Goal: Task Accomplishment & Management: Manage account settings

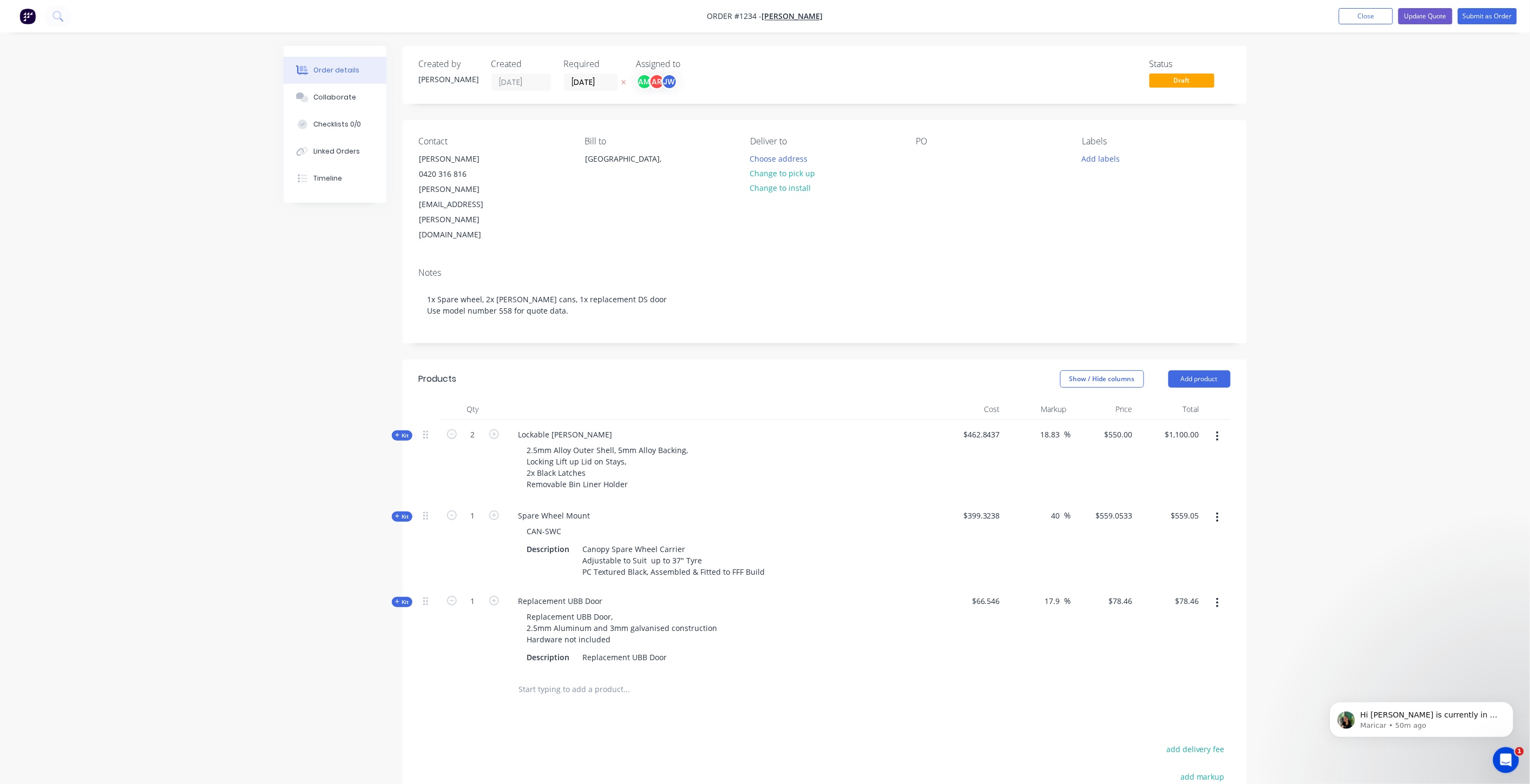
scroll to position [334, 0]
click at [1451, 712] on p "Hi Aaron, Cathy is currently in a meeting. I’m ringing you now." at bounding box center [1430, 715] width 140 height 11
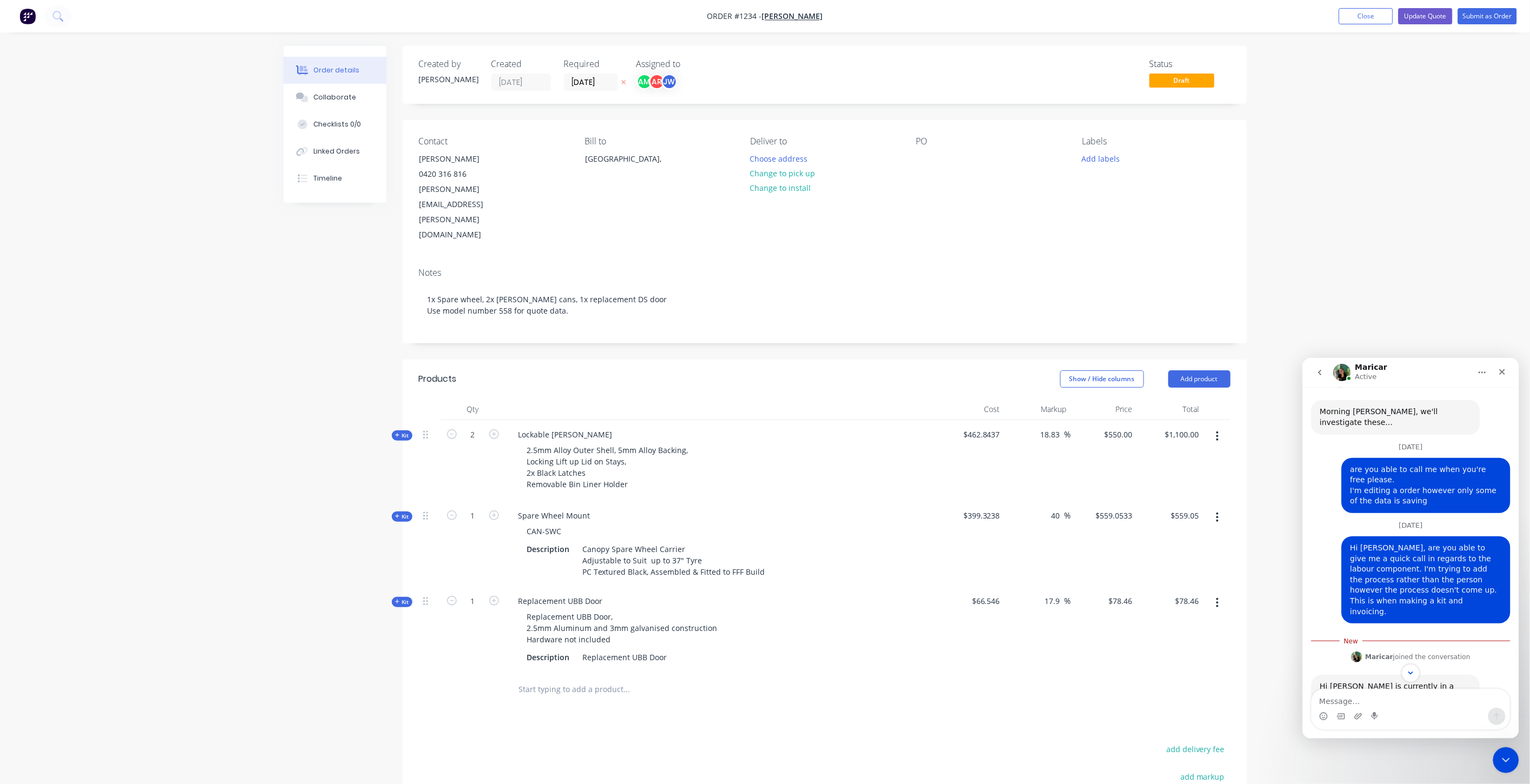
scroll to position [352, 0]
click at [1411, 699] on textarea "Message…" at bounding box center [1411, 698] width 198 height 19
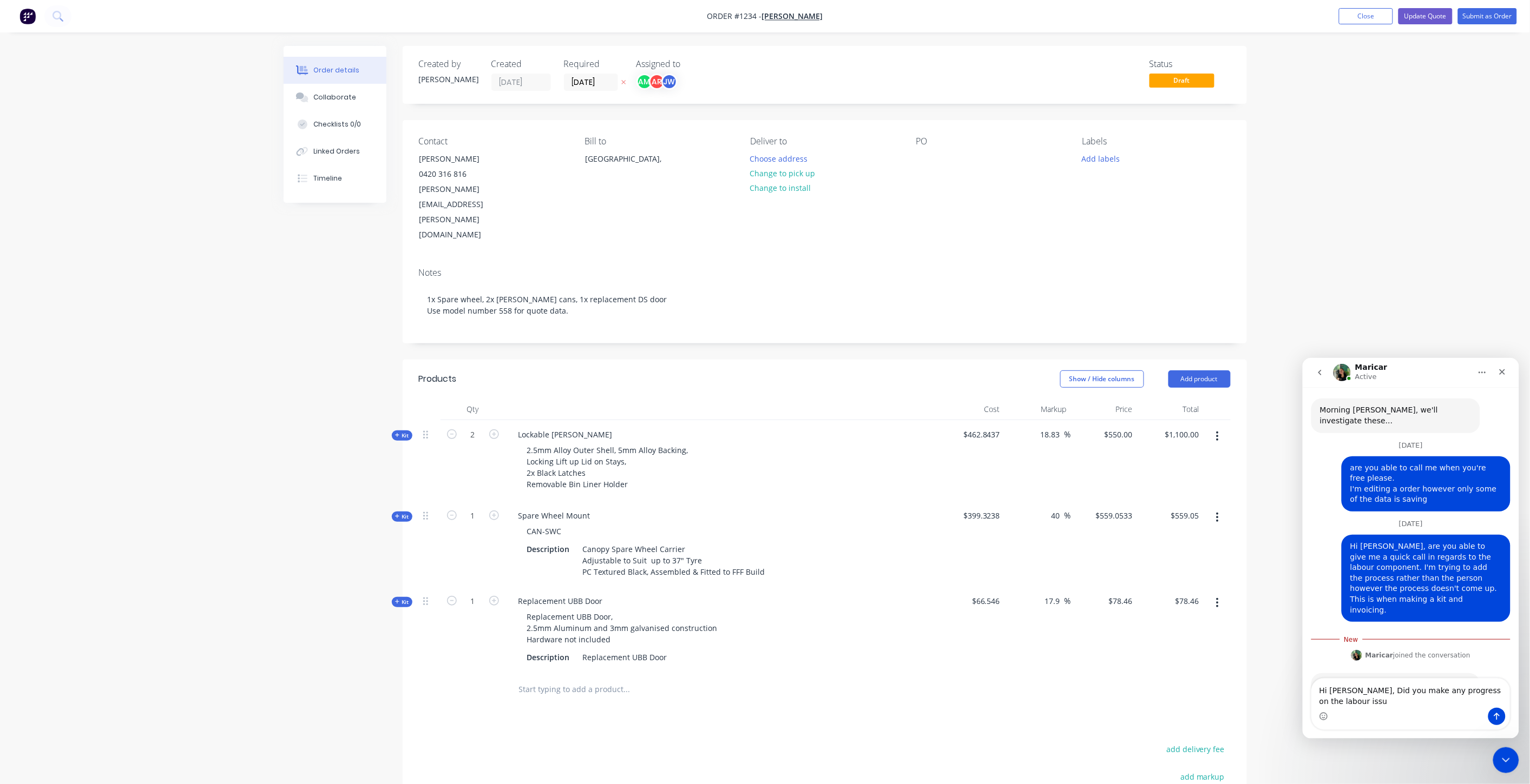
scroll to position [363, 0]
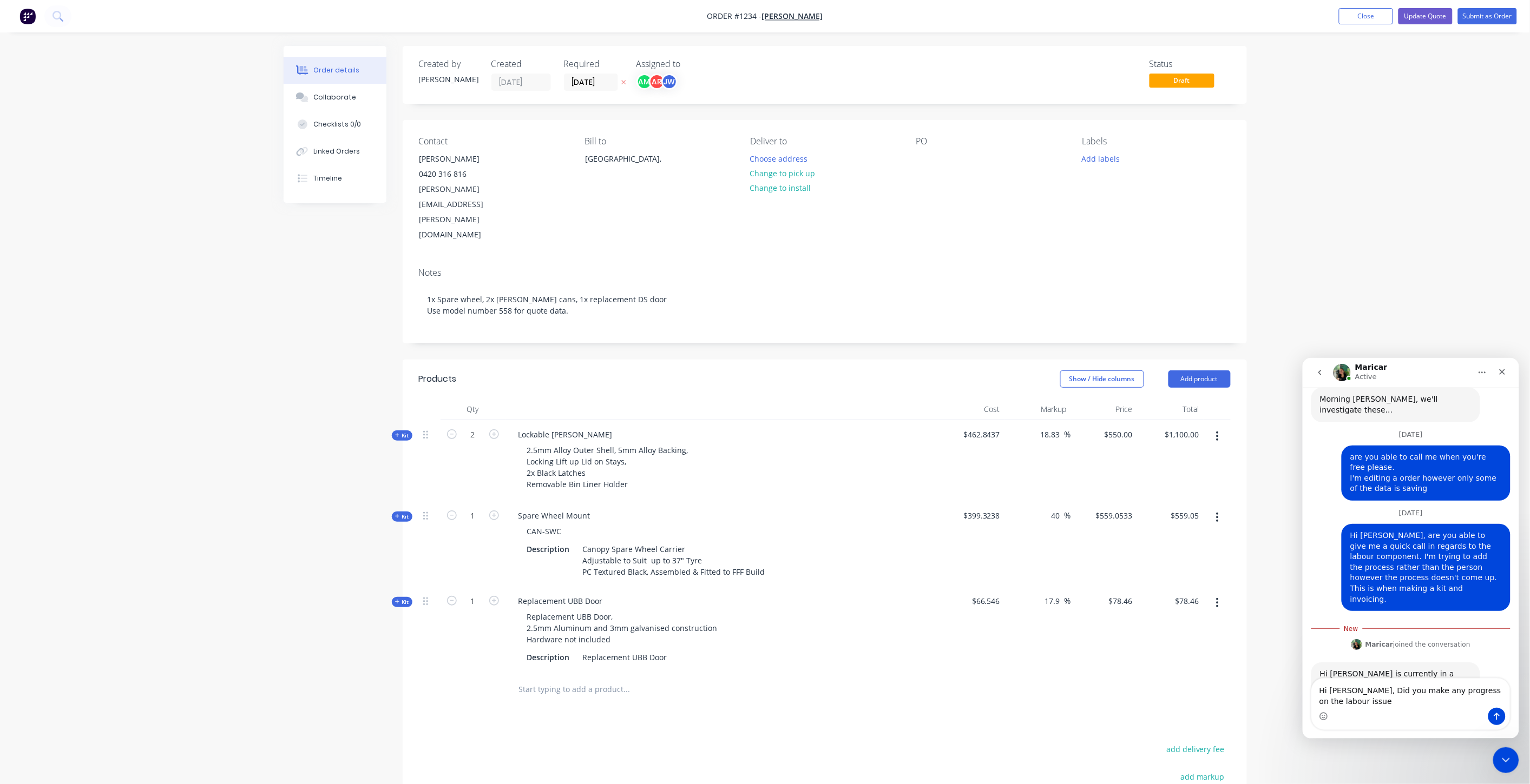
type textarea "Hi Maricar, Did you make any progress on the labour issue?"
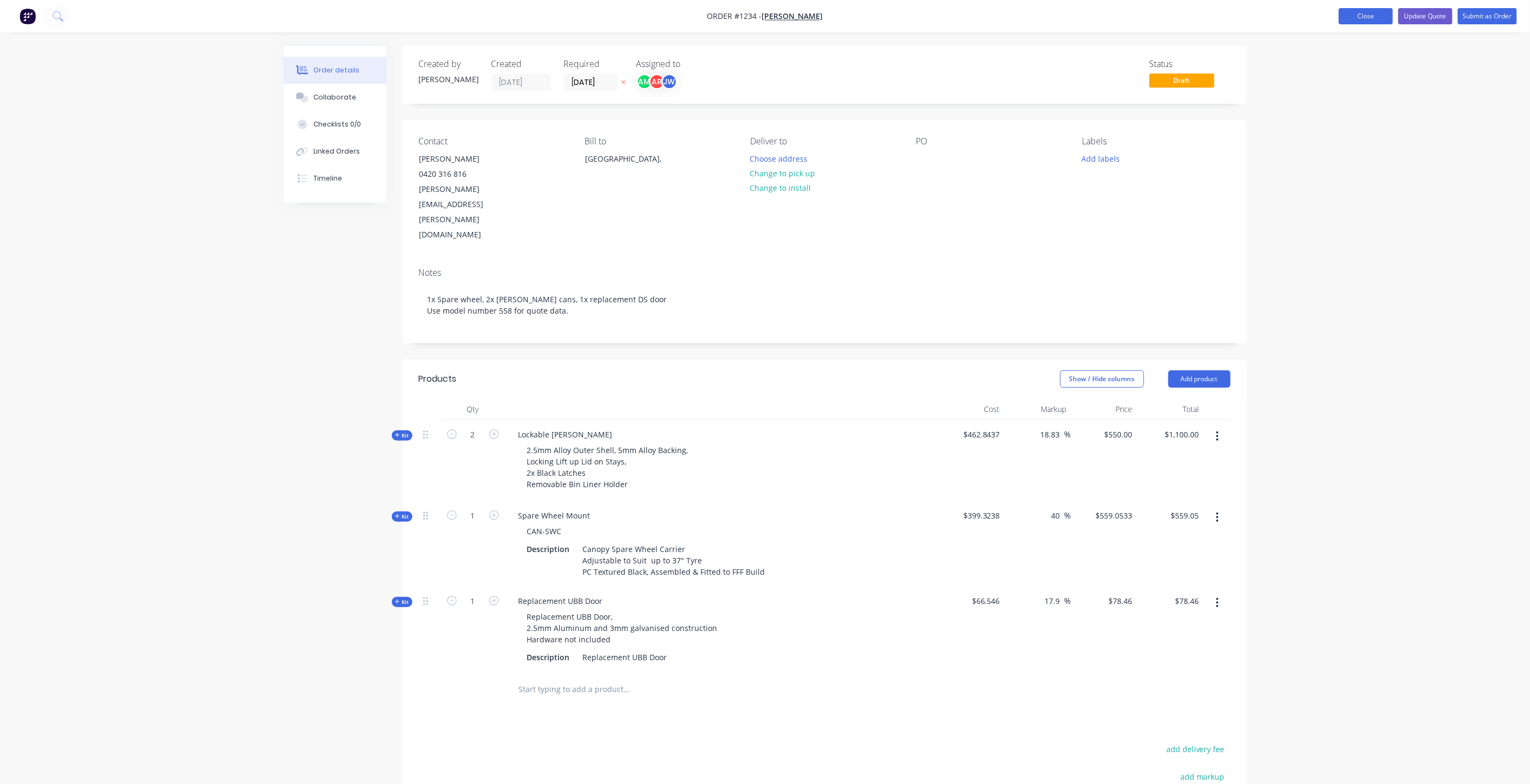
drag, startPoint x: 1361, startPoint y: 11, endPoint x: 1342, endPoint y: 12, distance: 19.0
click at [1361, 11] on button "Close" at bounding box center [1366, 16] width 54 height 16
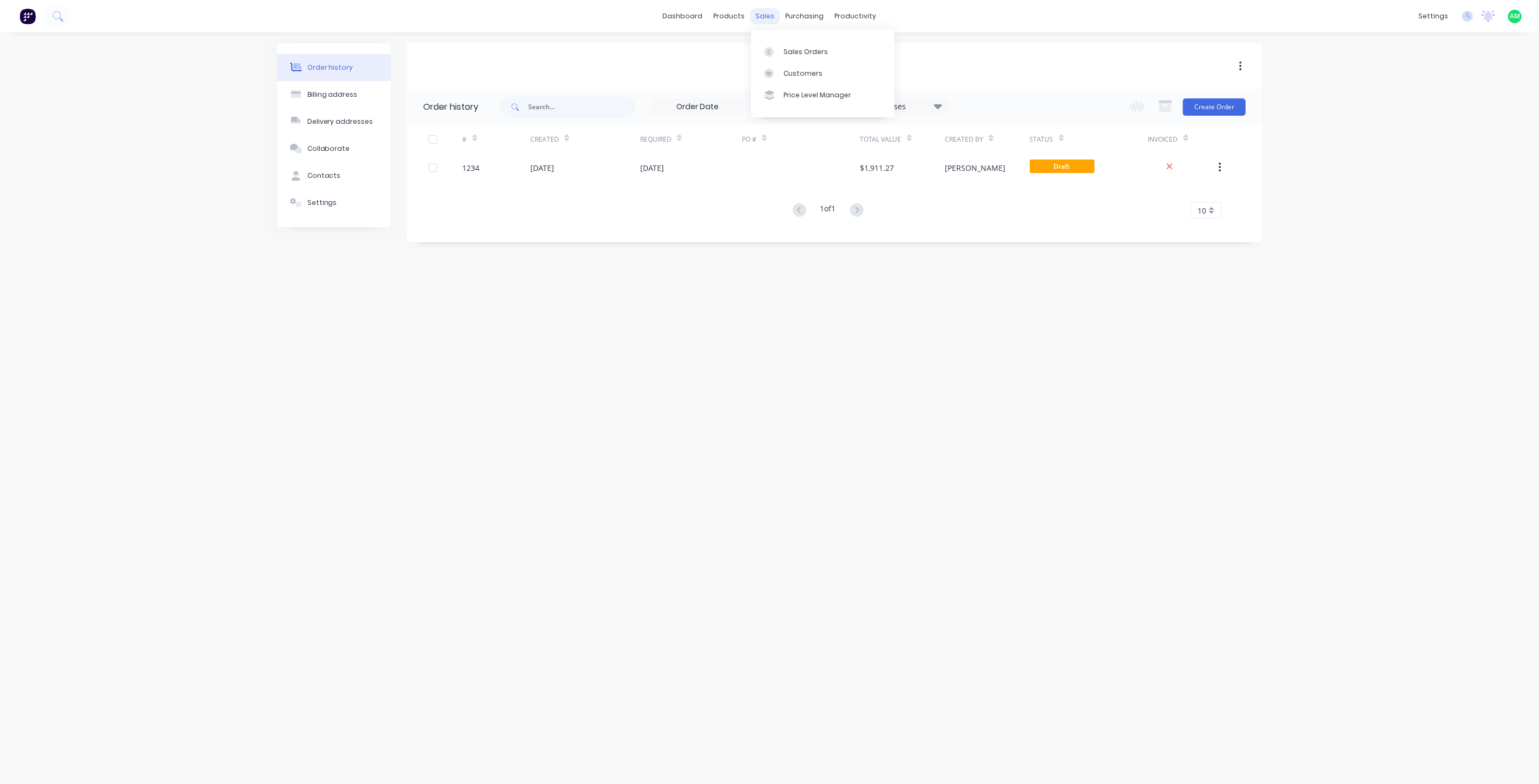
click at [759, 16] on div "sales" at bounding box center [765, 16] width 30 height 16
click at [801, 54] on div "Sales Orders" at bounding box center [806, 52] width 44 height 10
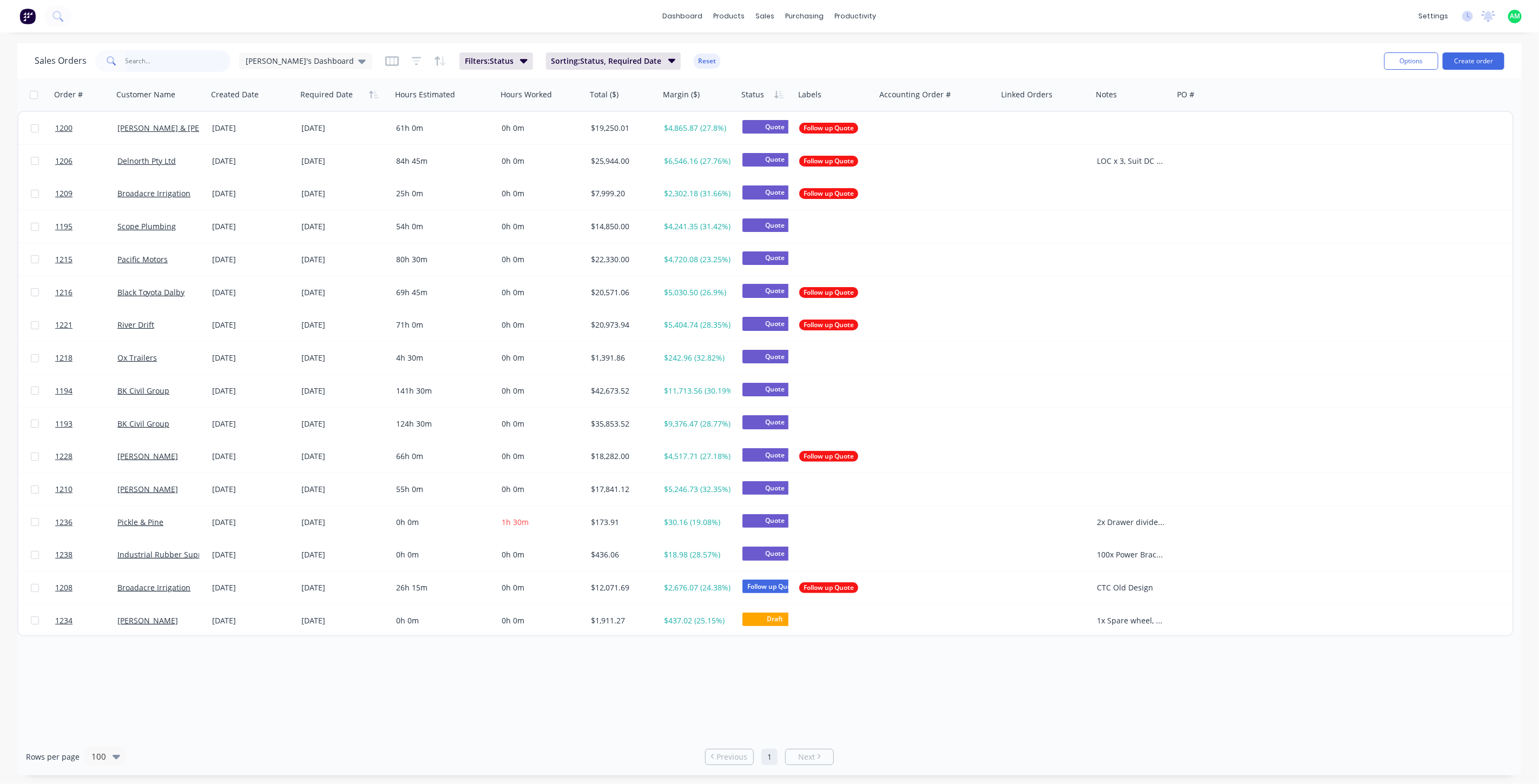
click at [157, 62] on input "text" at bounding box center [178, 61] width 106 height 21
type input "1227"
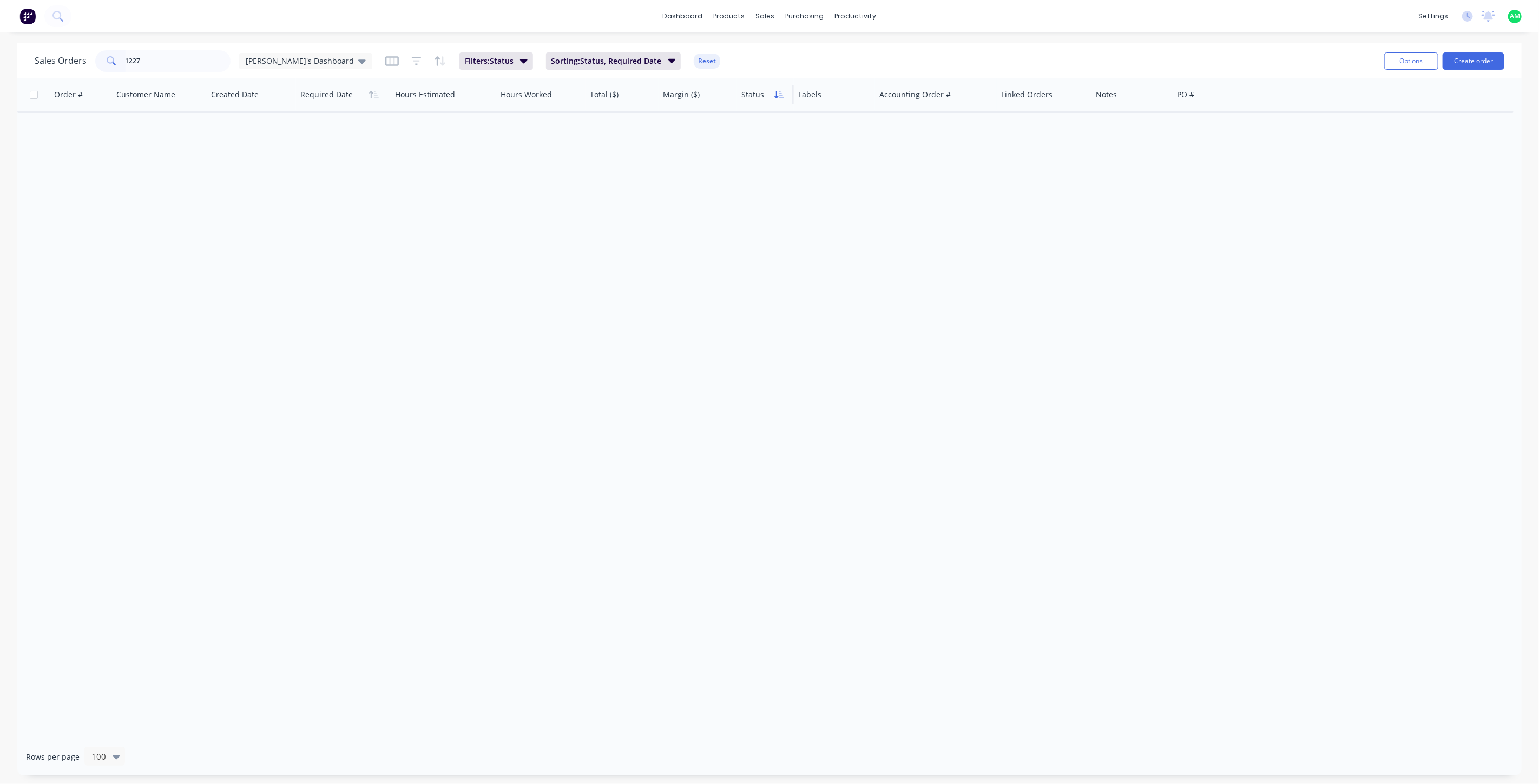
click at [776, 100] on button "button" at bounding box center [779, 94] width 16 height 16
click at [755, 97] on div at bounding box center [764, 94] width 46 height 21
click at [749, 100] on div at bounding box center [764, 94] width 46 height 21
click at [773, 133] on button "Filter column" at bounding box center [782, 138] width 81 height 21
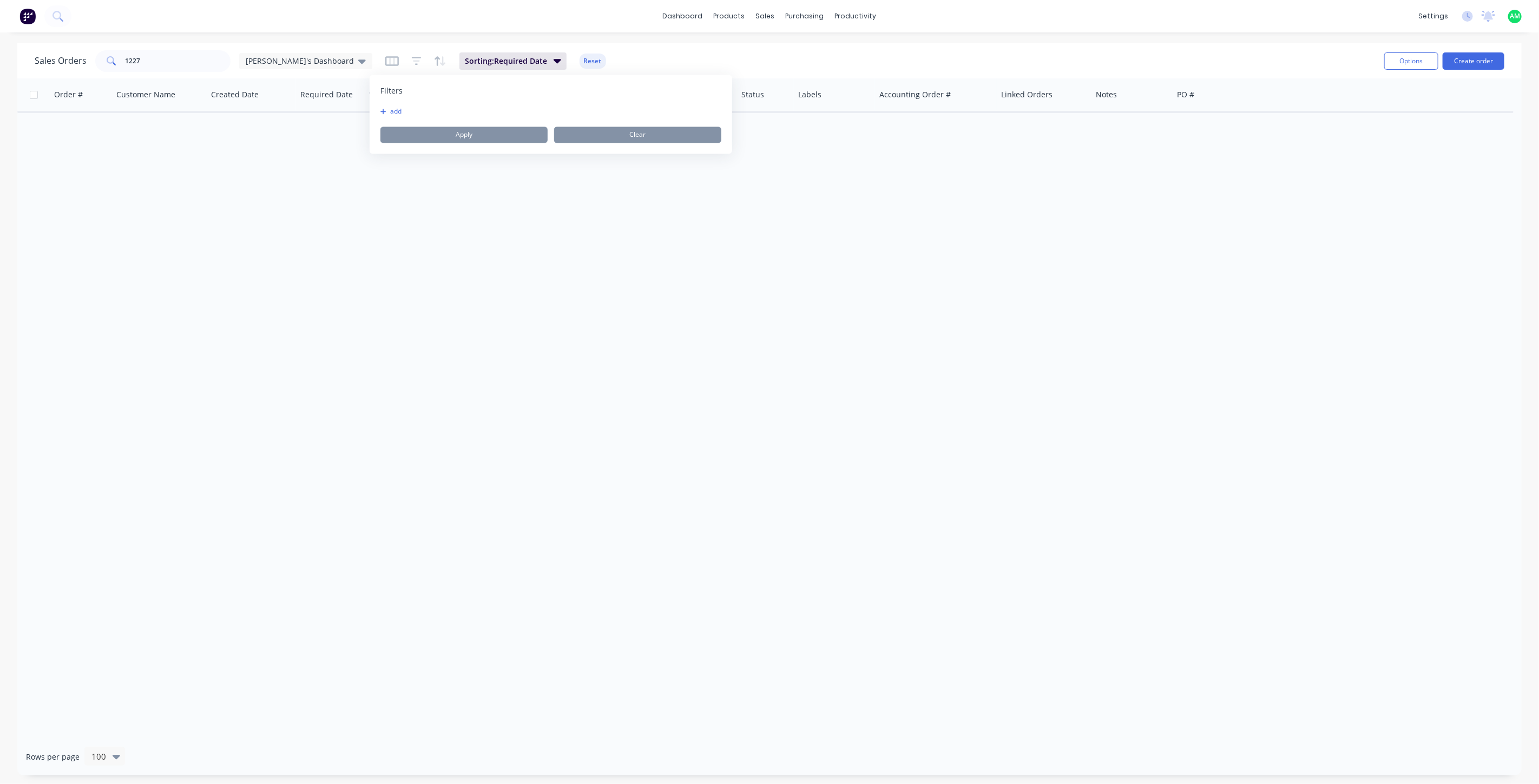
click at [861, 280] on div "Order # Customer Name Created Date Required Date Hours Estimated Hours Worked T…" at bounding box center [770, 408] width 1504 height 660
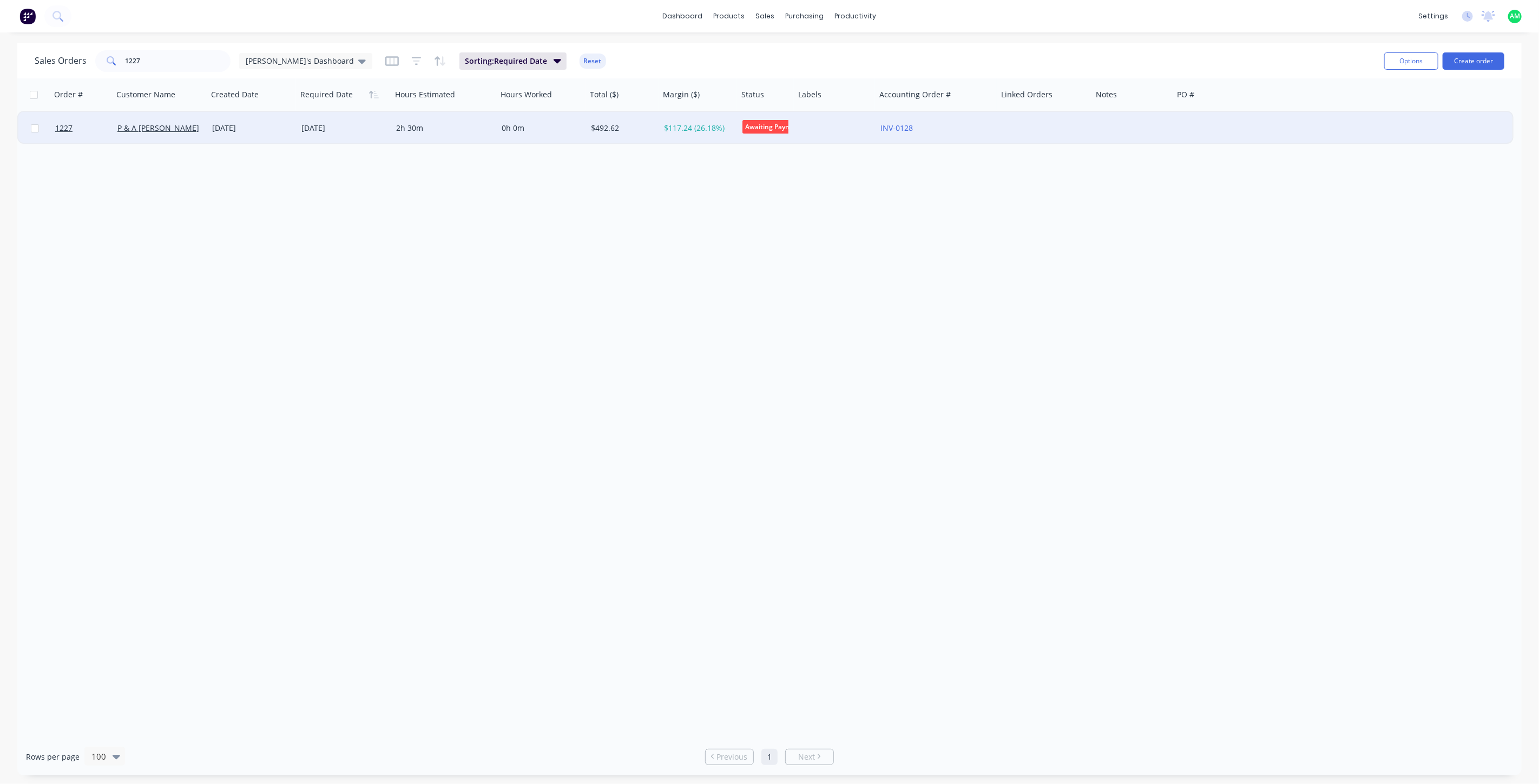
click at [591, 127] on div "$492.62" at bounding box center [621, 128] width 61 height 11
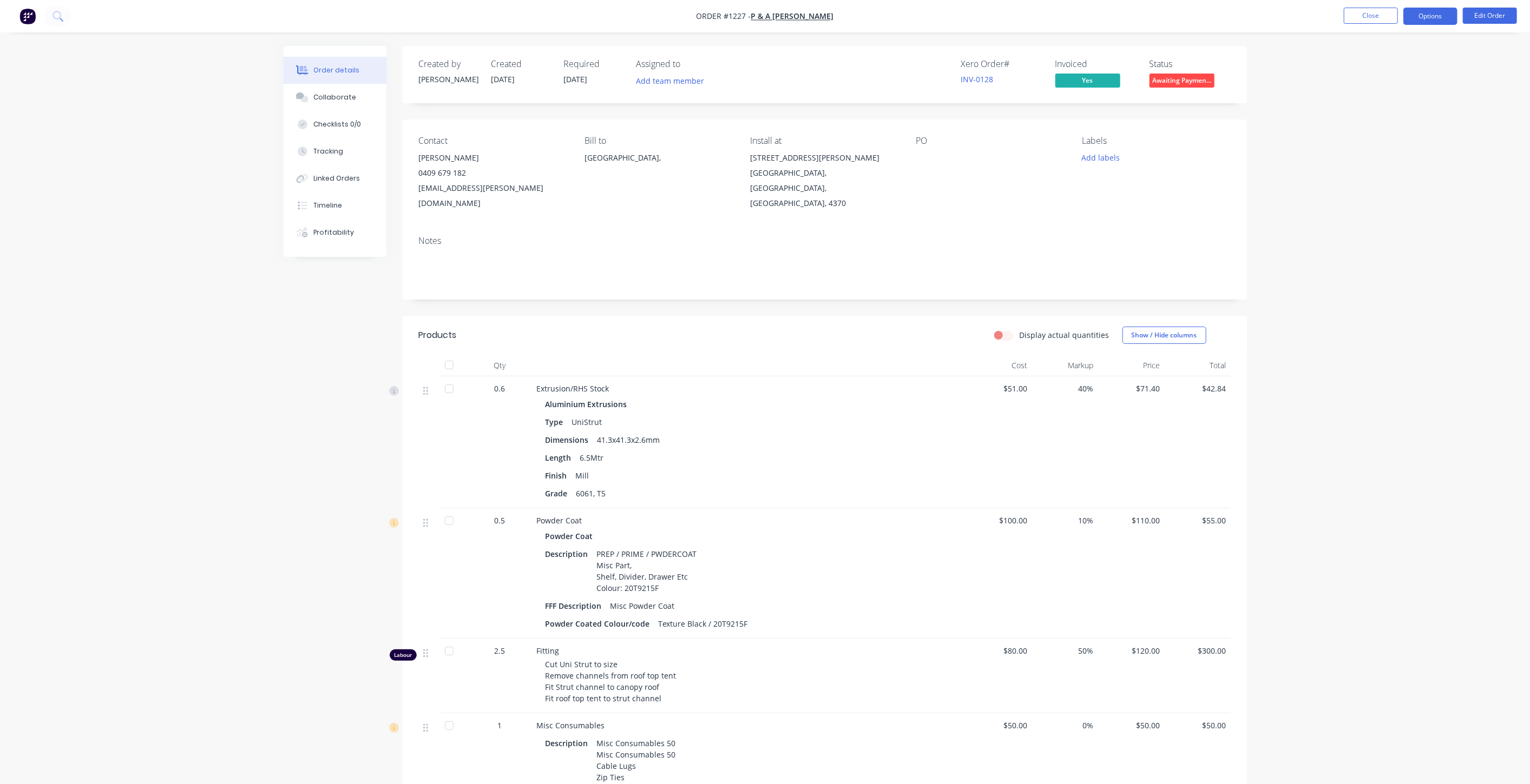
click at [1438, 13] on button "Options" at bounding box center [1430, 16] width 54 height 17
click at [1366, 278] on div "Archive" at bounding box center [1397, 282] width 100 height 16
click at [1362, 17] on button "Close" at bounding box center [1370, 16] width 54 height 16
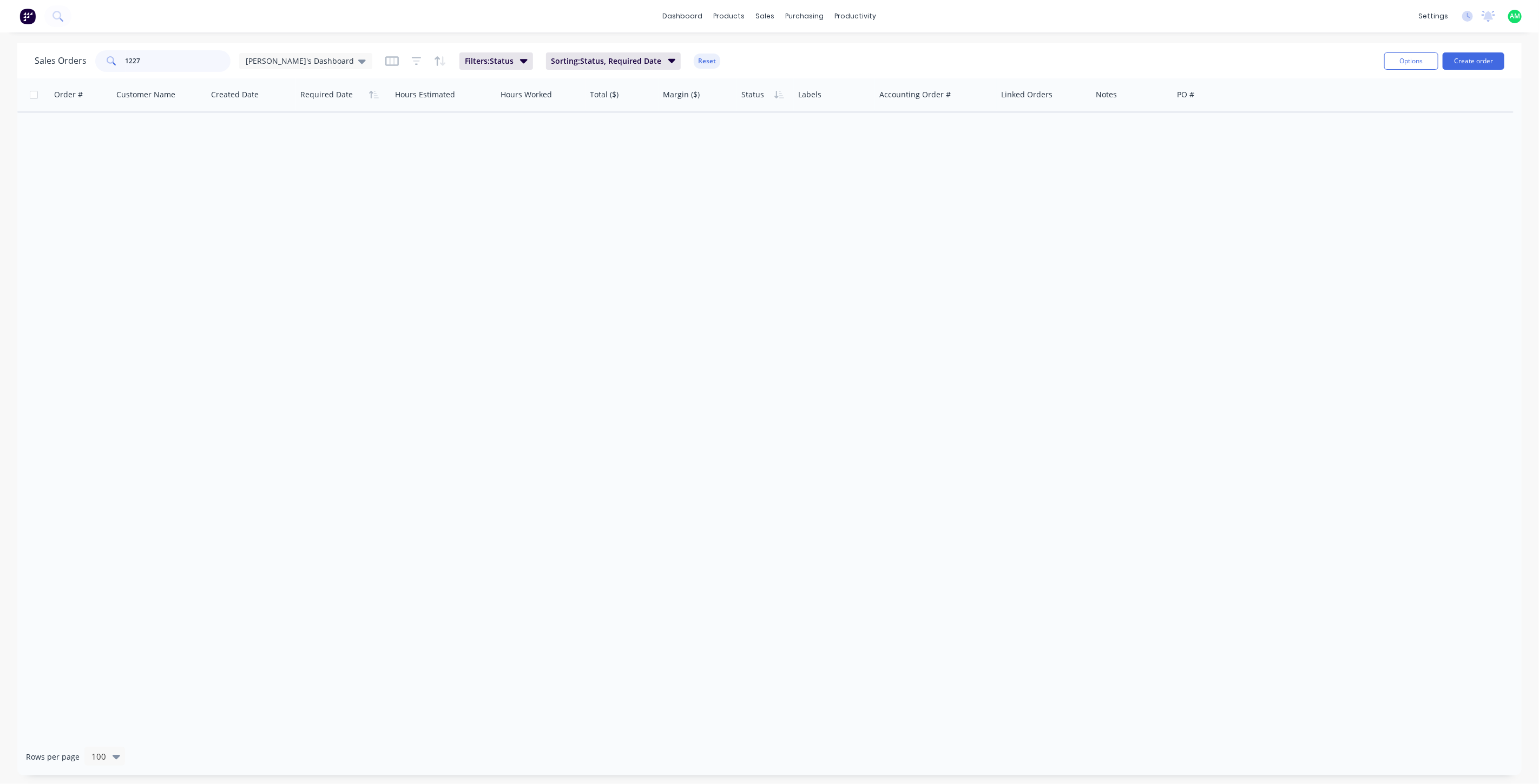
drag, startPoint x: 164, startPoint y: 57, endPoint x: 97, endPoint y: 58, distance: 67.0
click at [97, 58] on div "1227" at bounding box center [163, 61] width 135 height 21
type input "1232"
click at [789, 138] on button "Filter column" at bounding box center [782, 138] width 81 height 21
drag, startPoint x: 817, startPoint y: 290, endPoint x: 795, endPoint y: 184, distance: 108.3
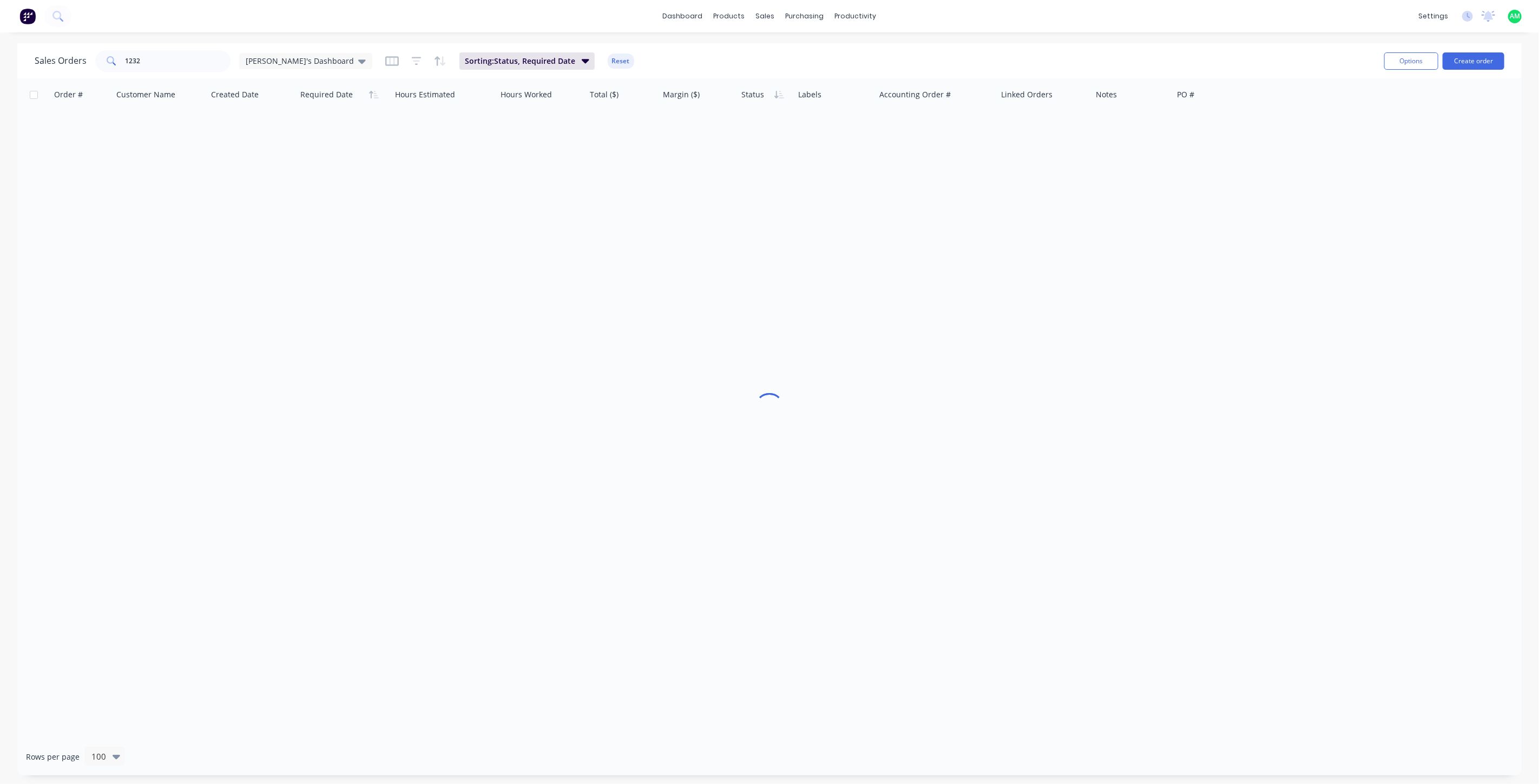
click at [813, 282] on div "Order # Customer Name Created Date Required Date Hours Estimated Hours Worked T…" at bounding box center [770, 408] width 1504 height 660
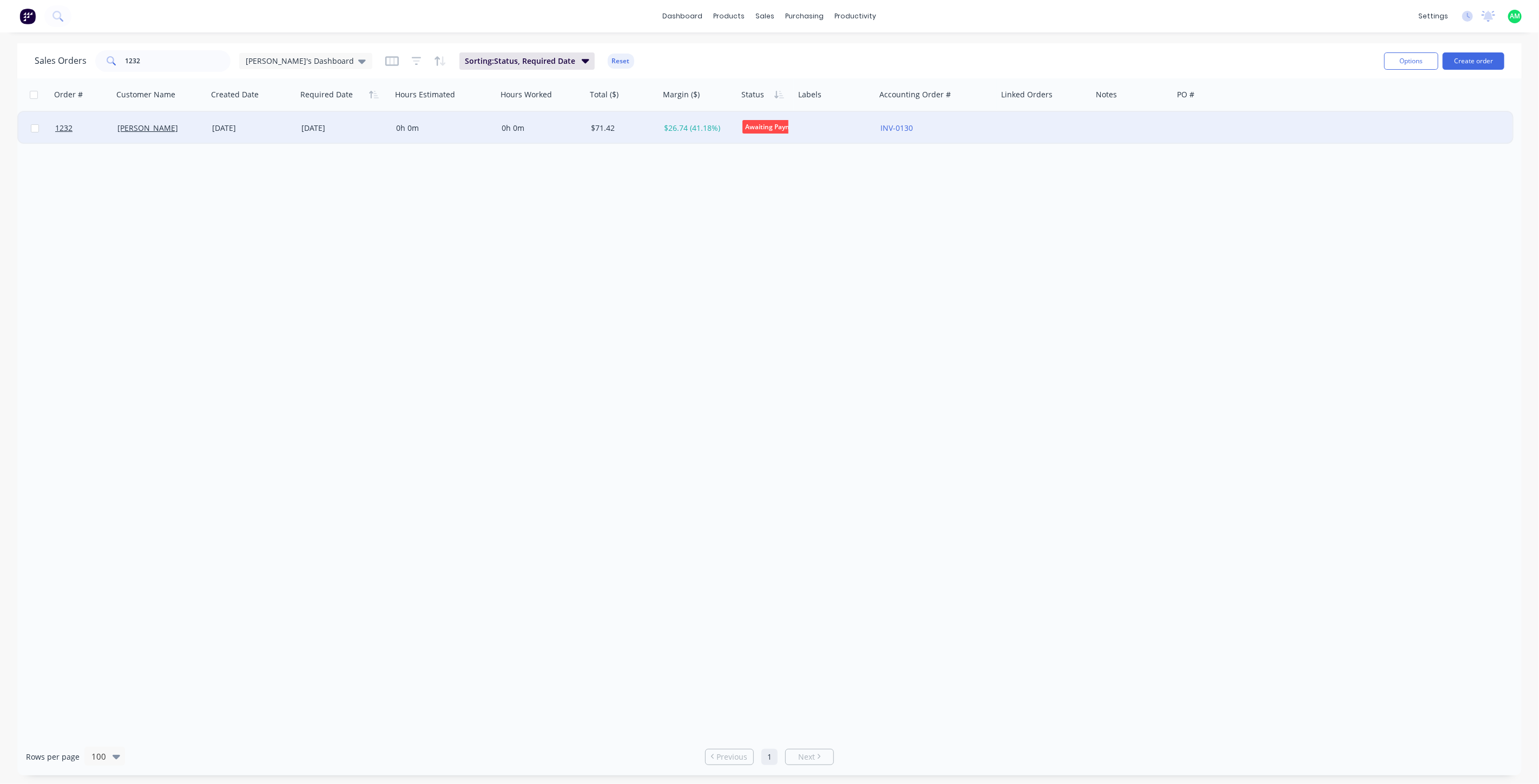
click at [244, 125] on div "[DATE]" at bounding box center [252, 128] width 81 height 11
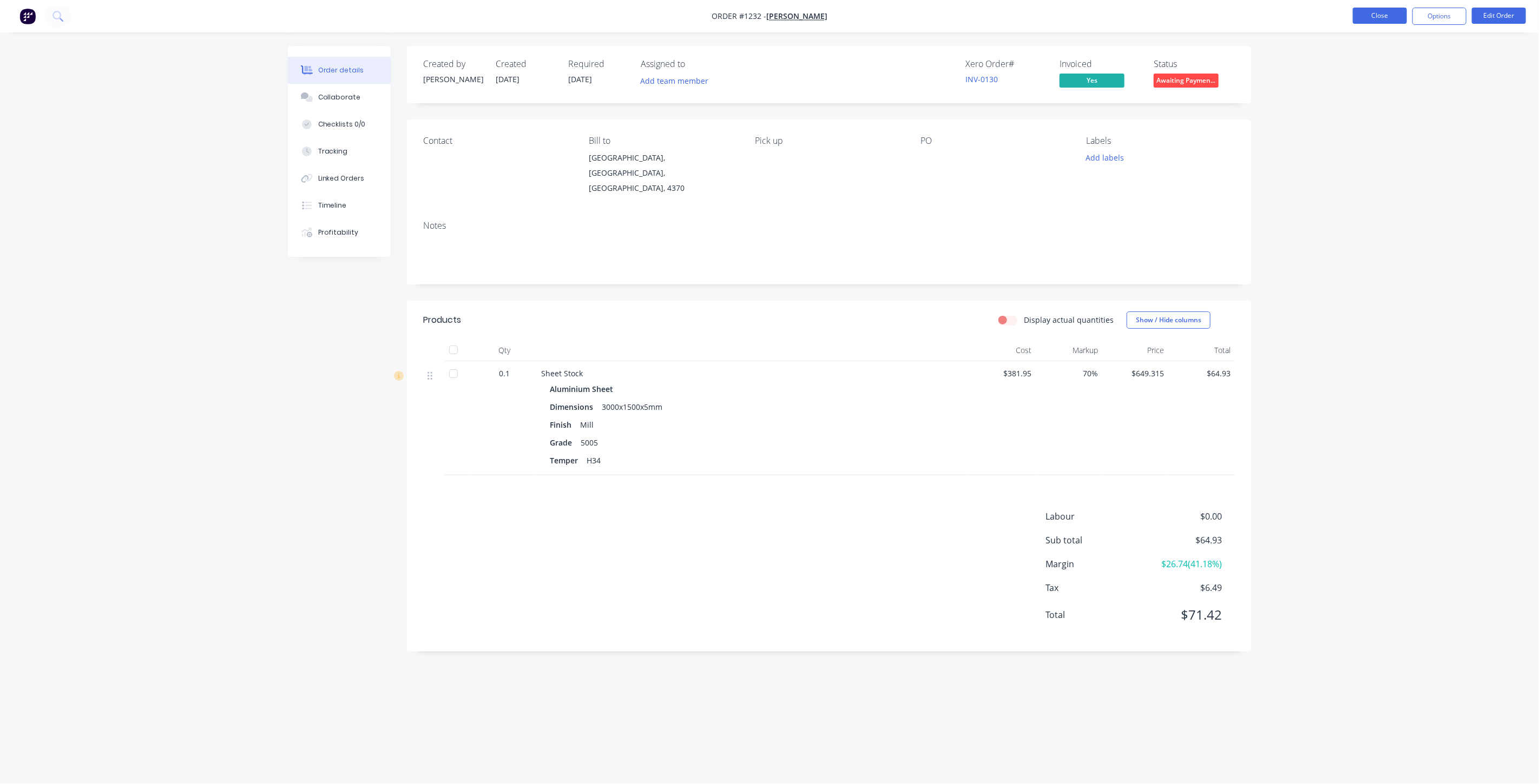
click at [1365, 17] on button "Close" at bounding box center [1379, 16] width 54 height 16
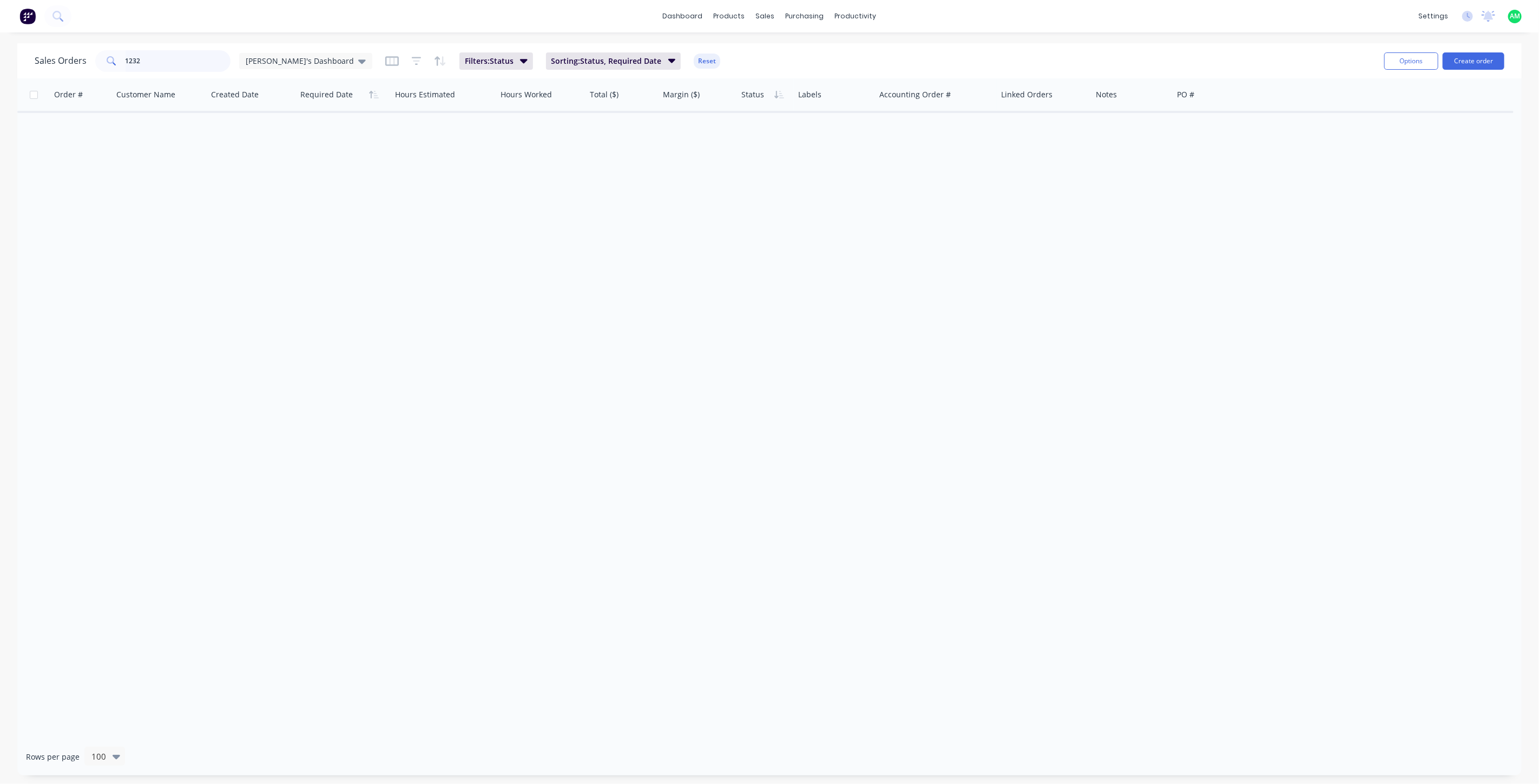
click at [158, 60] on input "1232" at bounding box center [178, 61] width 106 height 21
type input "1237"
click at [754, 100] on div at bounding box center [764, 94] width 46 height 21
click at [766, 130] on button "Filter column" at bounding box center [782, 138] width 81 height 21
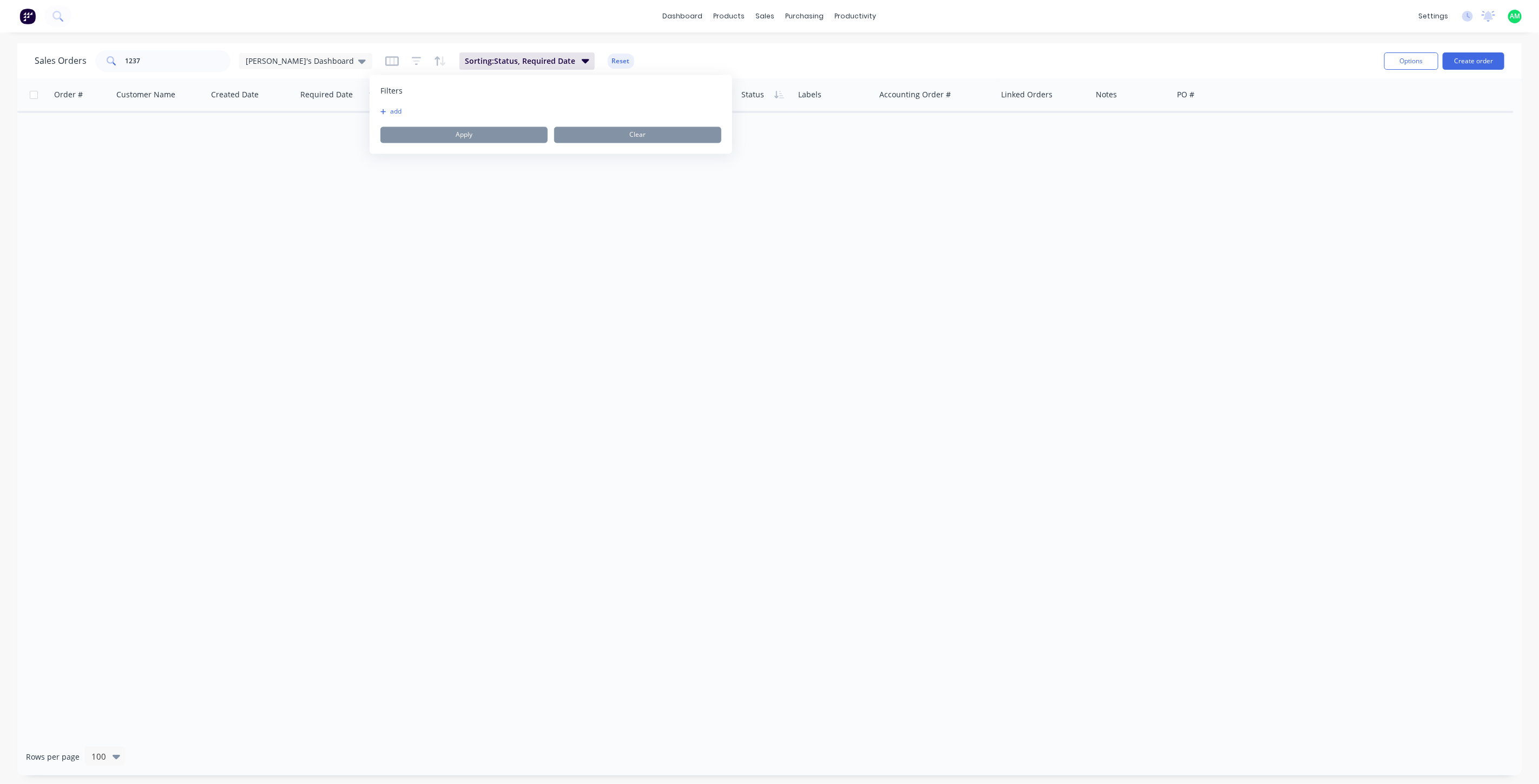
click at [648, 56] on div "Sales Orders 1237 Aaron's Dashboard Sorting: Status, Required Date Reset" at bounding box center [705, 61] width 1341 height 26
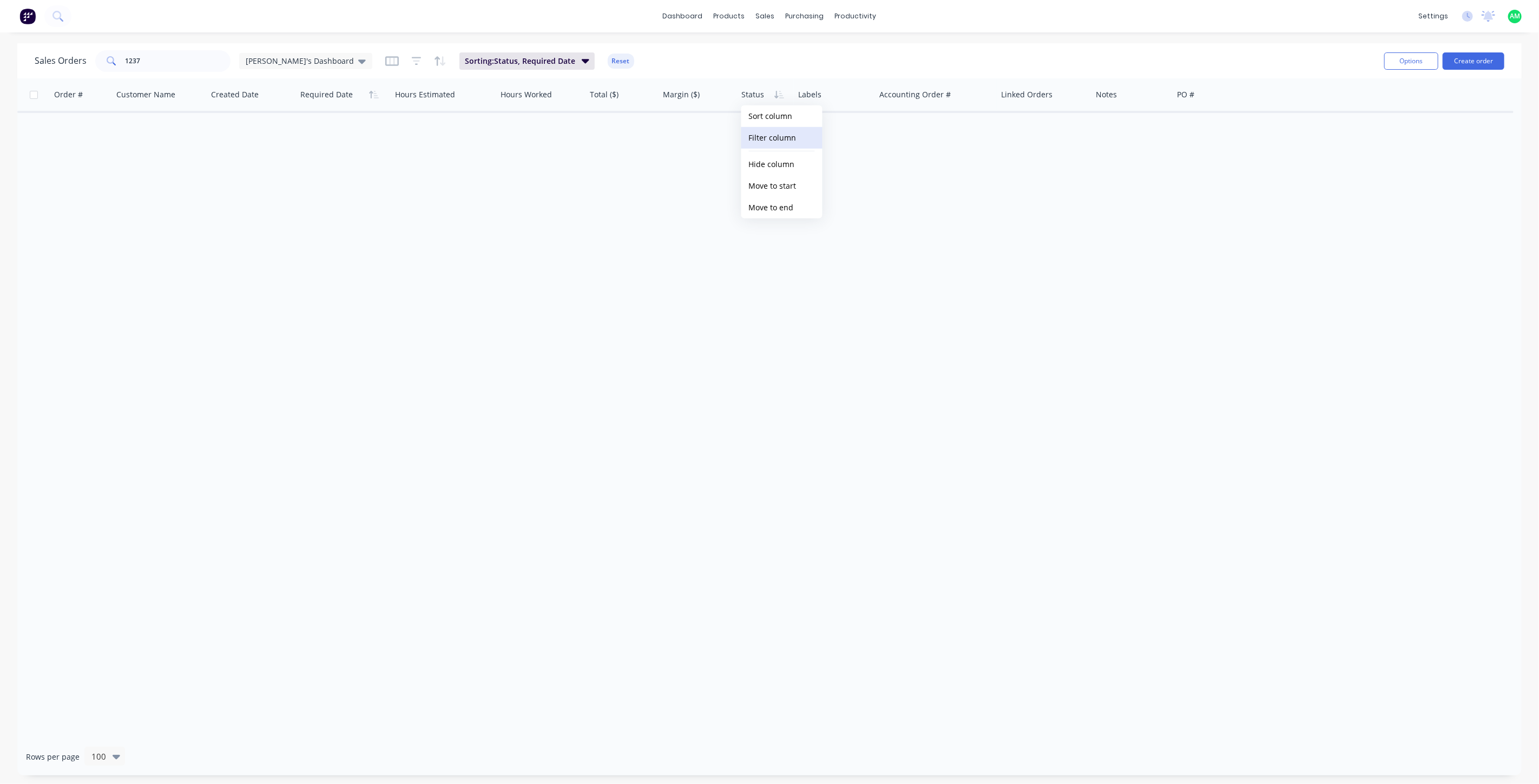
click at [789, 136] on button "Filter column" at bounding box center [782, 138] width 81 height 21
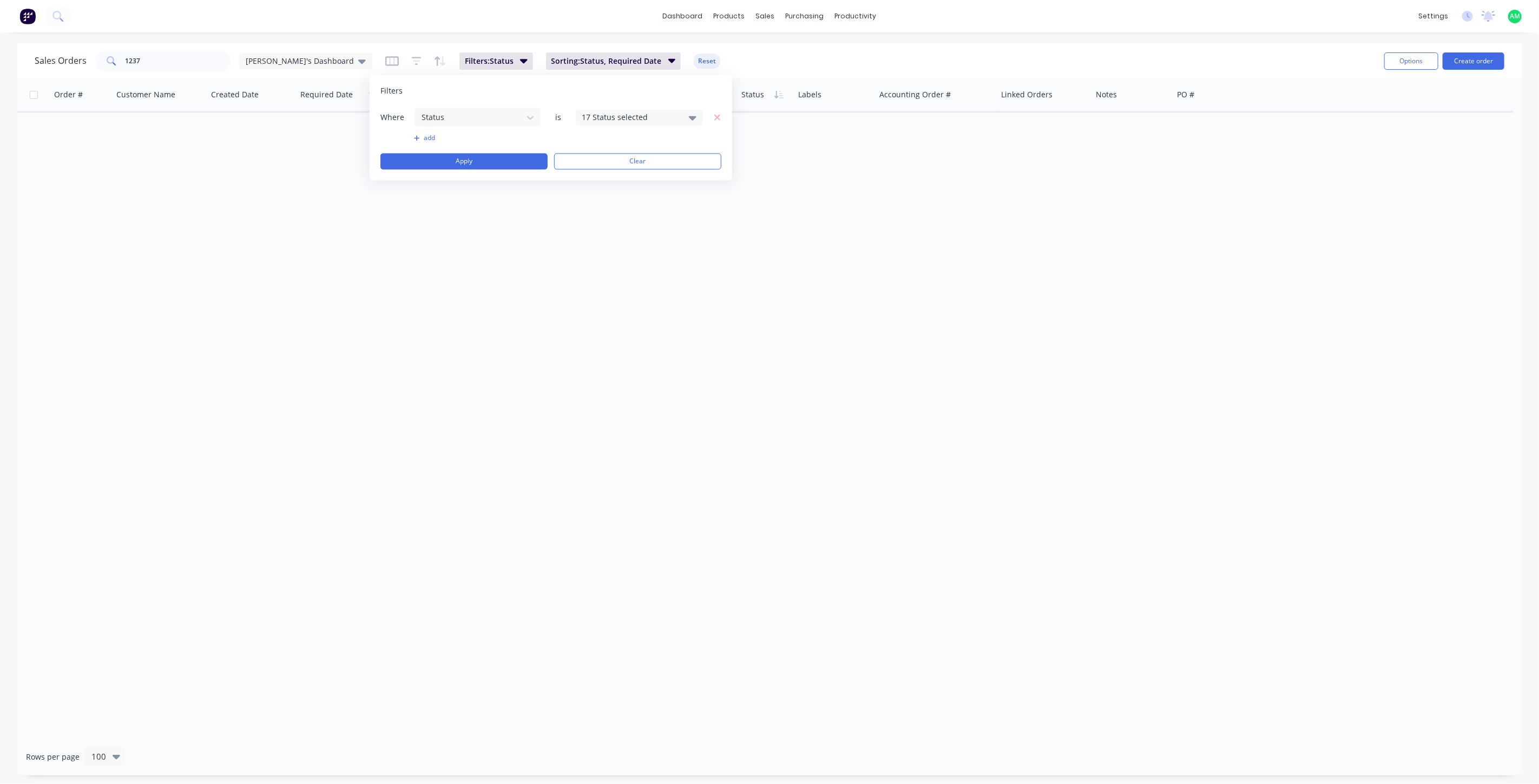
click at [692, 116] on icon at bounding box center [692, 118] width 8 height 4
click at [594, 193] on div at bounding box center [594, 198] width 22 height 21
click at [484, 161] on button "Apply" at bounding box center [464, 161] width 167 height 16
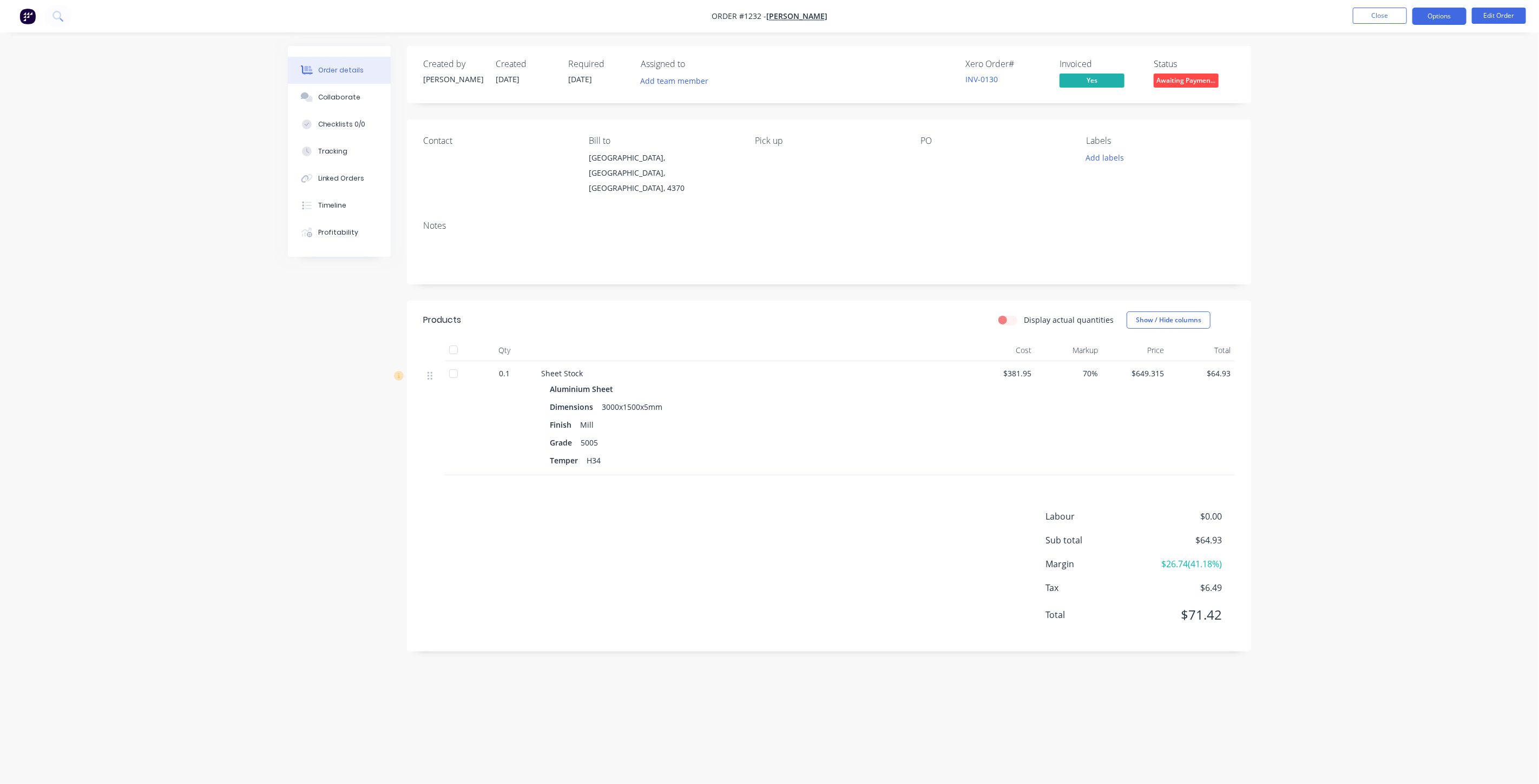
drag, startPoint x: 1449, startPoint y: 14, endPoint x: 1438, endPoint y: 15, distance: 11.0
click at [1449, 14] on button "Options" at bounding box center [1439, 16] width 54 height 17
click at [1387, 60] on div "Invoice" at bounding box center [1407, 66] width 100 height 16
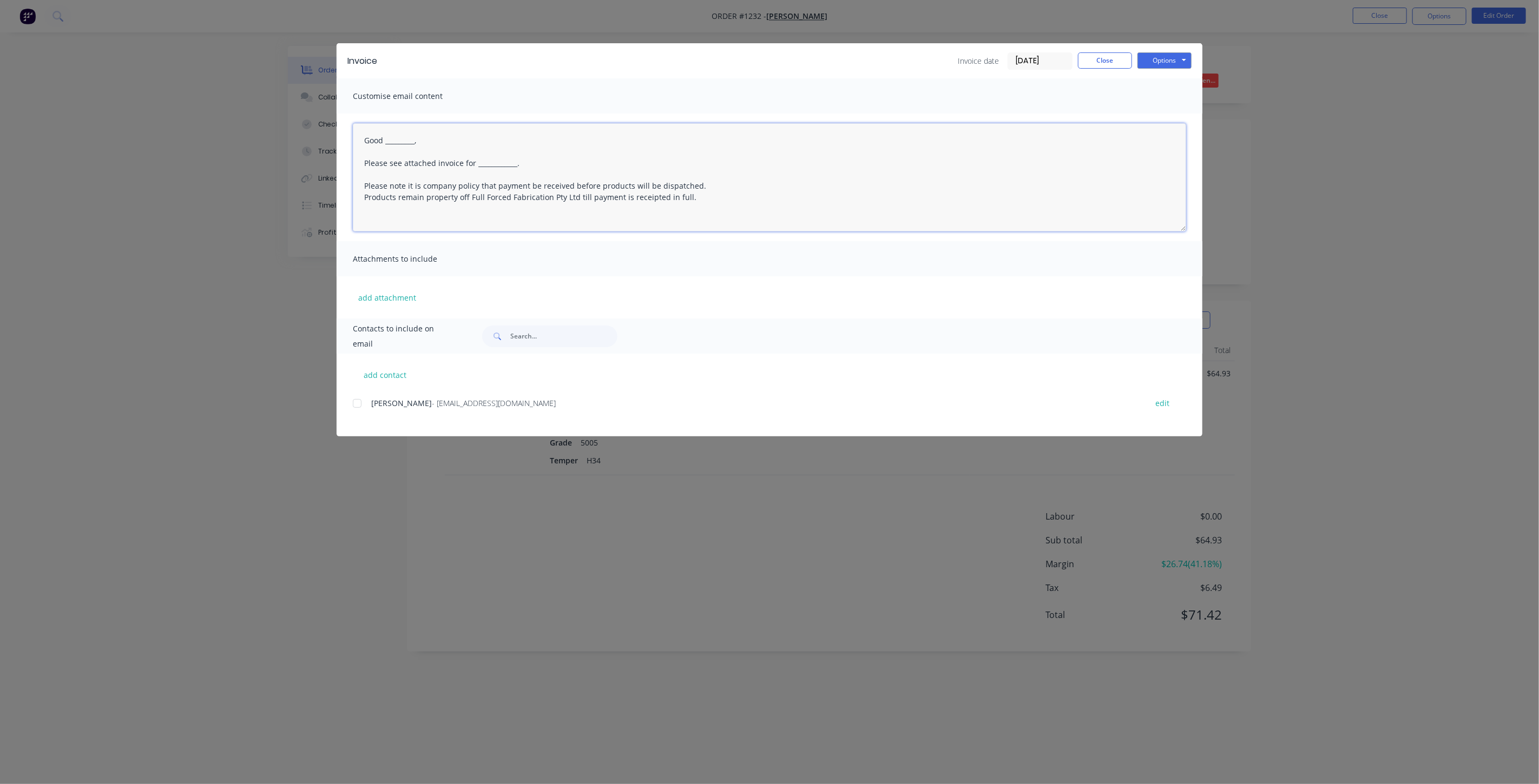
click at [368, 138] on textarea "Good _________, Please see attached invoice for ____________. Please note it is…" at bounding box center [770, 177] width 833 height 108
drag, startPoint x: 437, startPoint y: 144, endPoint x: 422, endPoint y: 140, distance: 15.5
click at [436, 143] on textarea "Good _________, Please see attached invoice for ____________. Please note it is…" at bounding box center [770, 177] width 833 height 108
click at [456, 164] on textarea "Good _________, Please see attached invoice for ____________. Please note it is…" at bounding box center [770, 177] width 833 height 108
click at [418, 137] on textarea "Good _________, Please see attached invoice for ____________. Please note it is…" at bounding box center [770, 177] width 833 height 108
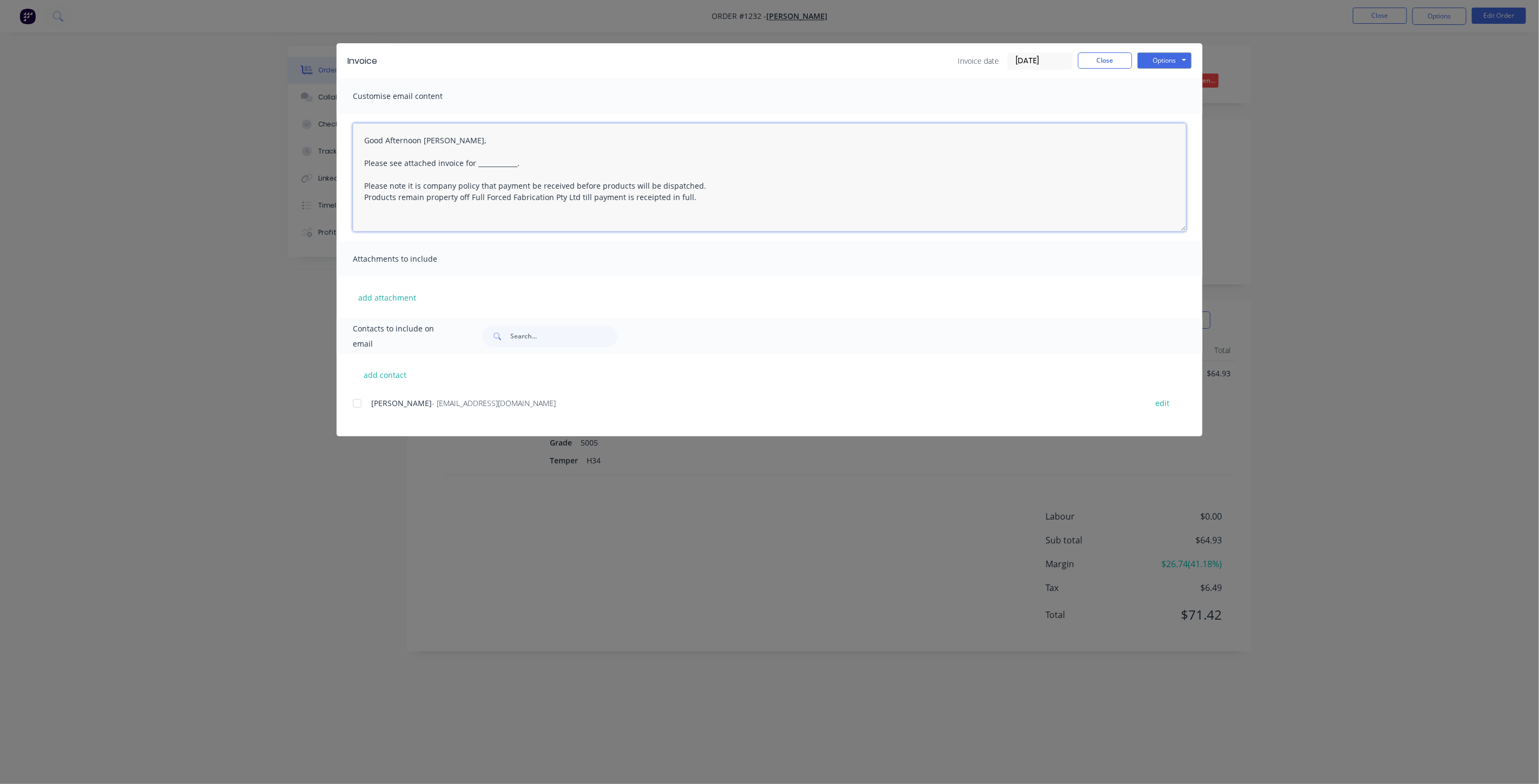
drag, startPoint x: 528, startPoint y: 164, endPoint x: 360, endPoint y: 162, distance: 168.0
click at [360, 162] on textarea "Good Afternoon Matt, Please see attached invoice for ____________. Please note …" at bounding box center [770, 177] width 833 height 108
click at [355, 401] on div at bounding box center [357, 404] width 22 height 21
click at [1174, 54] on button "Options" at bounding box center [1164, 60] width 54 height 16
click at [1176, 113] on button "Email" at bounding box center [1172, 115] width 69 height 18
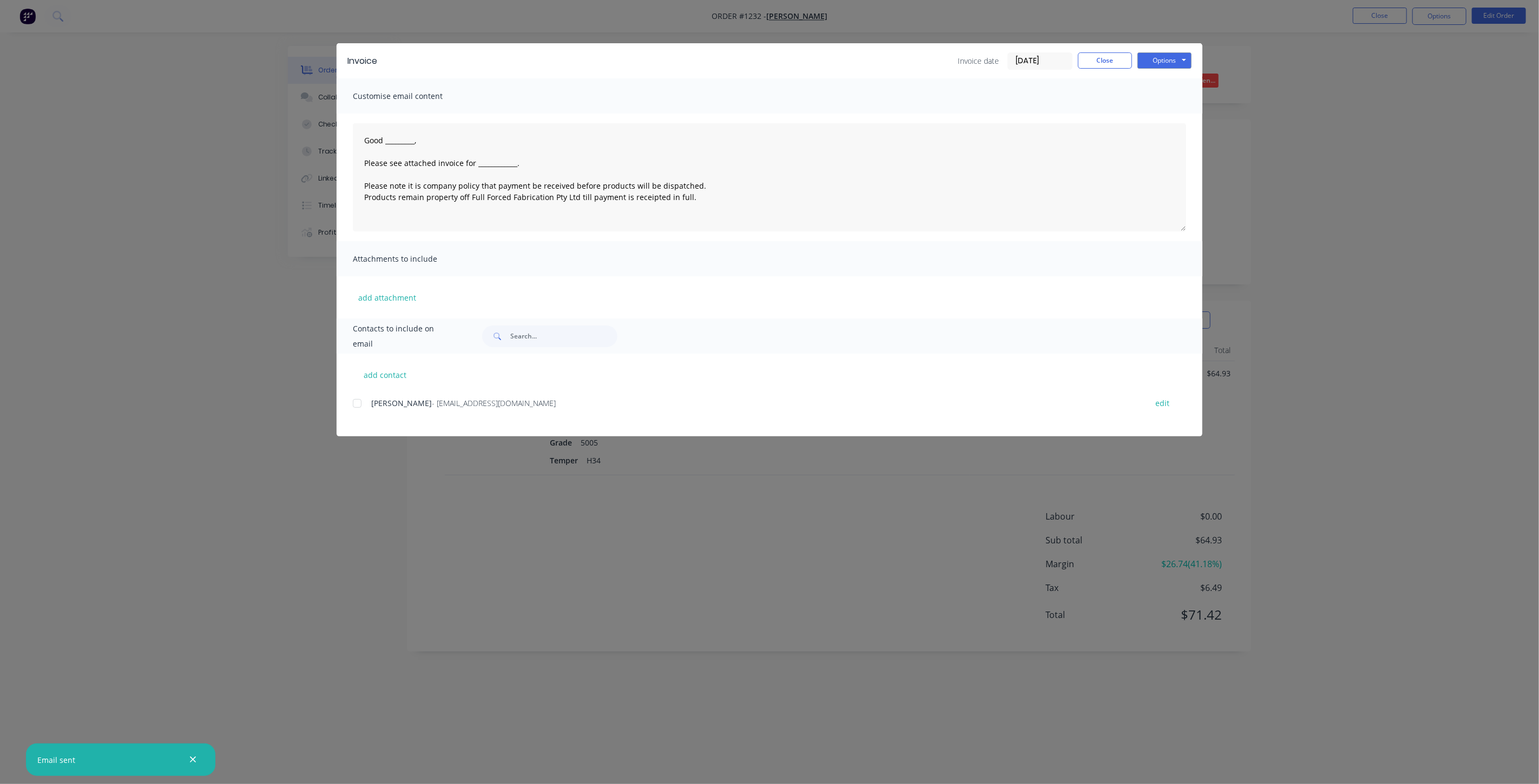
type textarea "Good _________, Please see attached invoice for ____________. Please note it is…"
click at [1112, 60] on button "Close" at bounding box center [1105, 60] width 54 height 16
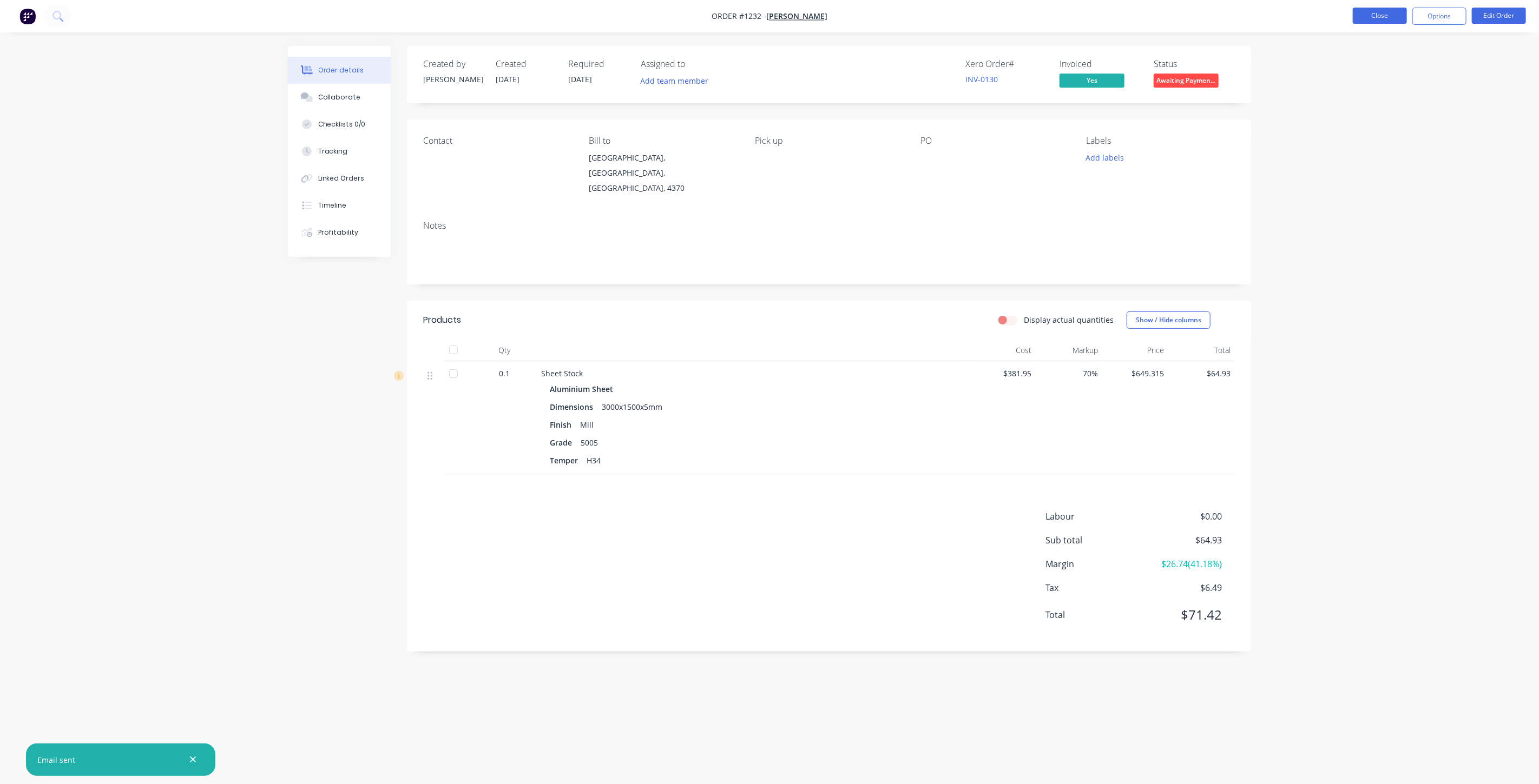
click at [1372, 17] on button "Close" at bounding box center [1379, 16] width 54 height 16
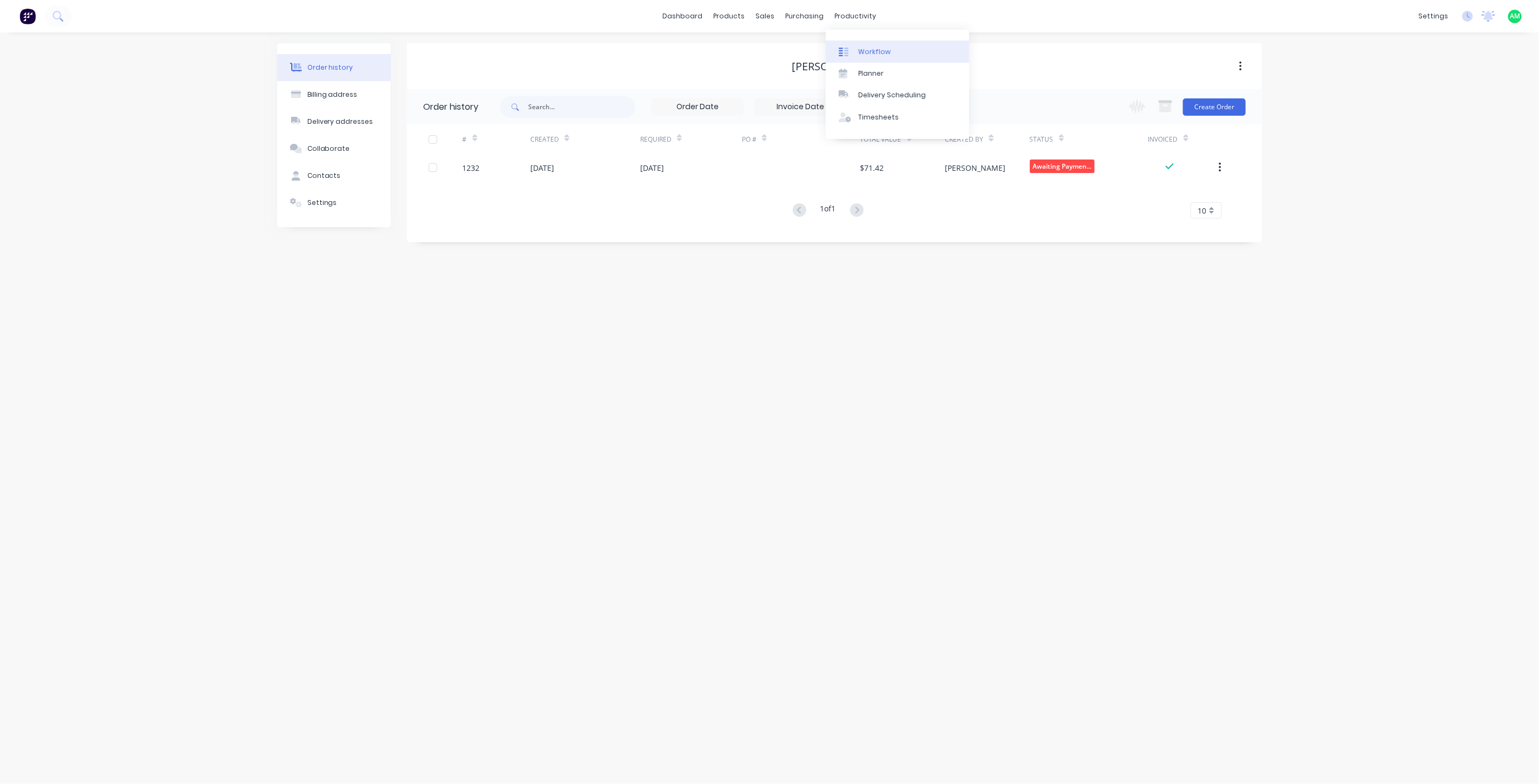
click at [872, 53] on div "Workflow" at bounding box center [875, 52] width 32 height 10
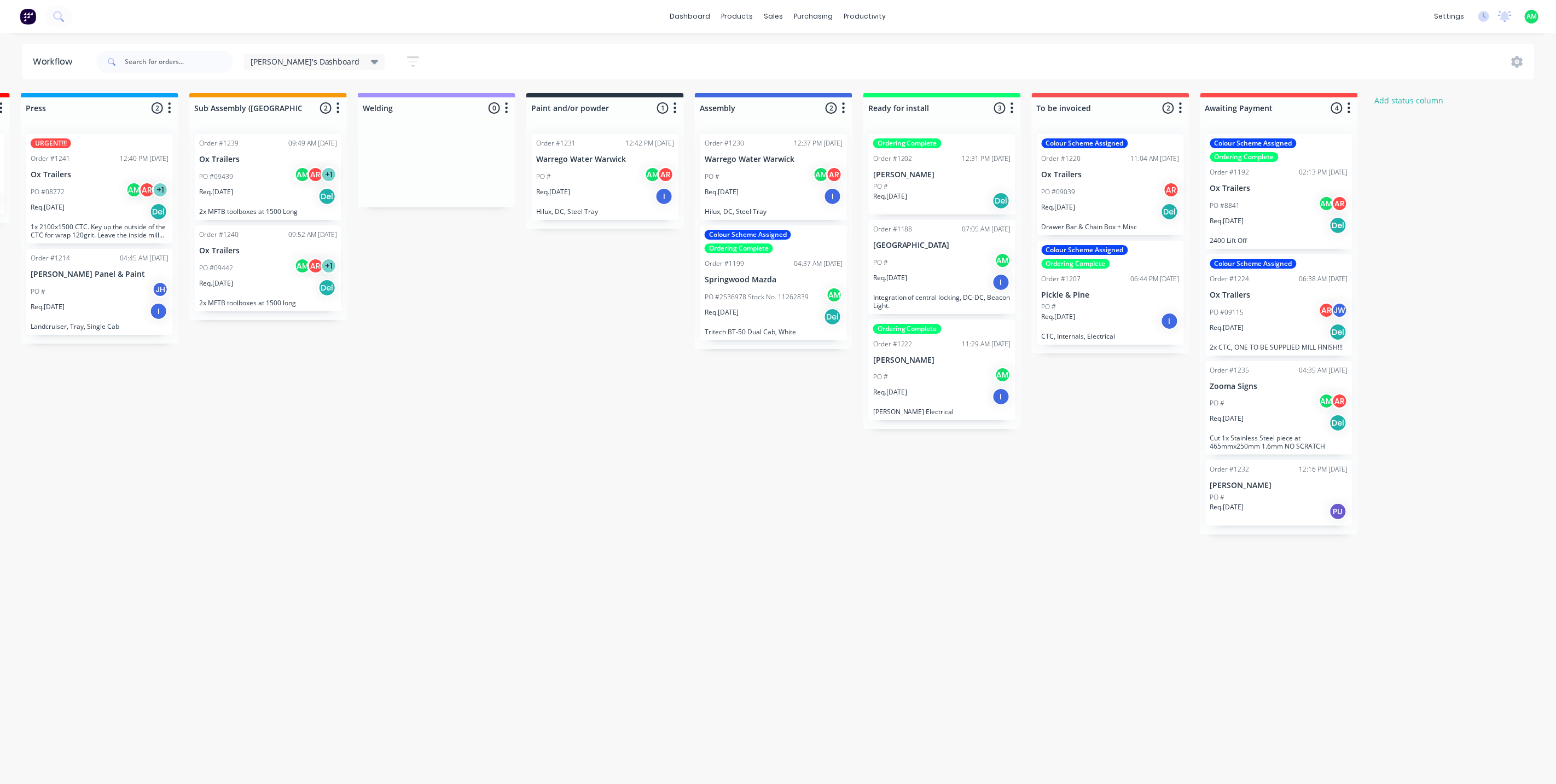
scroll to position [0, 849]
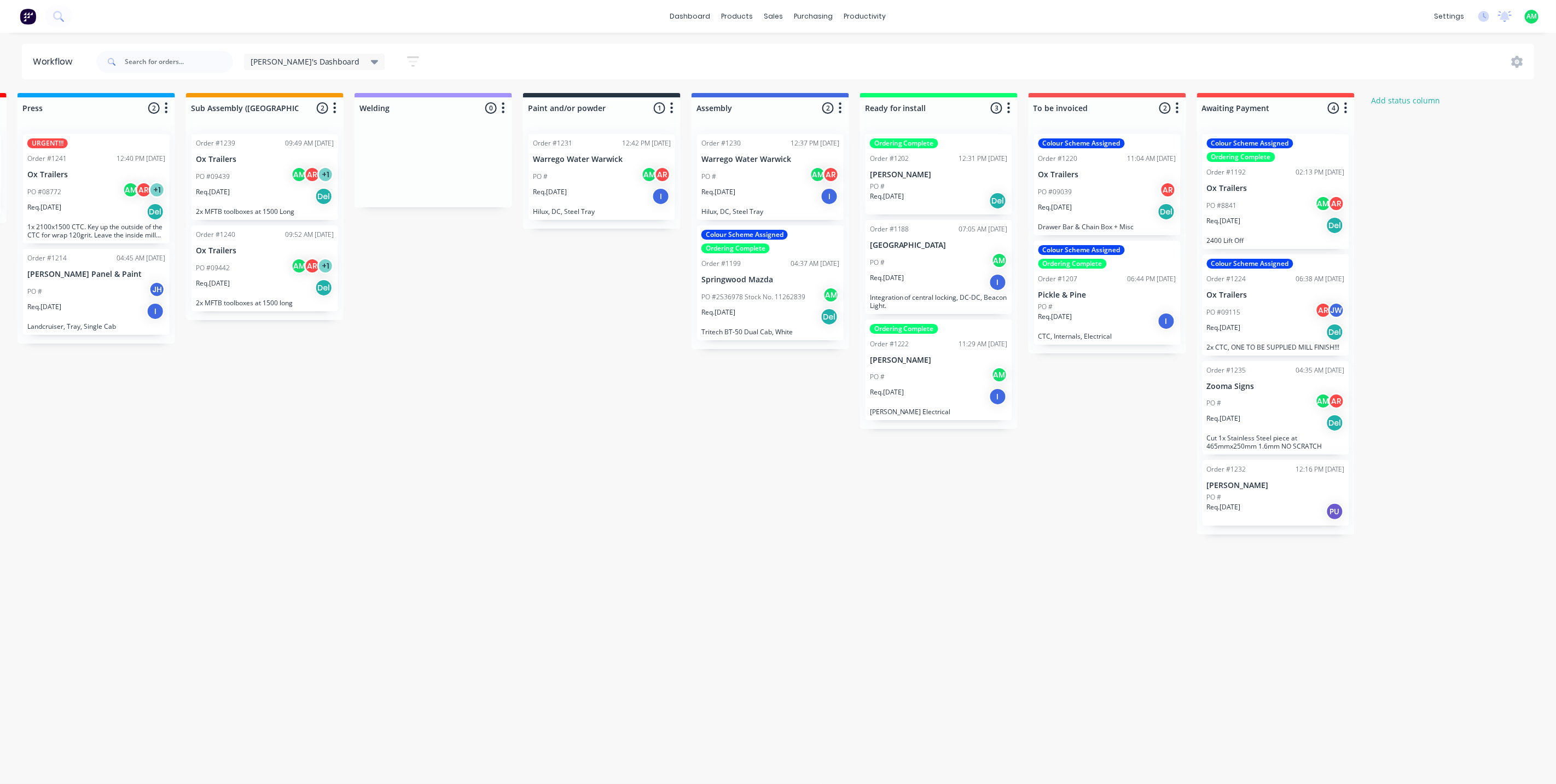
click at [1230, 193] on div "Colour Scheme Assigned Ordering Complete Order #1192 02:13 PM 20/06/25 Ox Trail…" at bounding box center [1276, 191] width 147 height 115
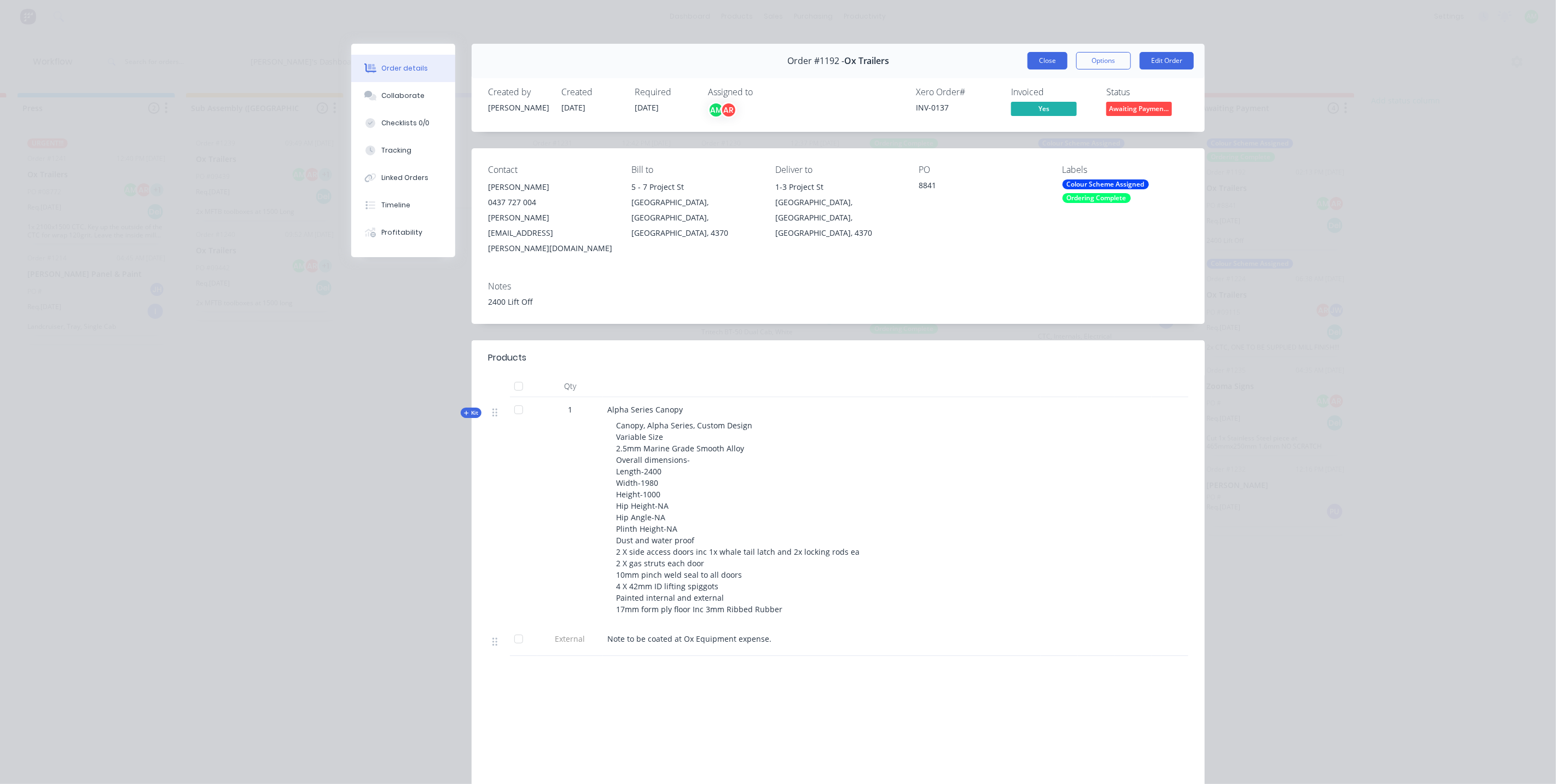
click at [1041, 61] on button "Close" at bounding box center [1047, 60] width 40 height 18
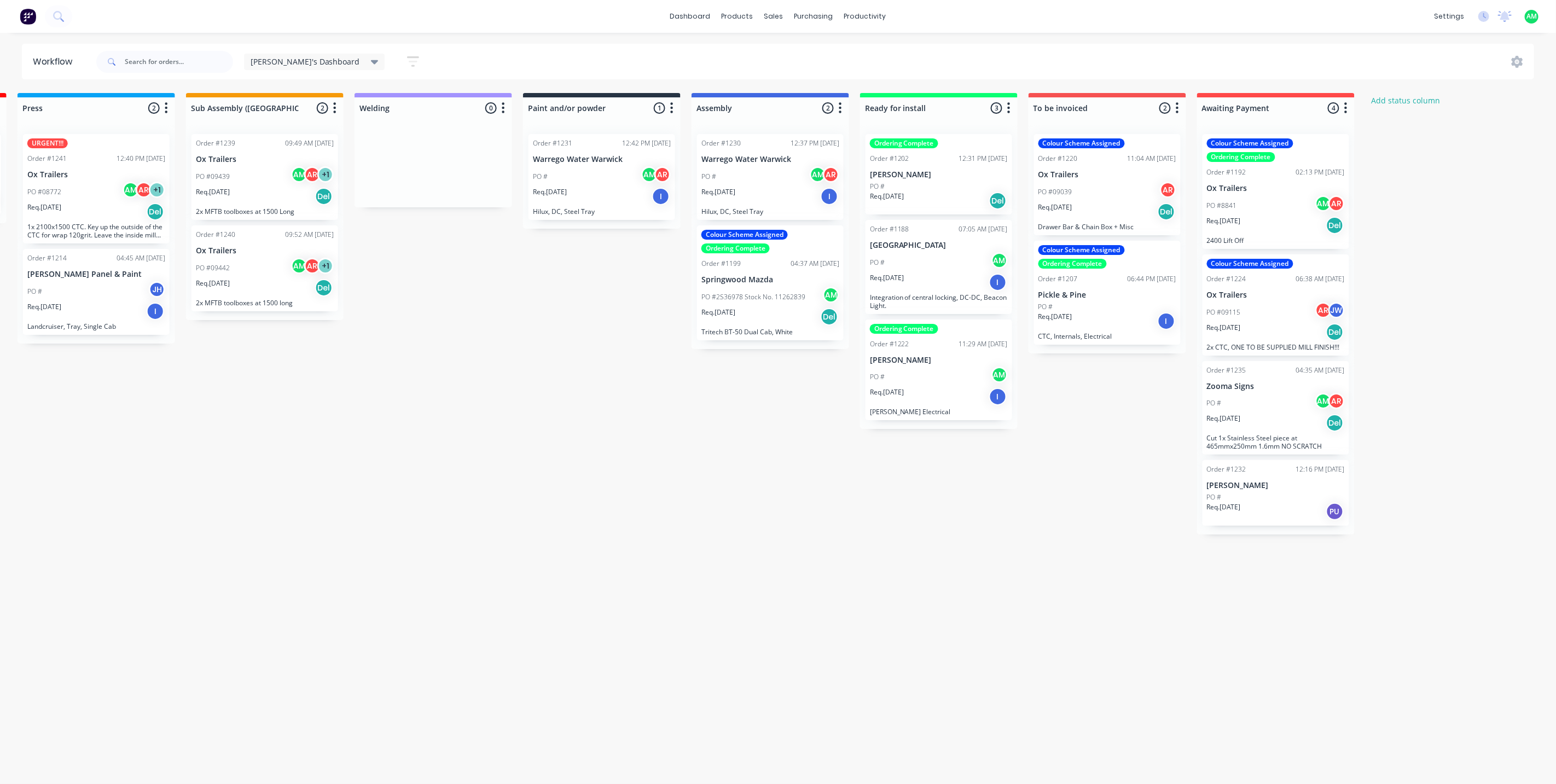
click at [1257, 302] on div "PO #09115 AR JW" at bounding box center [1276, 312] width 138 height 21
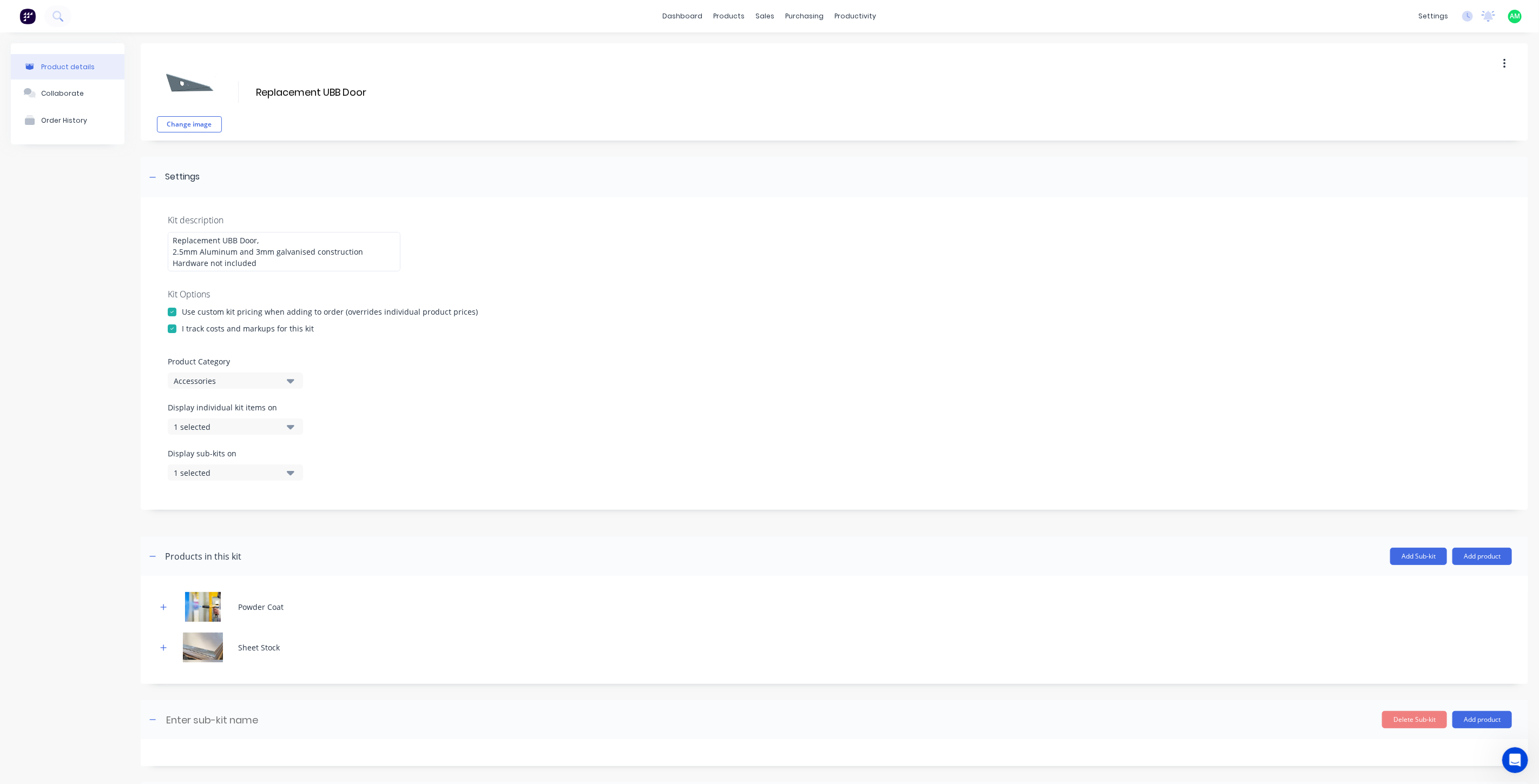
scroll to position [218, 0]
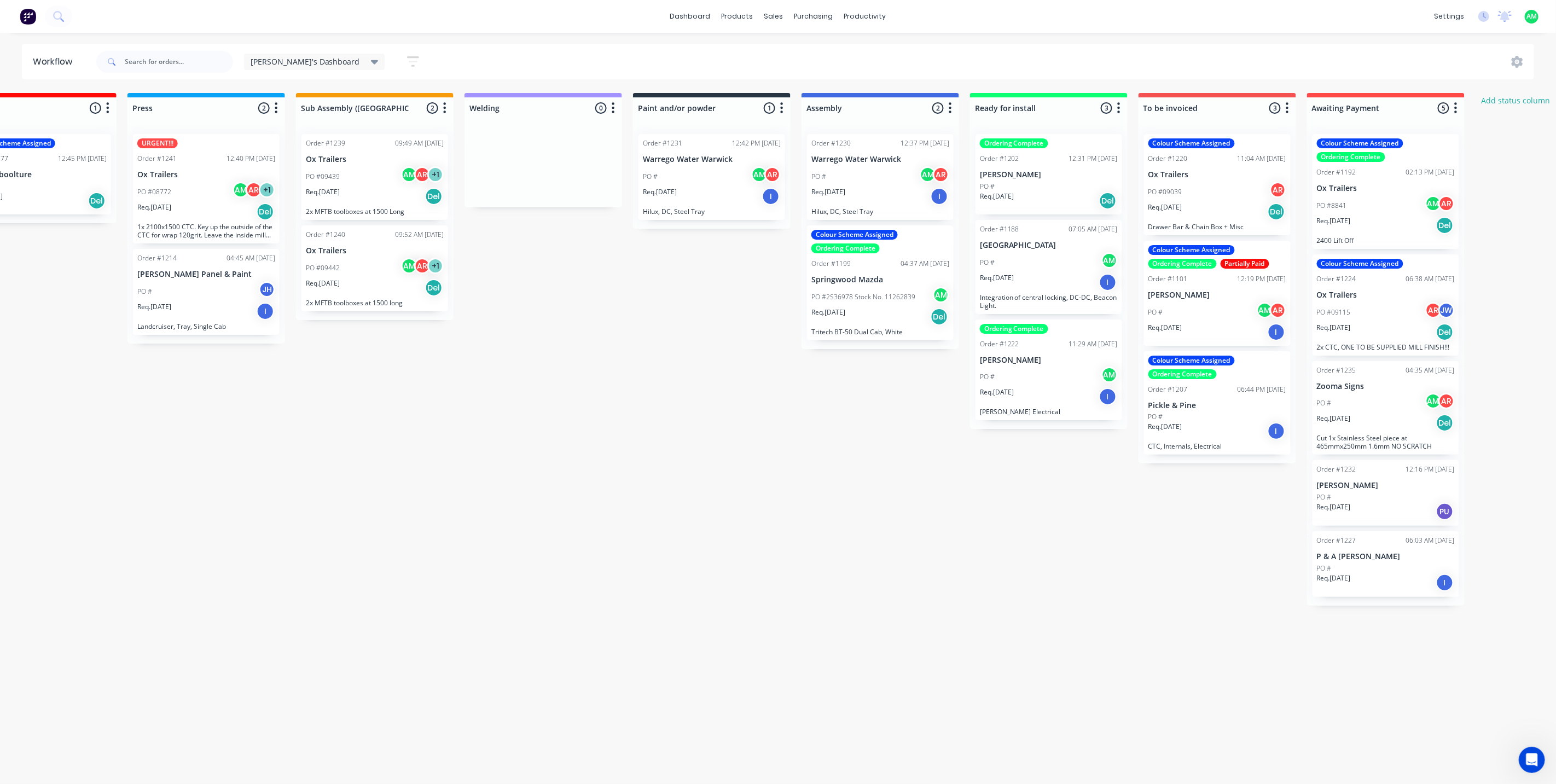
scroll to position [0, 741]
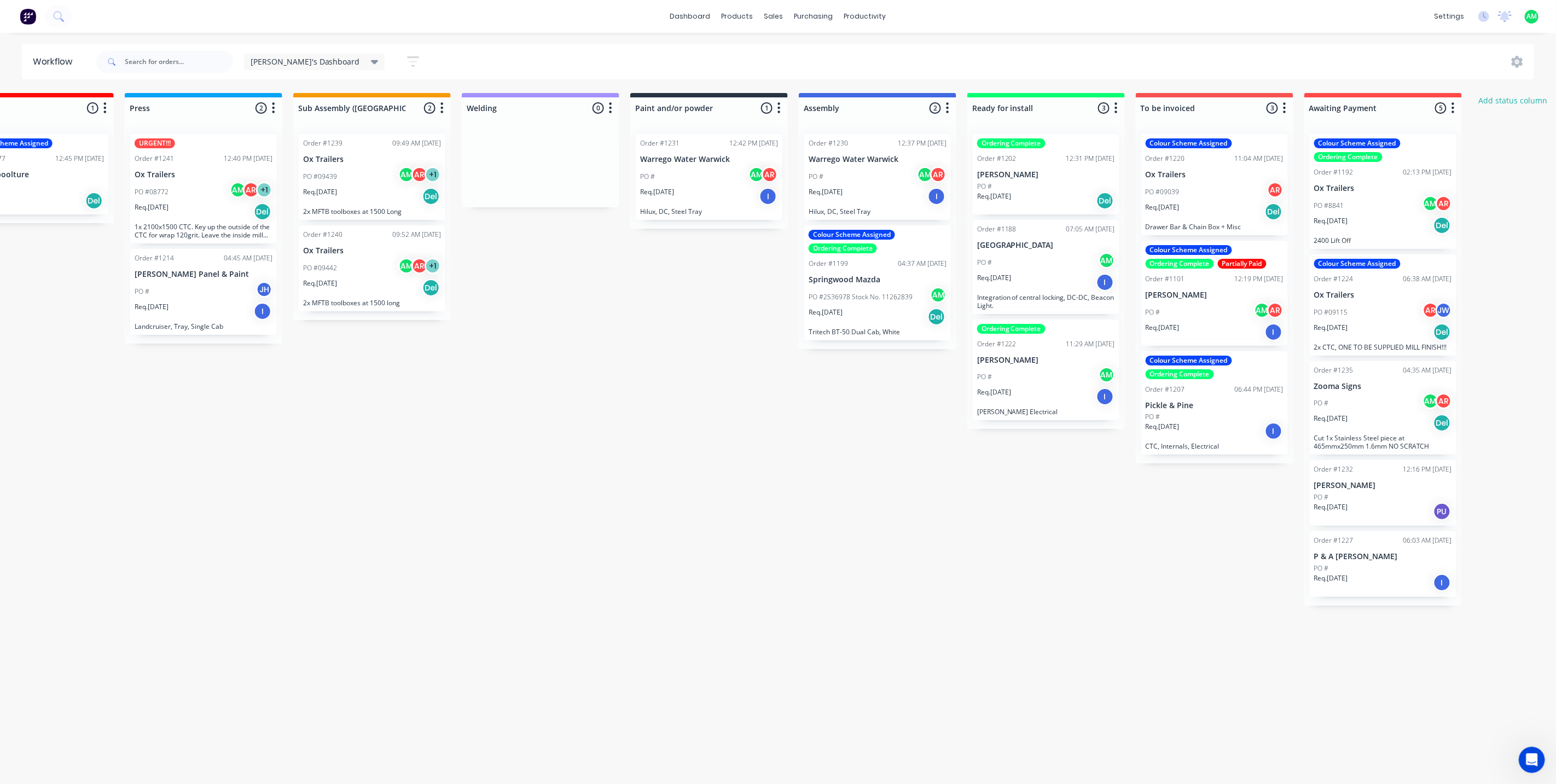
click at [1360, 493] on div "PO #" at bounding box center [1383, 497] width 138 height 10
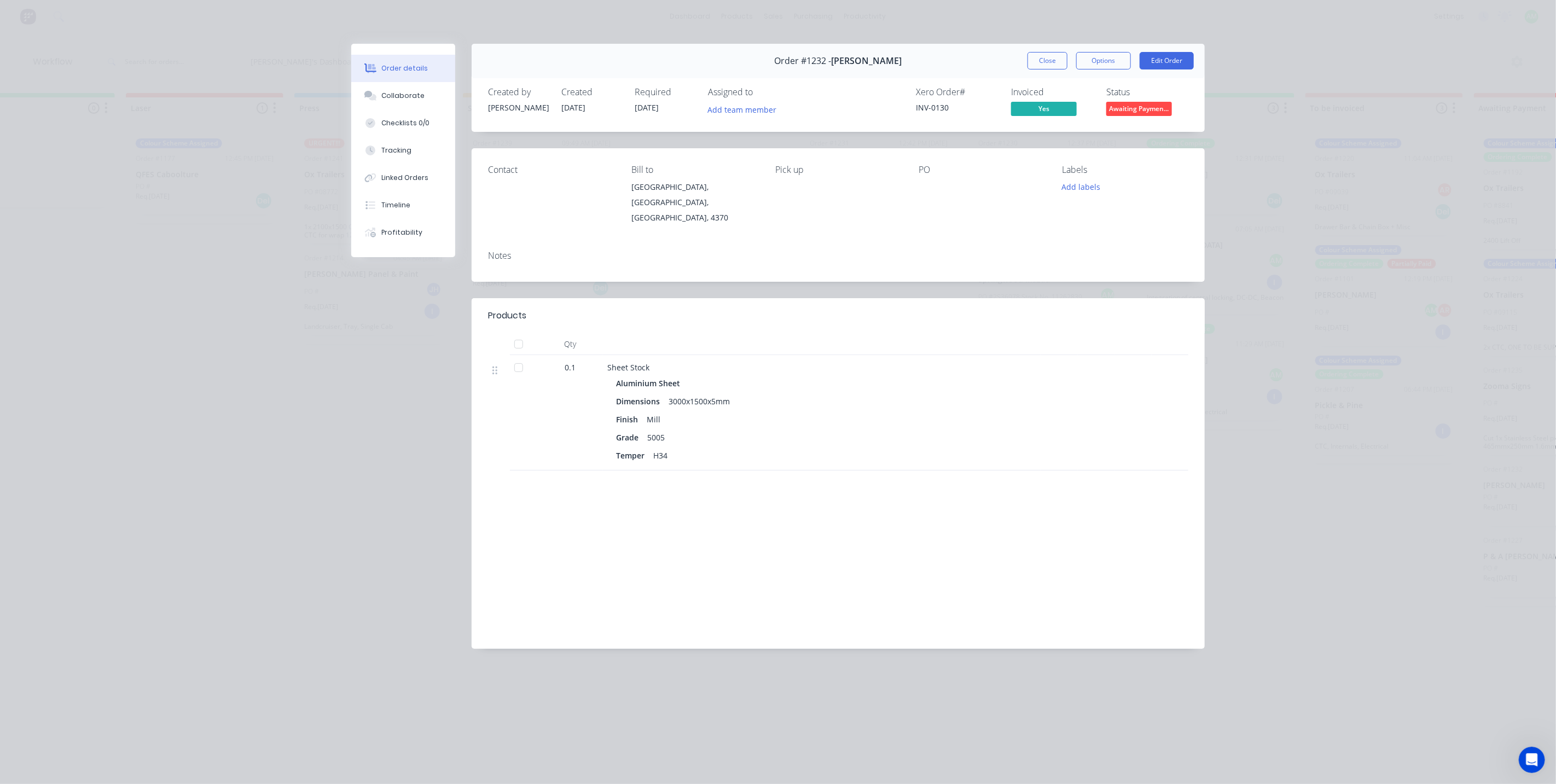
scroll to position [0, 500]
click at [1035, 60] on button "Close" at bounding box center [1047, 60] width 40 height 18
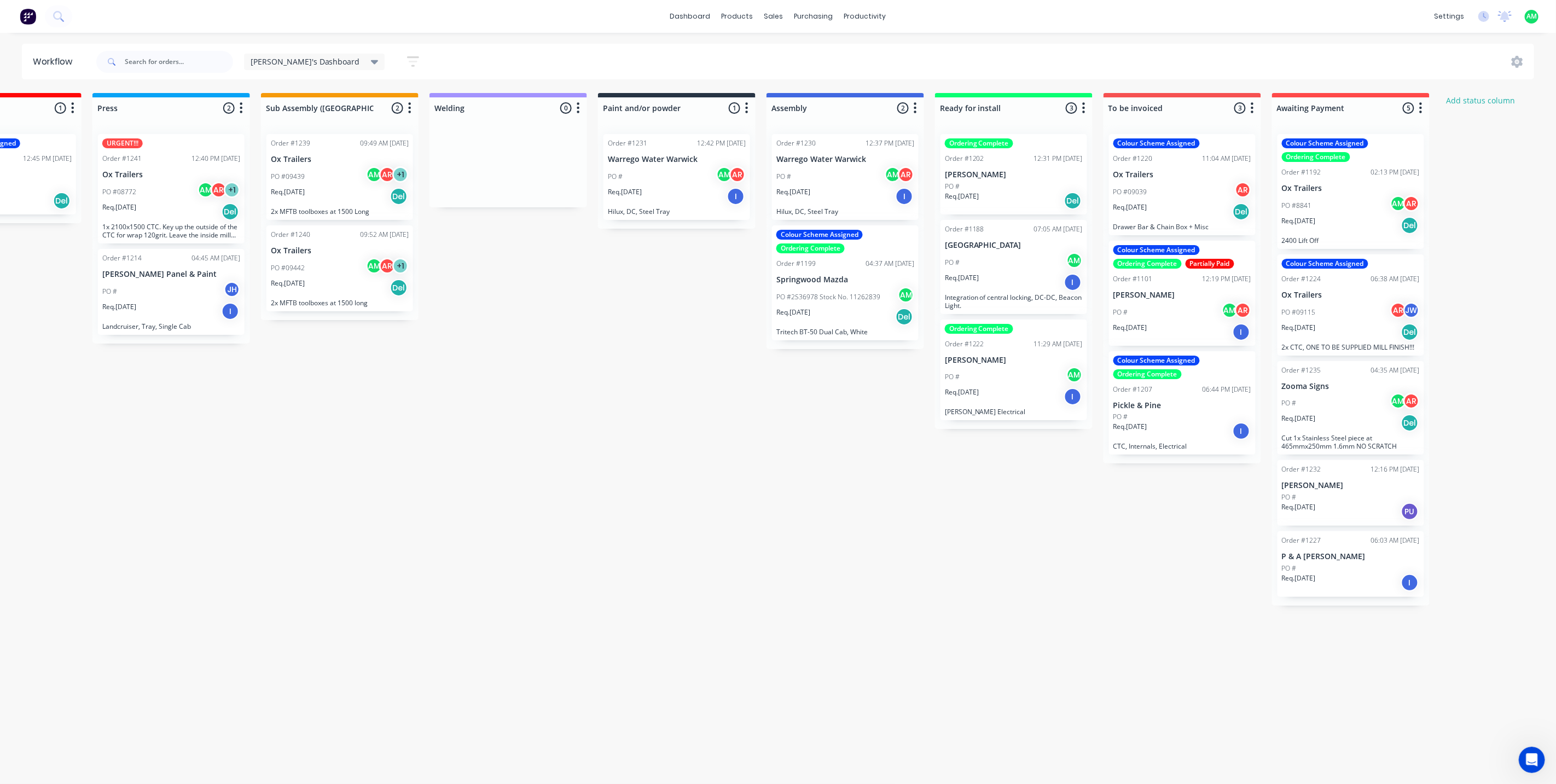
scroll to position [0, 774]
drag, startPoint x: 971, startPoint y: 572, endPoint x: 978, endPoint y: 573, distance: 7.1
click at [972, 572] on div "Submitted 0 Status colour #B7D3F3 hex #B7D3F3 Save Cancel Summaries Total order…" at bounding box center [447, 349] width 2459 height 513
click at [1346, 565] on div "PO #" at bounding box center [1350, 568] width 138 height 10
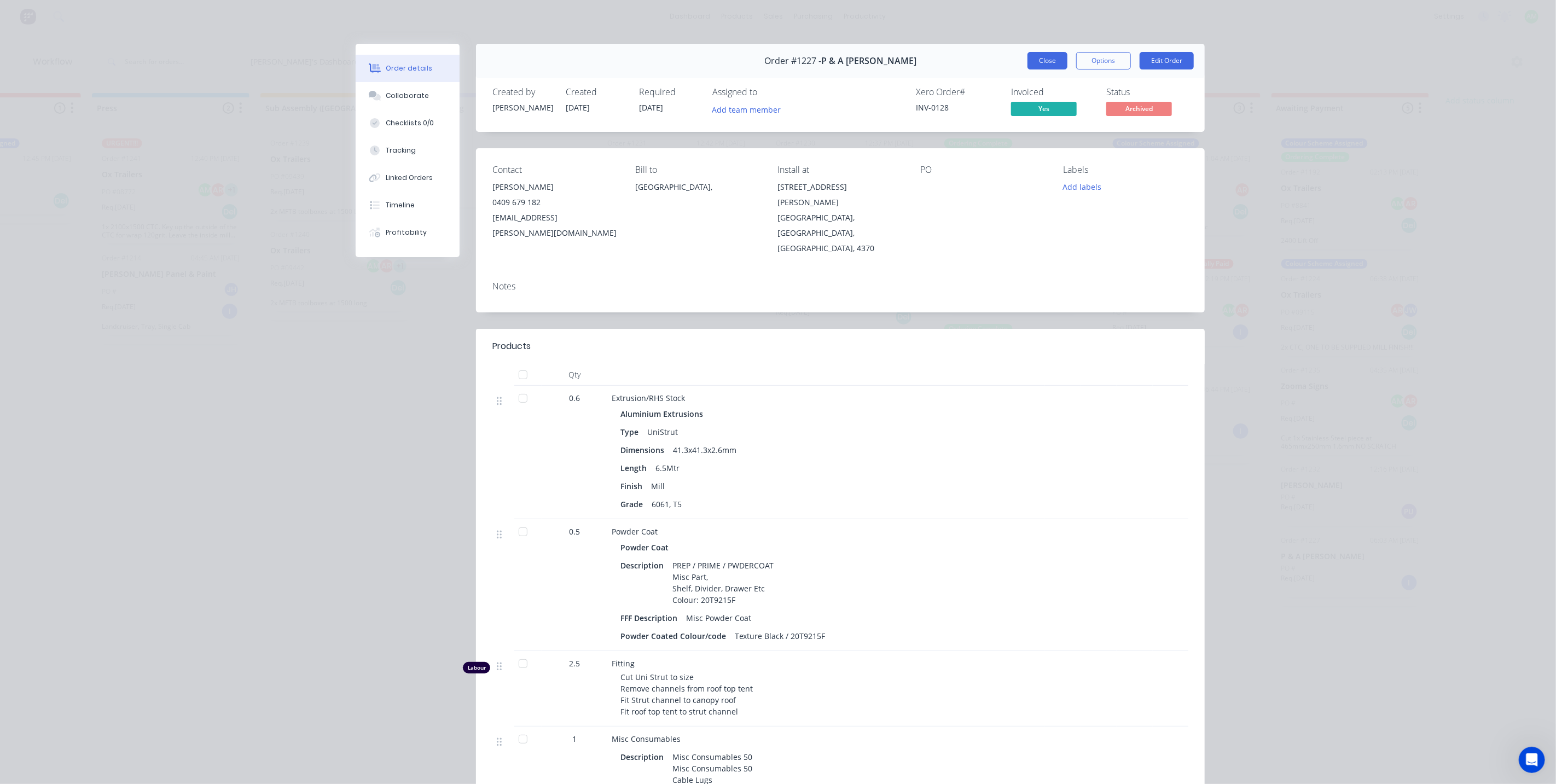
click at [1031, 64] on button "Close" at bounding box center [1047, 60] width 40 height 18
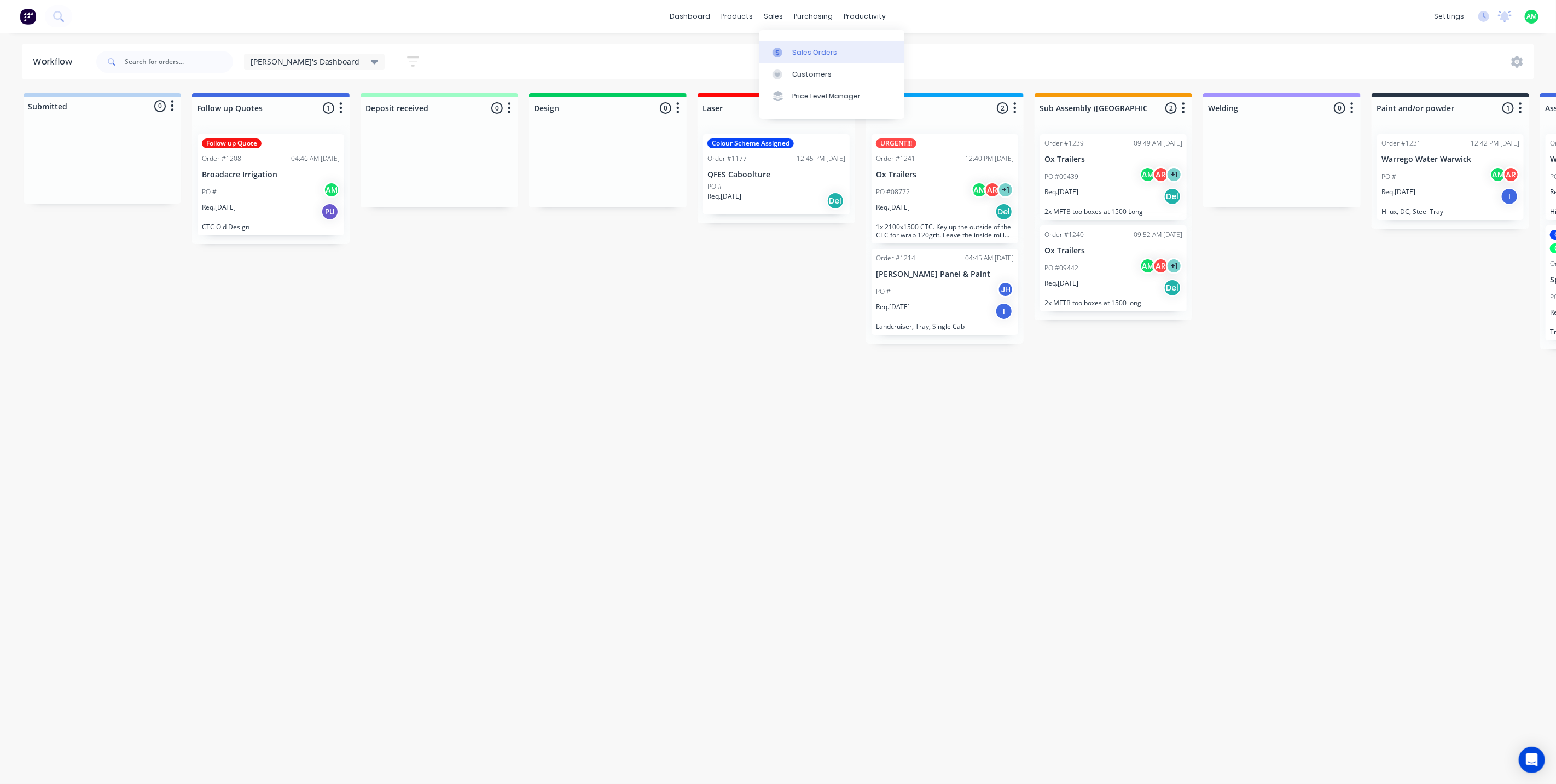
click at [788, 48] on div at bounding box center [780, 53] width 16 height 10
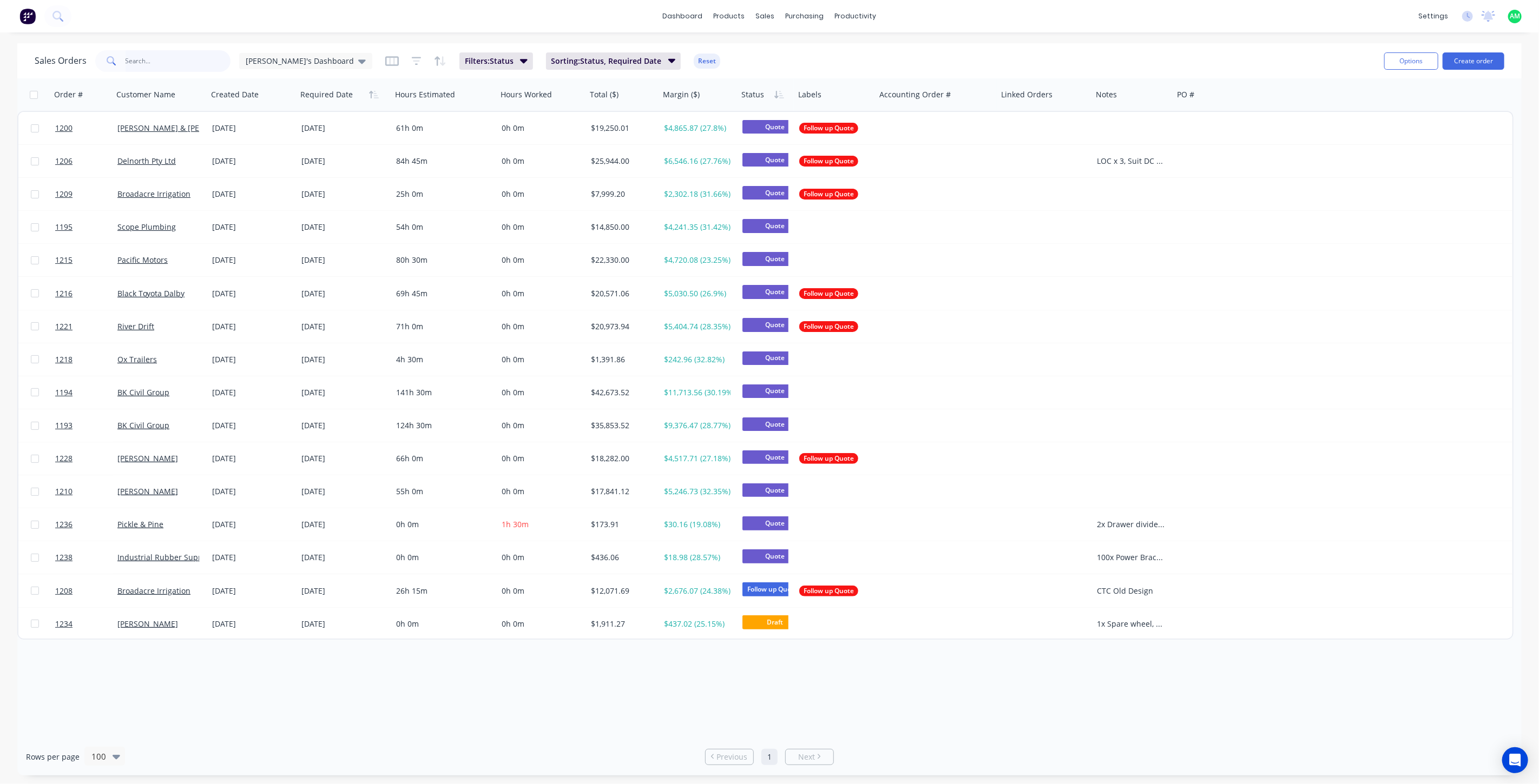
click at [160, 65] on input "text" at bounding box center [178, 61] width 106 height 21
type input "1224"
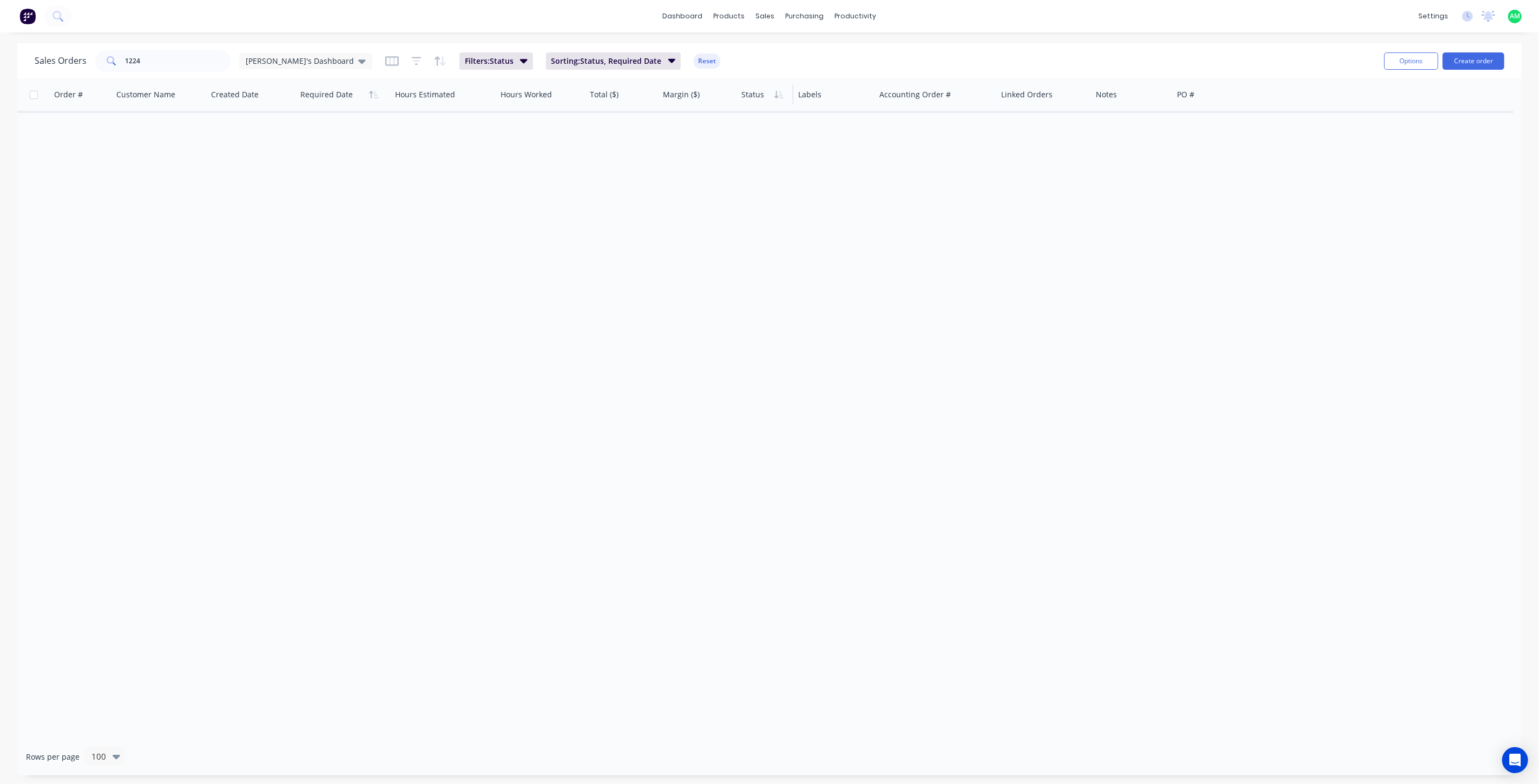
click at [758, 98] on div at bounding box center [764, 94] width 46 height 21
click at [770, 137] on button "Filter column" at bounding box center [782, 139] width 81 height 21
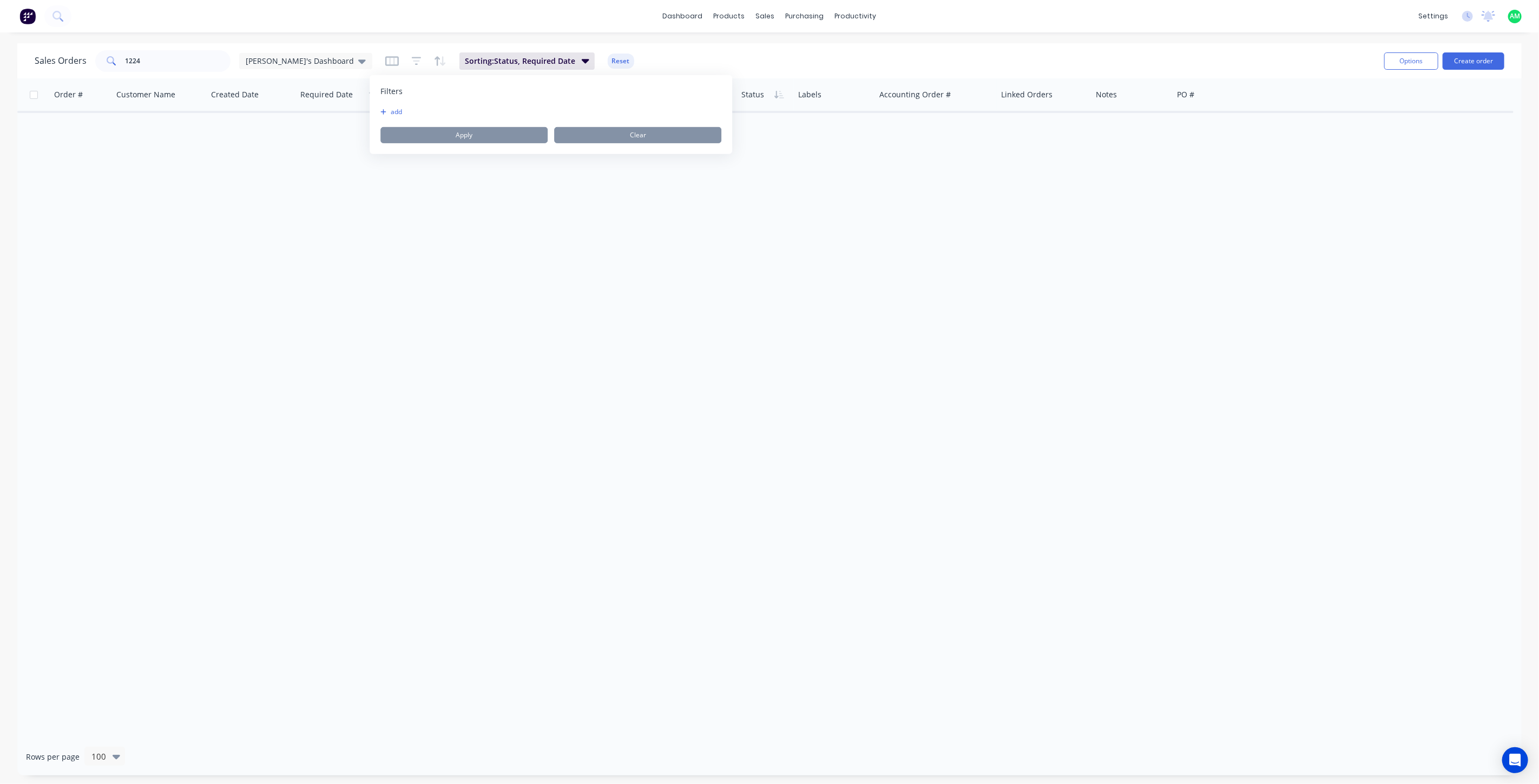
click at [720, 274] on div "Order # Customer Name Created Date Required Date Hours Estimated Hours Worked T…" at bounding box center [770, 408] width 1504 height 660
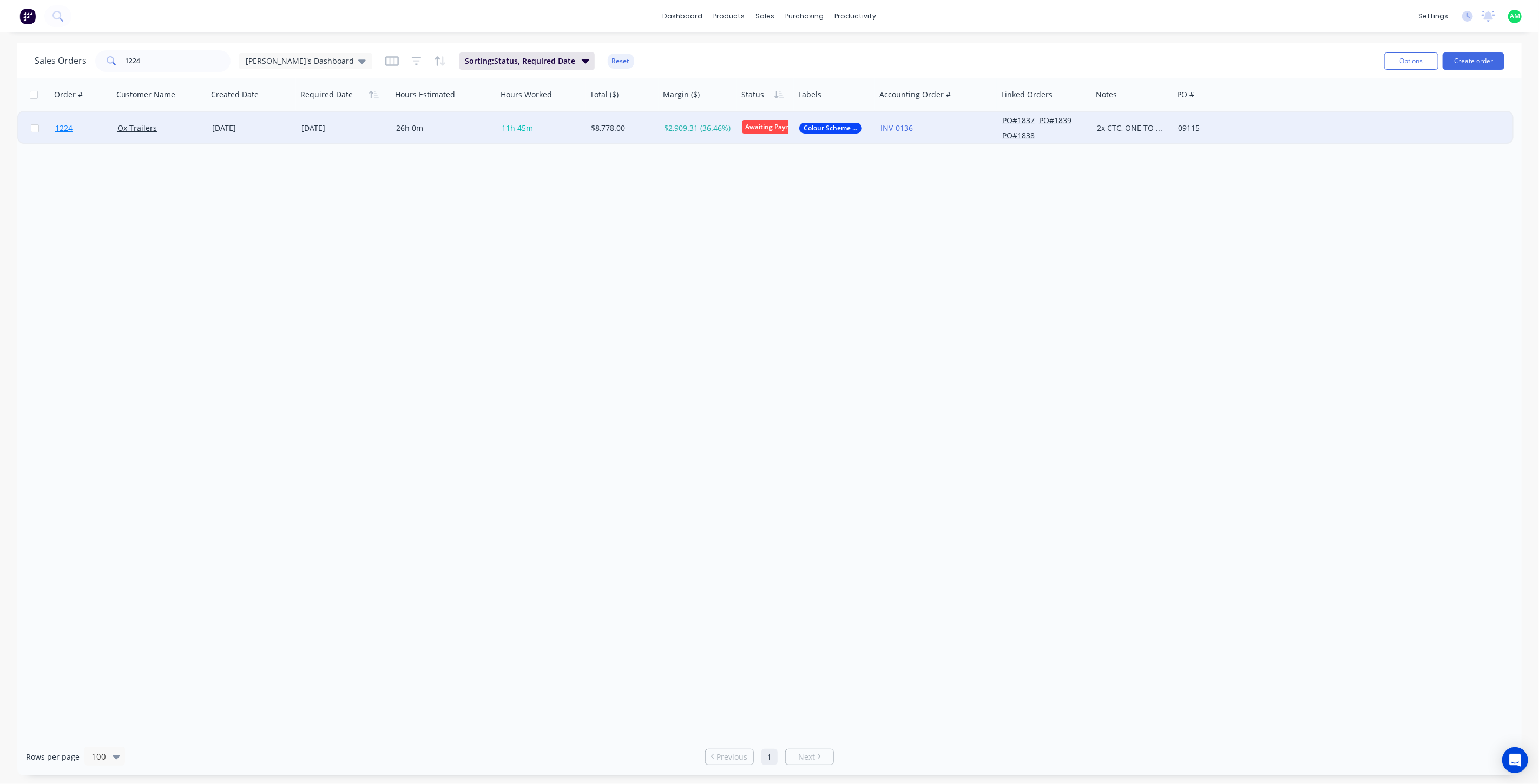
click at [66, 125] on span "1224" at bounding box center [63, 128] width 17 height 11
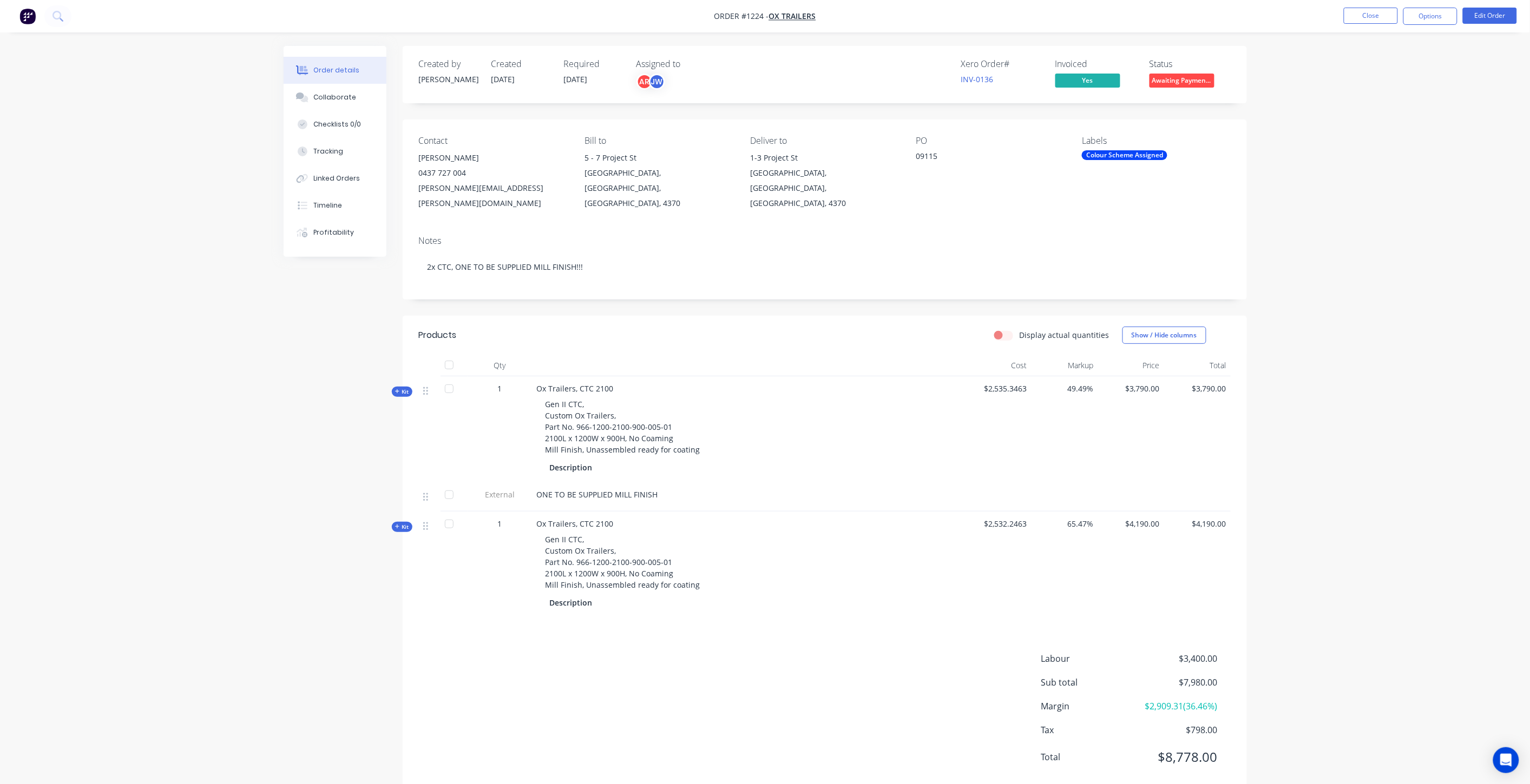
click at [401, 388] on span "Kit" at bounding box center [402, 392] width 14 height 8
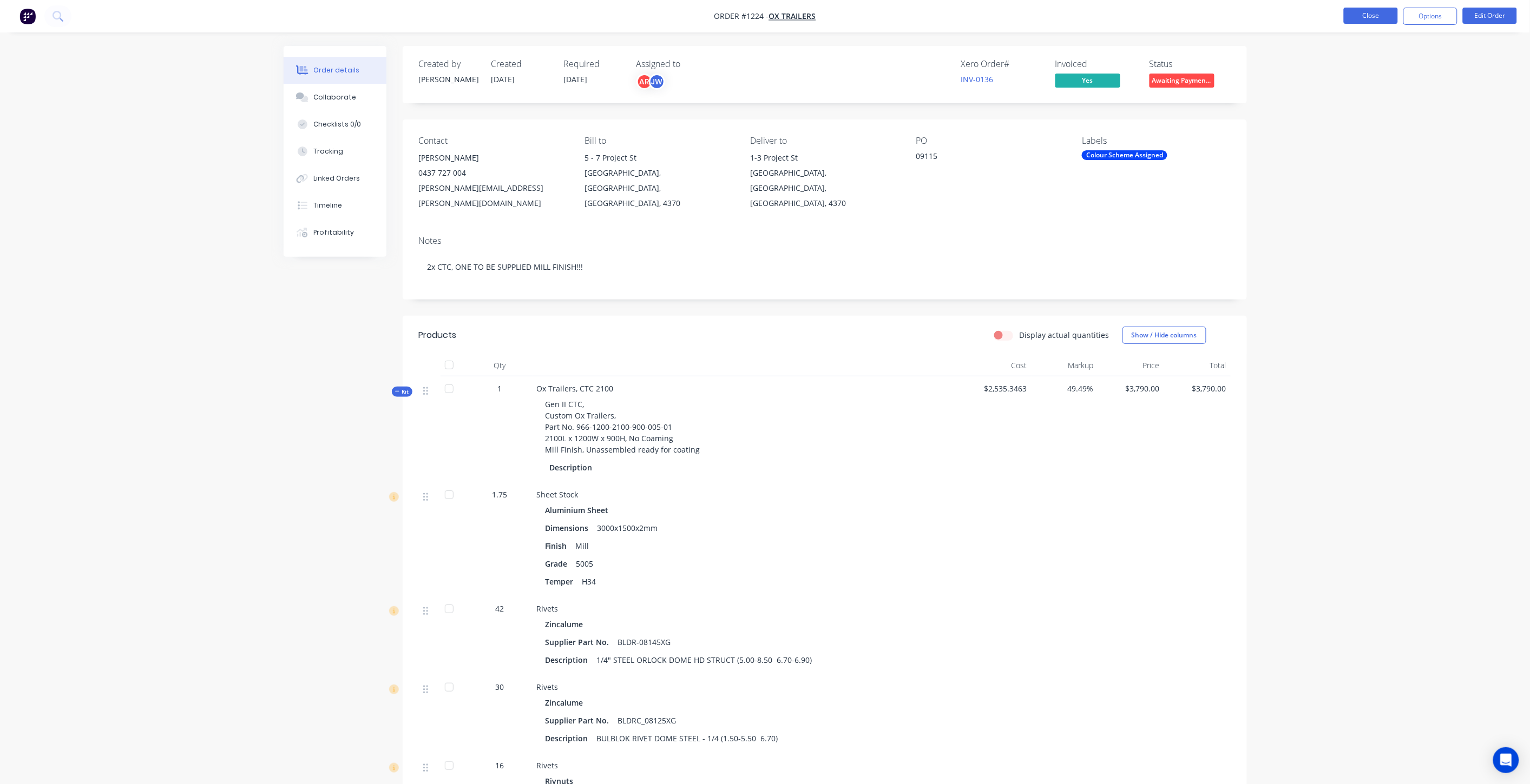
drag, startPoint x: 1368, startPoint y: 6, endPoint x: 1370, endPoint y: 15, distance: 9.2
click at [1368, 6] on nav "Order #1224 - Ox Trailers Close Options Edit Order" at bounding box center [765, 16] width 1530 height 32
click at [1369, 19] on button "Close" at bounding box center [1370, 16] width 54 height 16
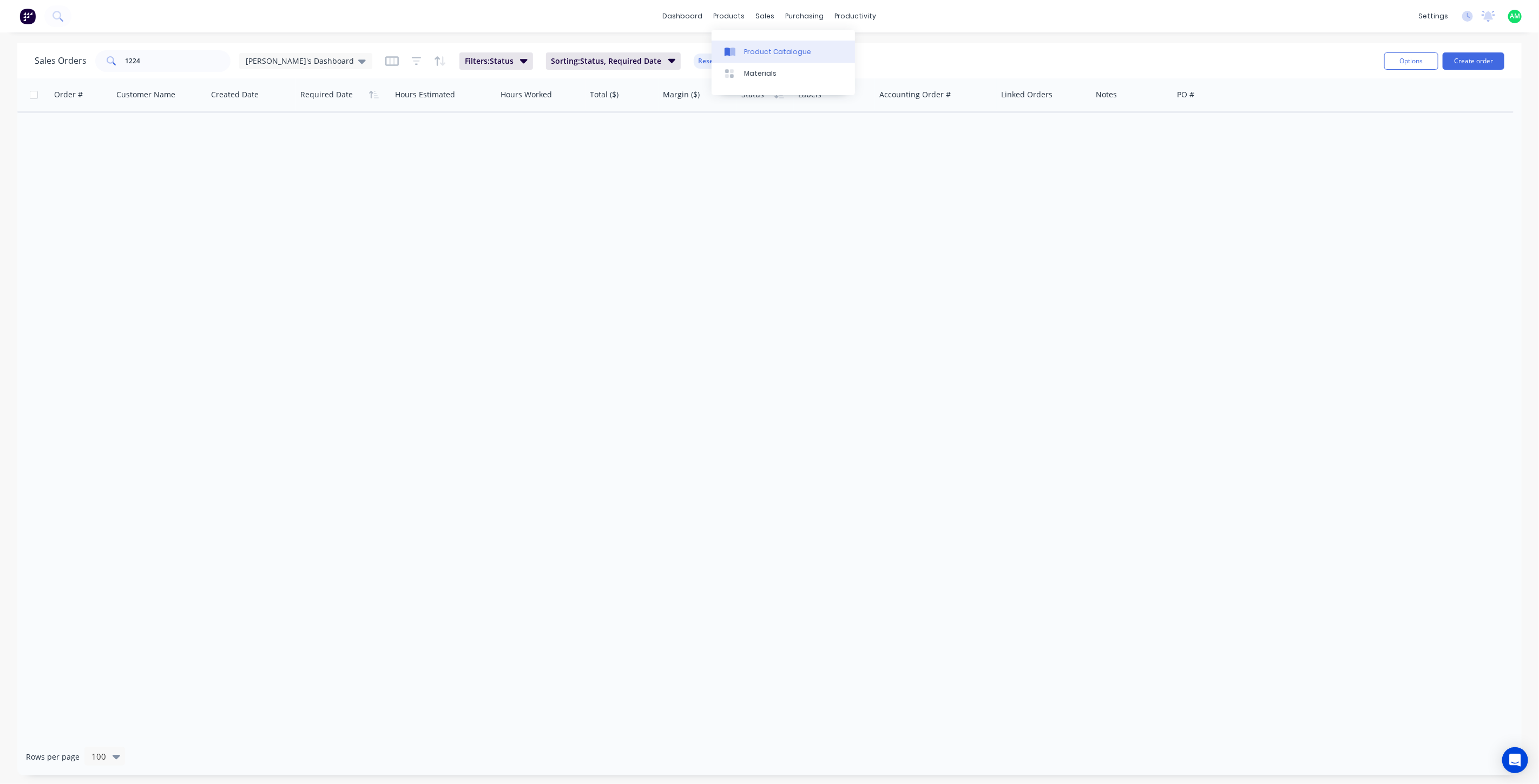
click at [744, 49] on link "Product Catalogue" at bounding box center [783, 51] width 143 height 21
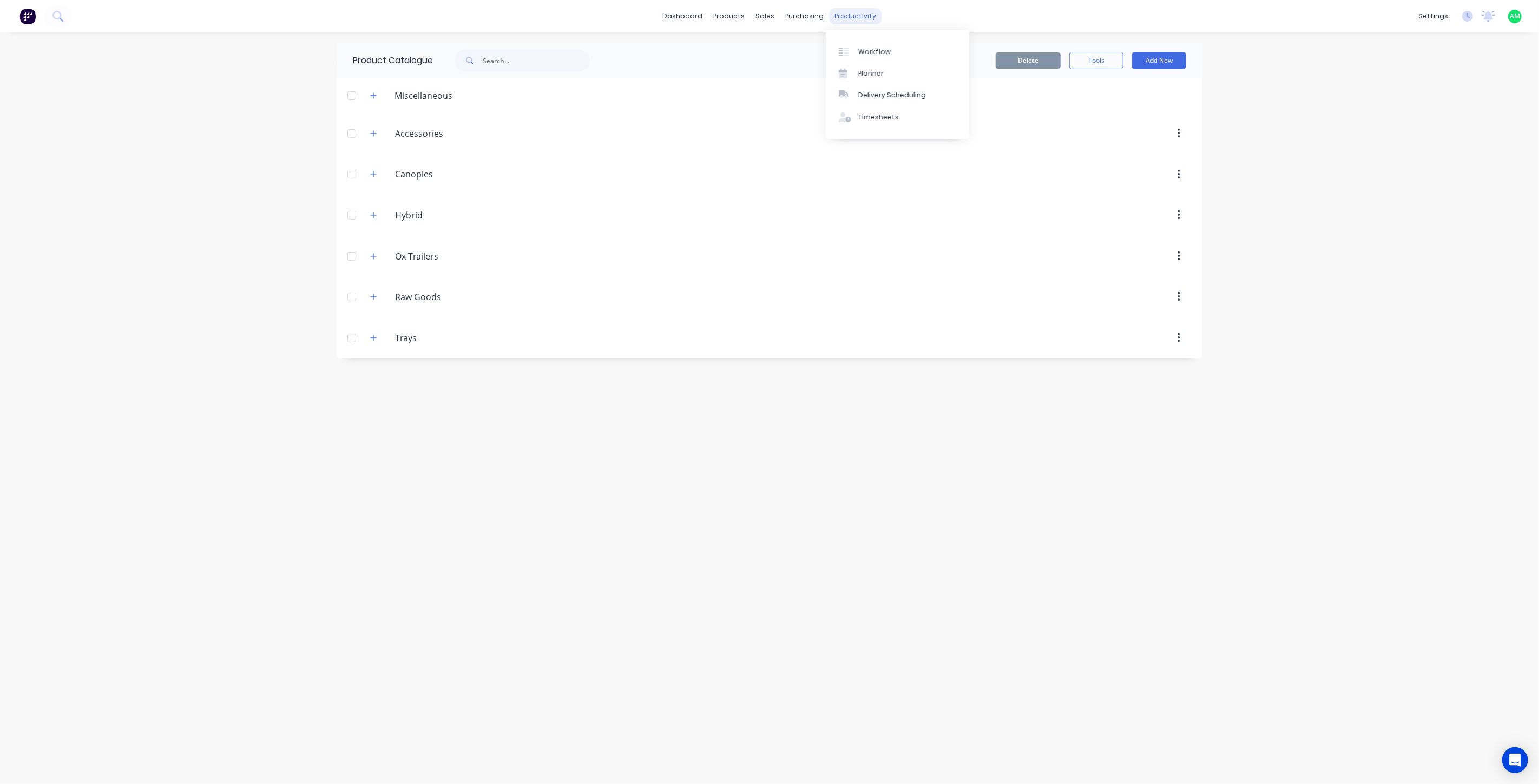
click at [850, 17] on div "productivity" at bounding box center [856, 16] width 53 height 16
click at [864, 45] on link "Workflow" at bounding box center [897, 51] width 143 height 21
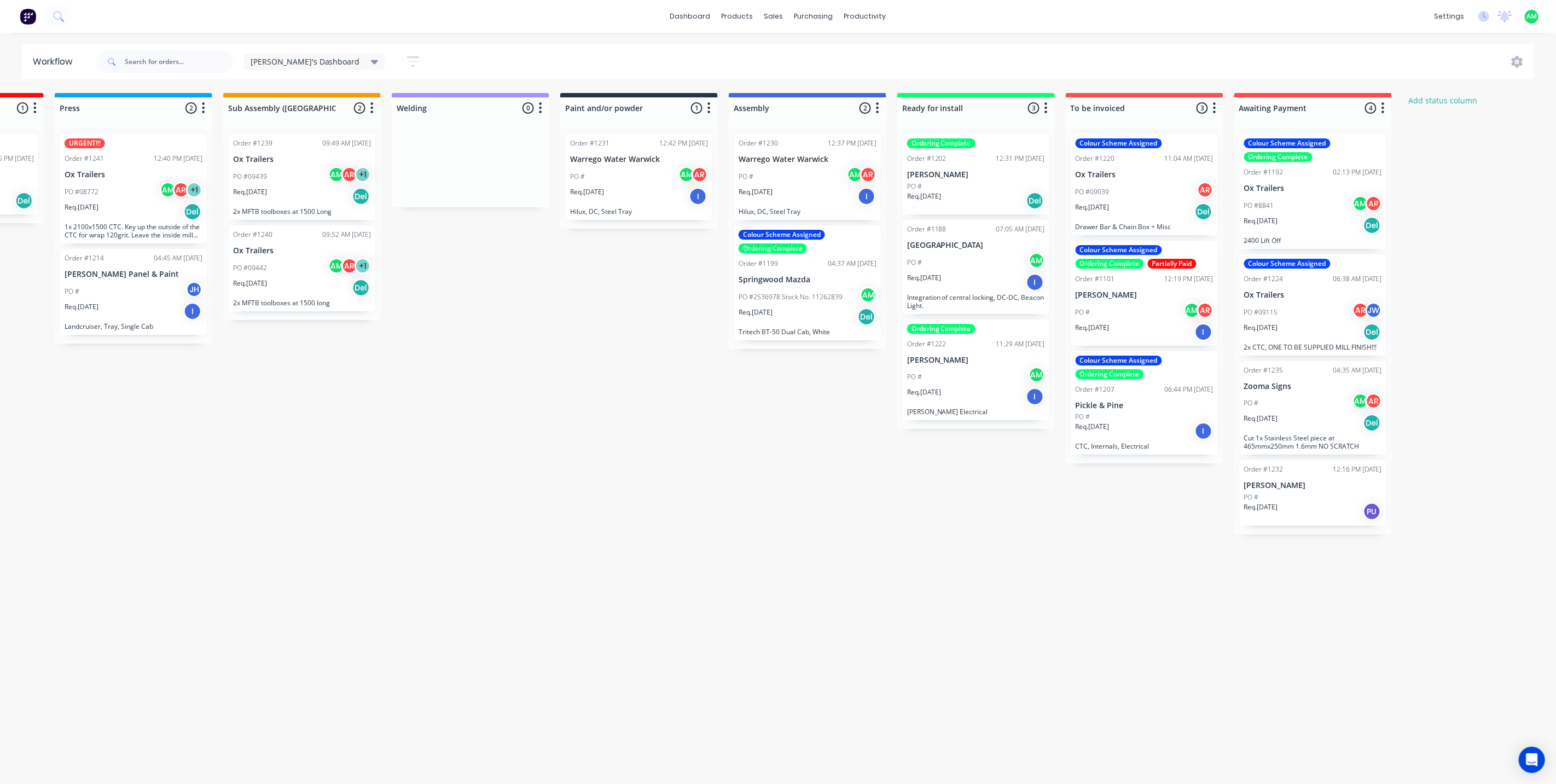
scroll to position [0, 903]
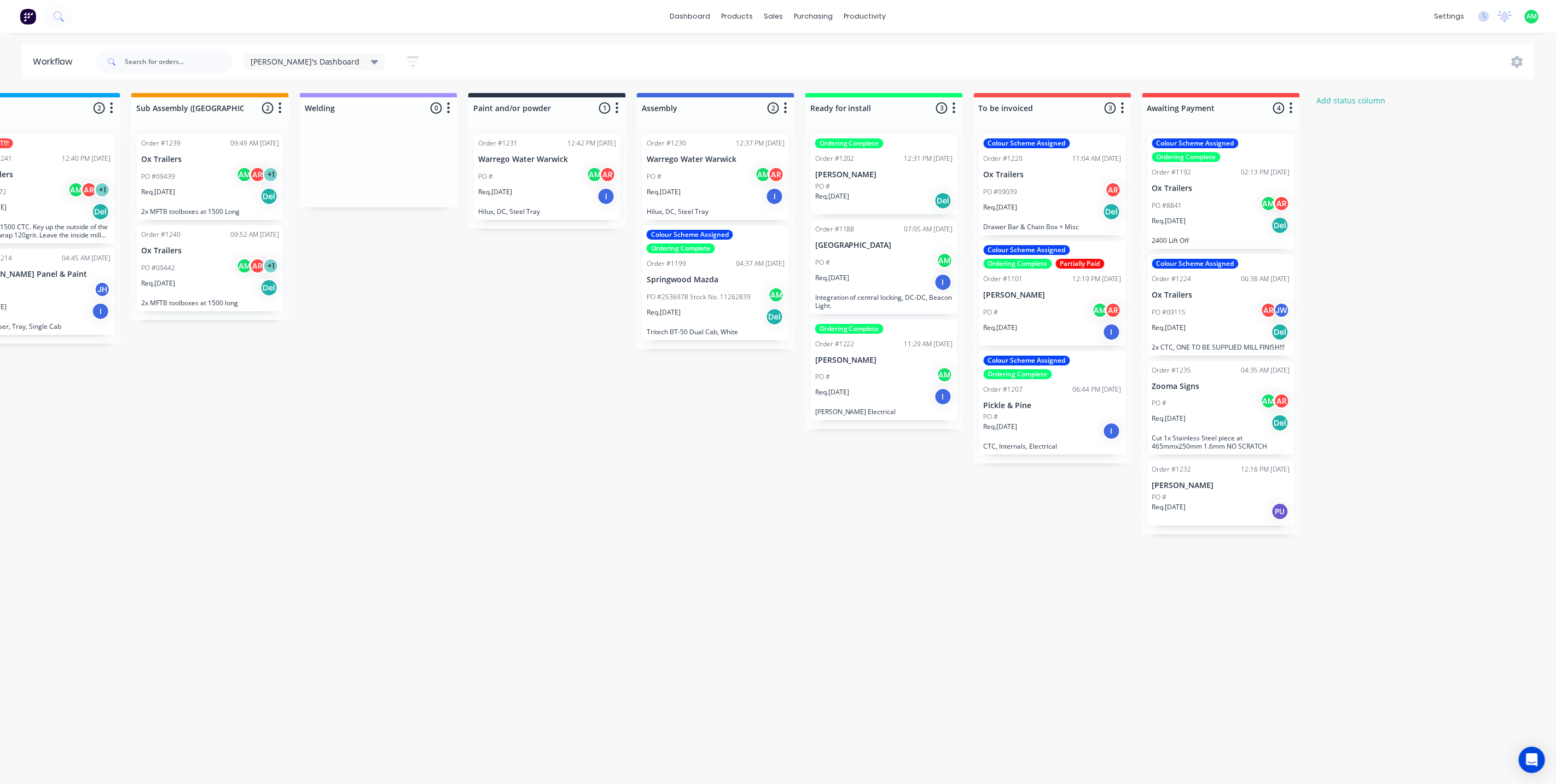
click at [1018, 301] on div "Colour Scheme Assigned Ordering Complete Partially Paid Order #1101 12:19 PM [D…" at bounding box center [1052, 294] width 147 height 105
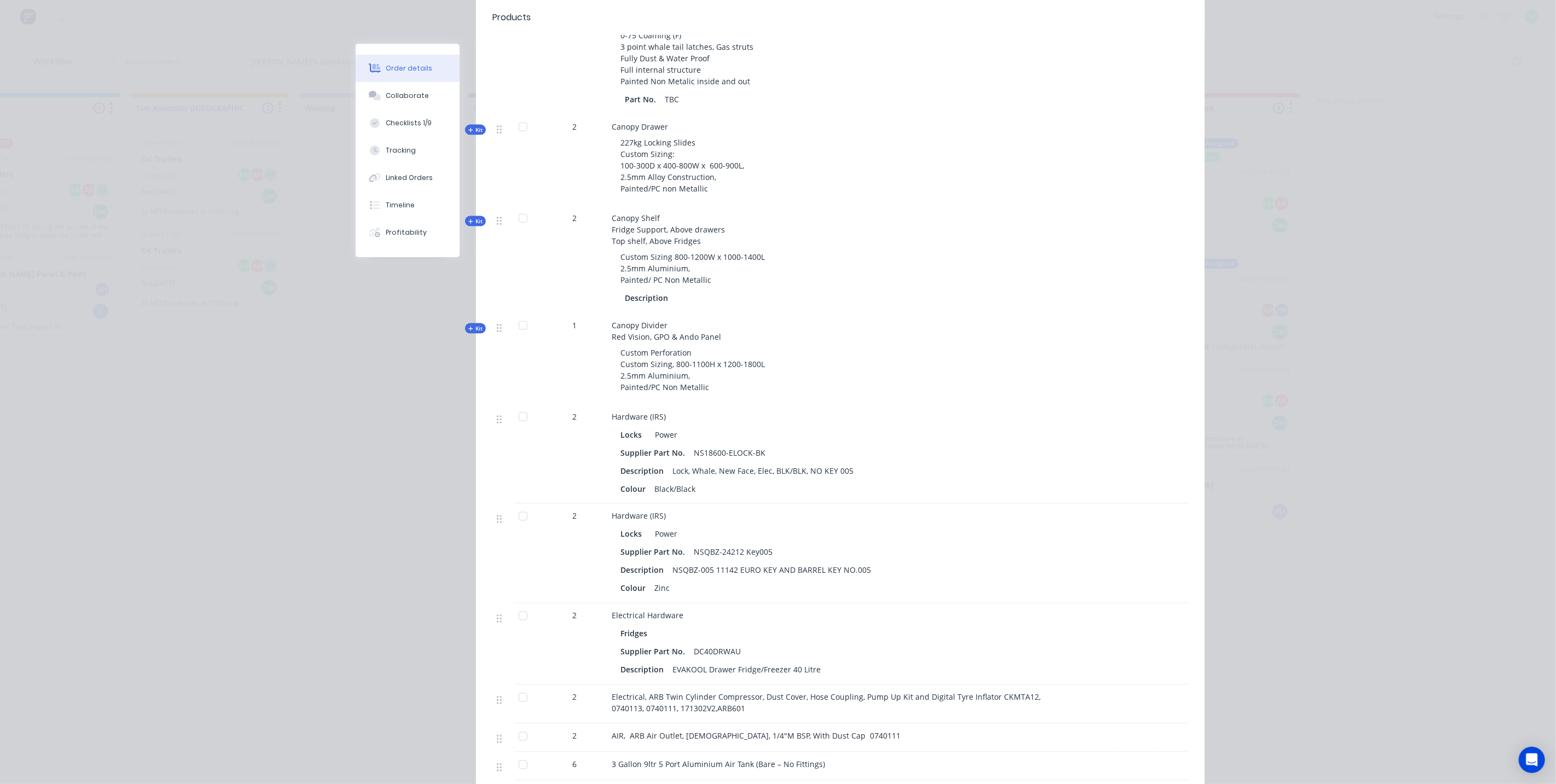
scroll to position [1256, 0]
click at [469, 323] on span "Kit" at bounding box center [475, 327] width 14 height 8
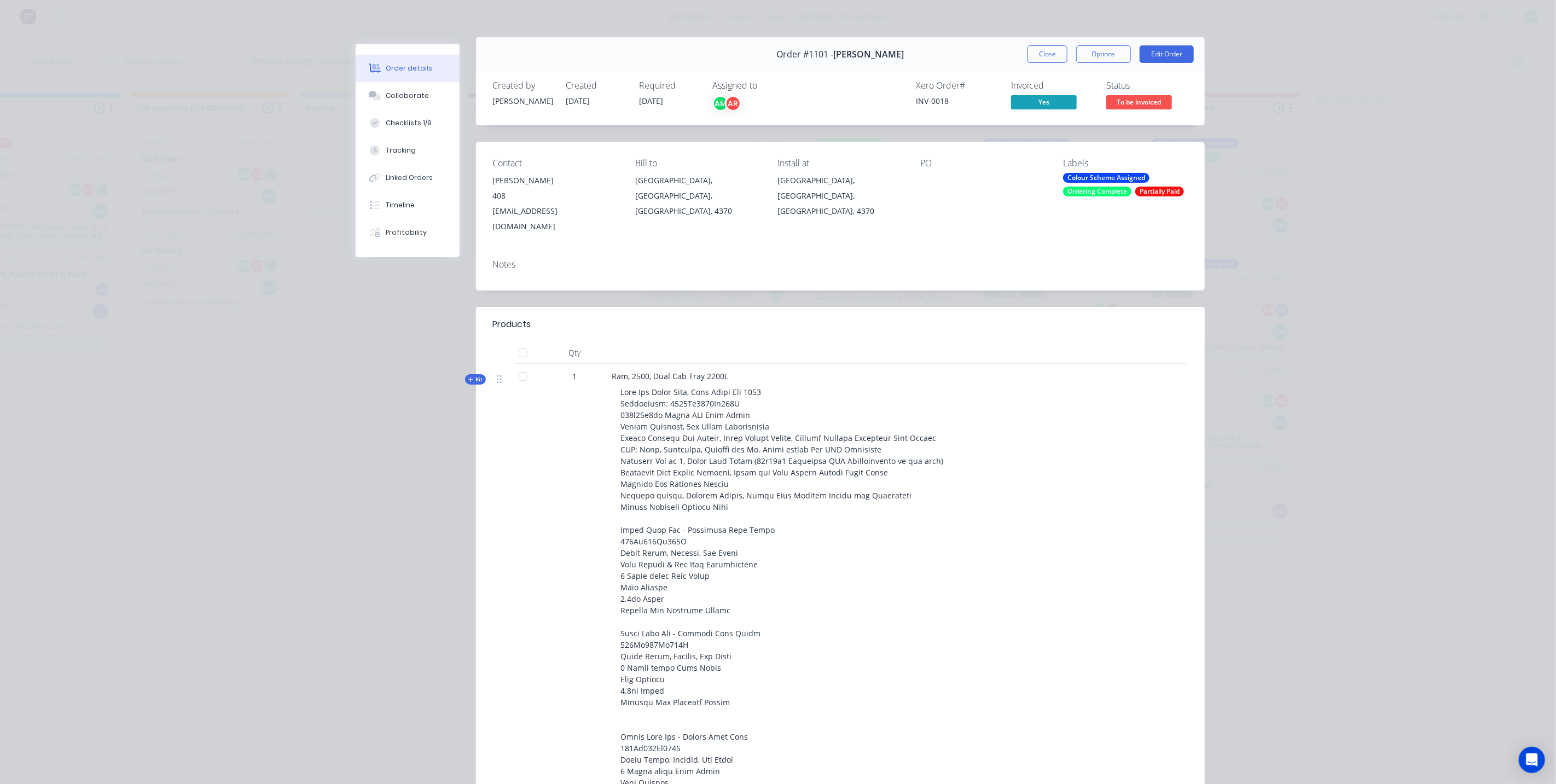
scroll to position [0, 0]
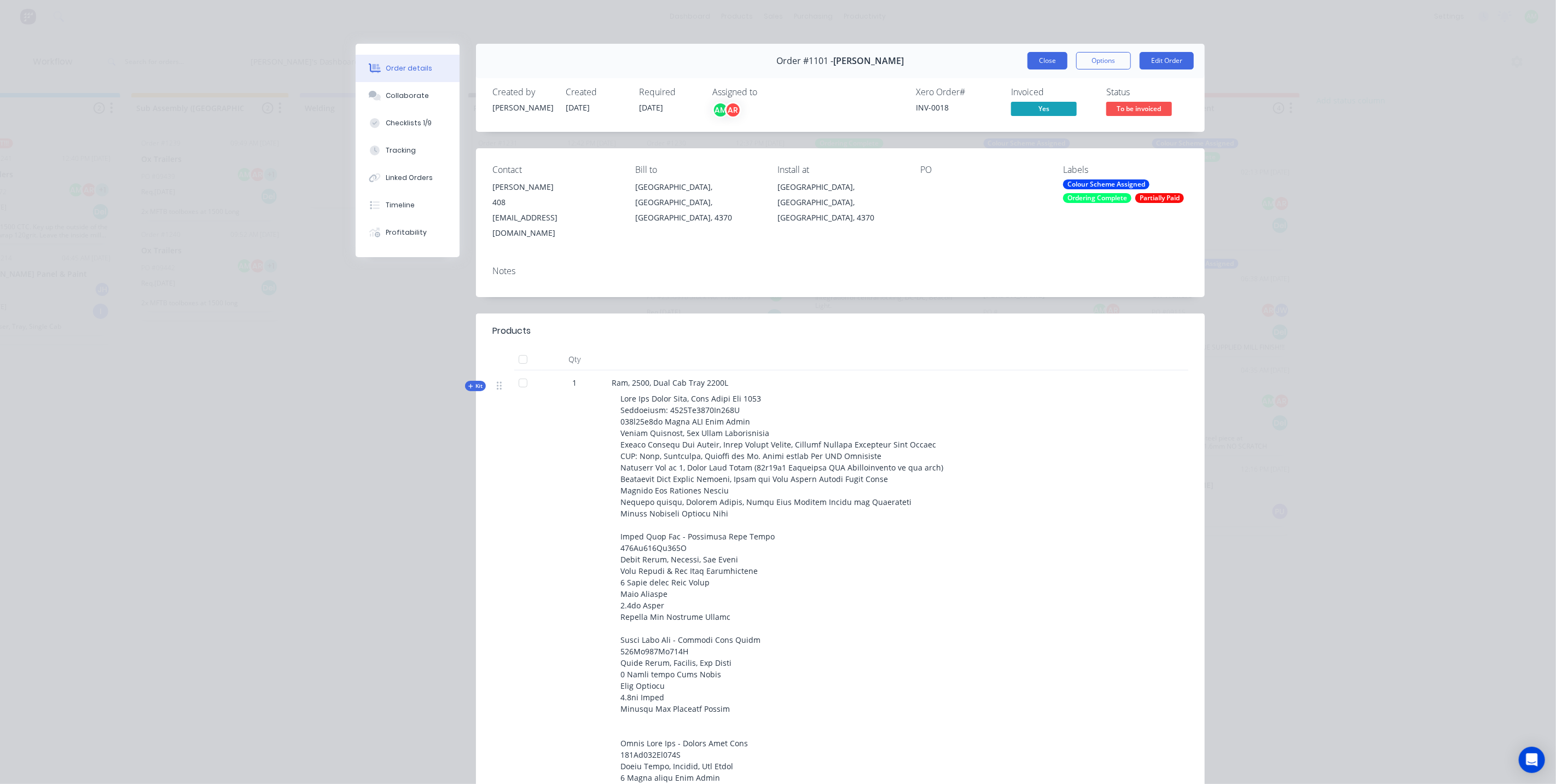
click at [1045, 59] on button "Close" at bounding box center [1047, 60] width 40 height 18
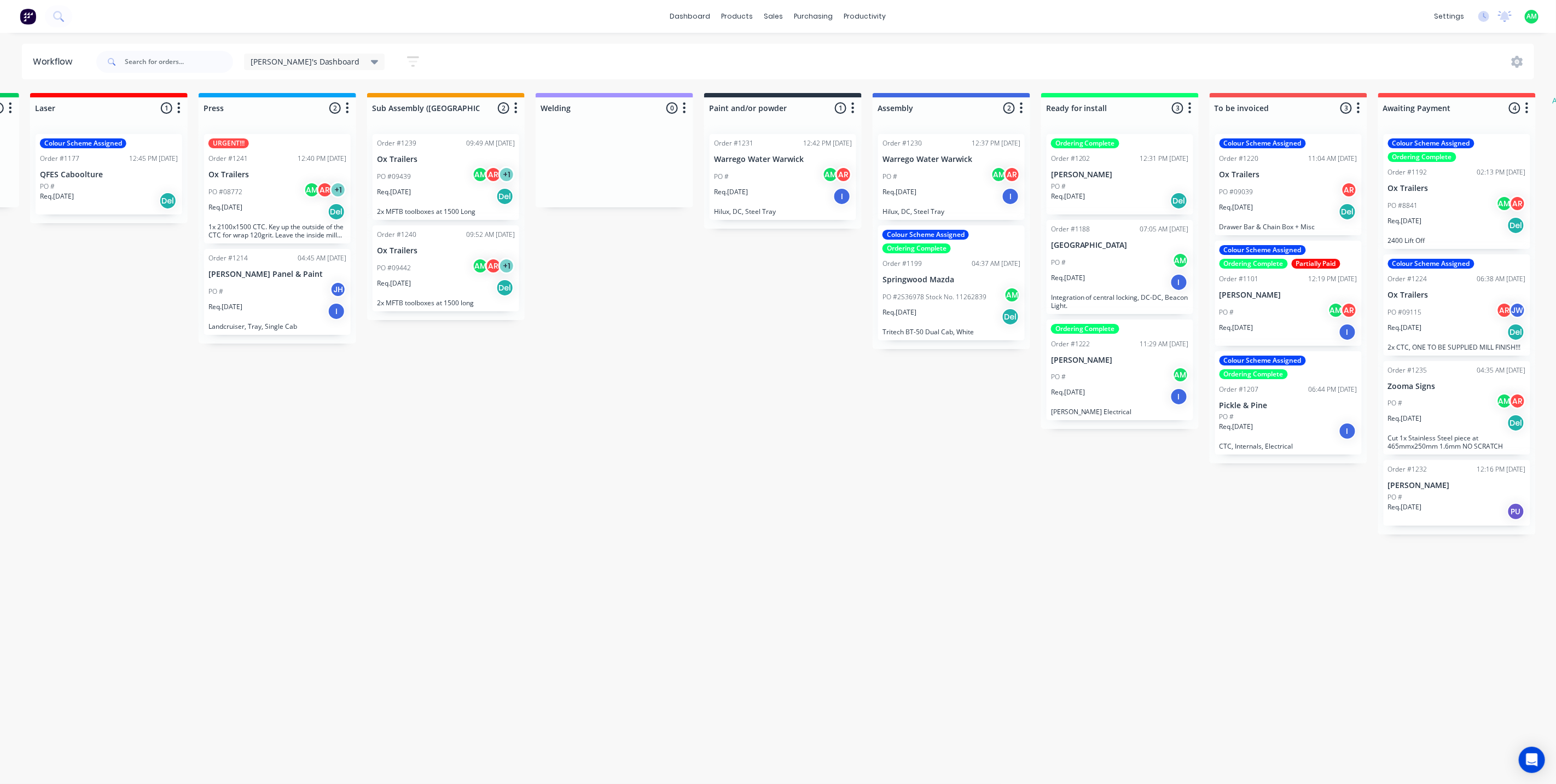
scroll to position [0, 649]
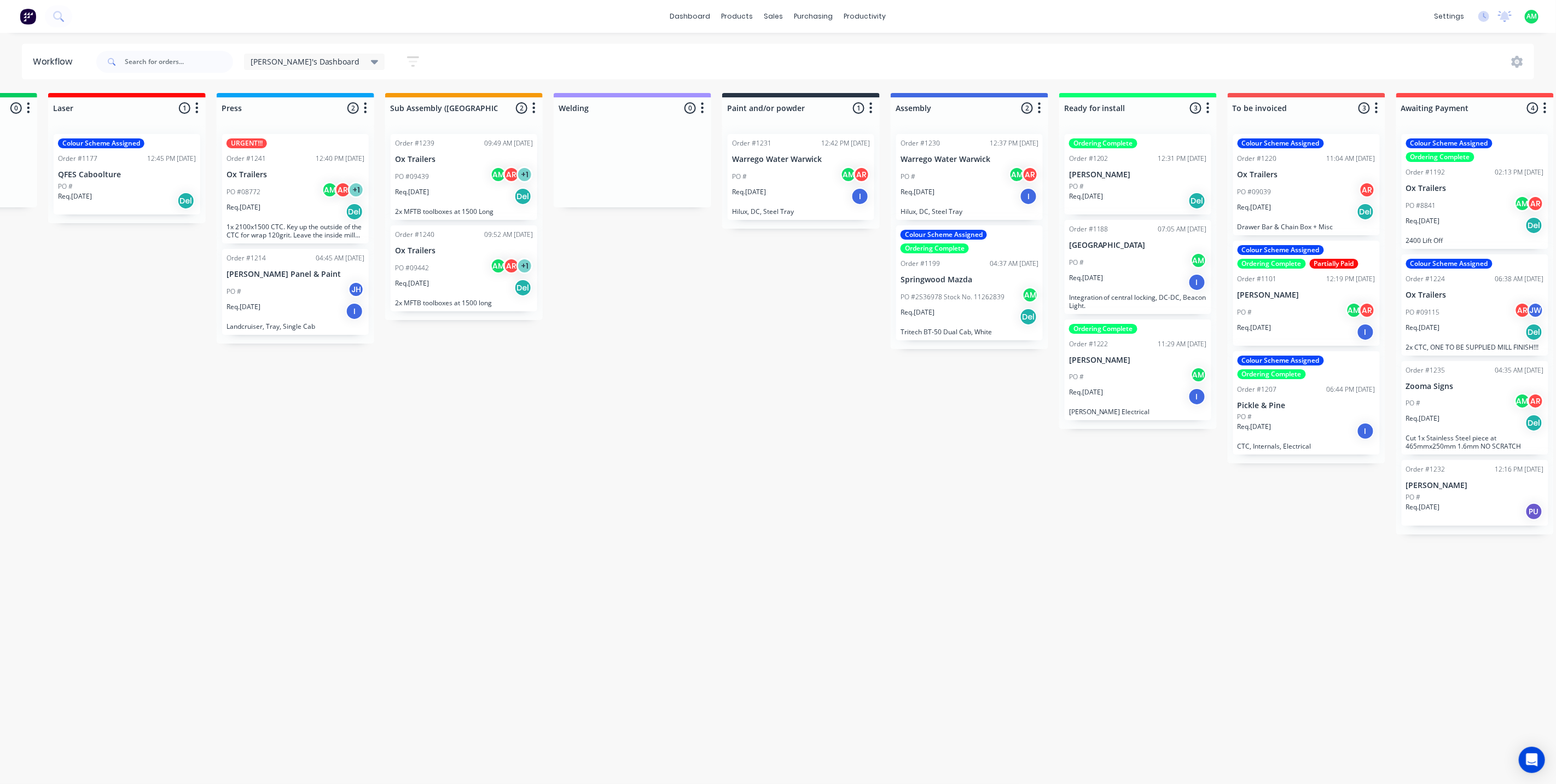
click at [450, 286] on div "Req. [DATE] Del" at bounding box center [464, 288] width 138 height 19
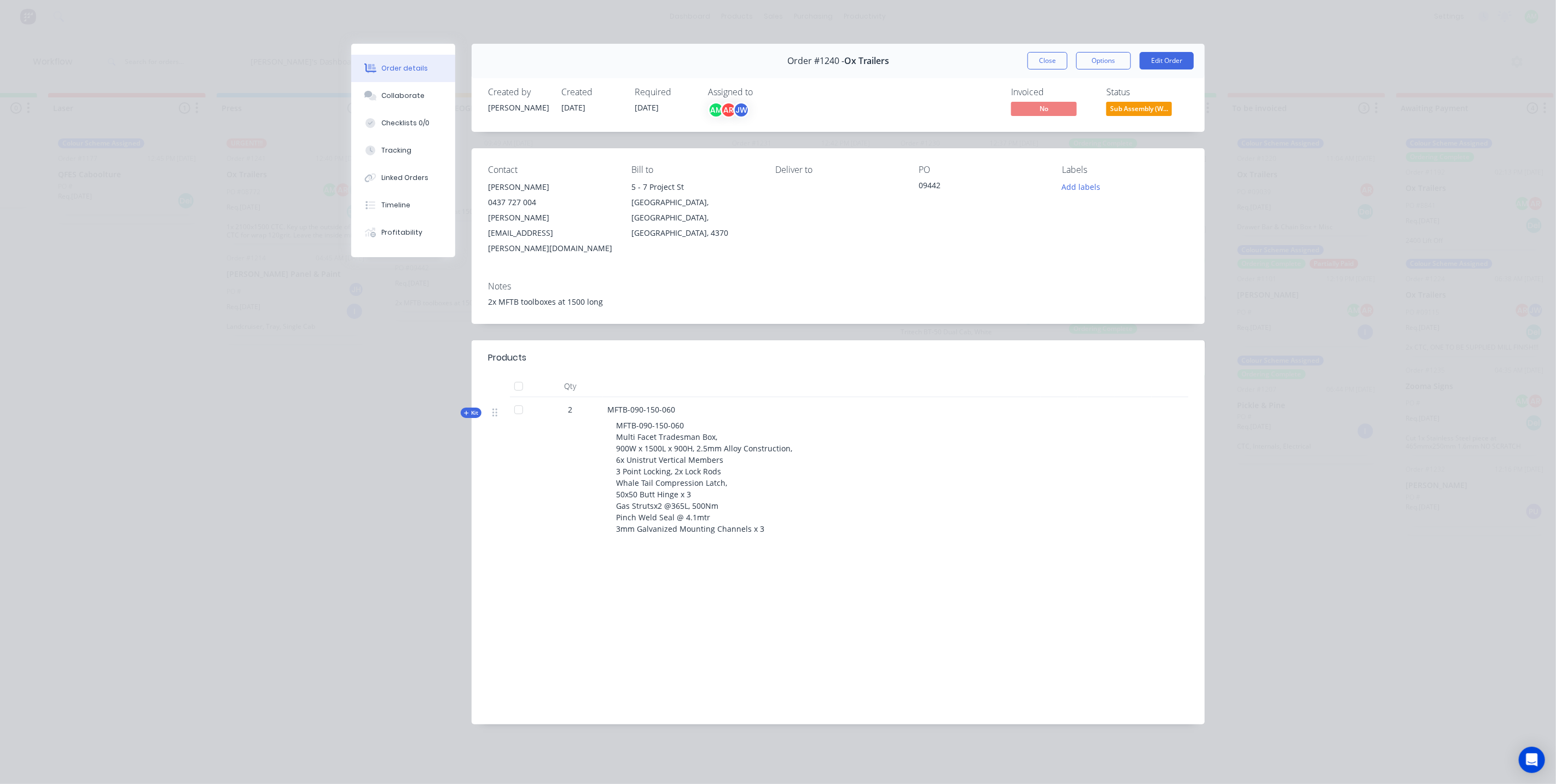
click at [469, 408] on div "Kit" at bounding box center [471, 413] width 21 height 10
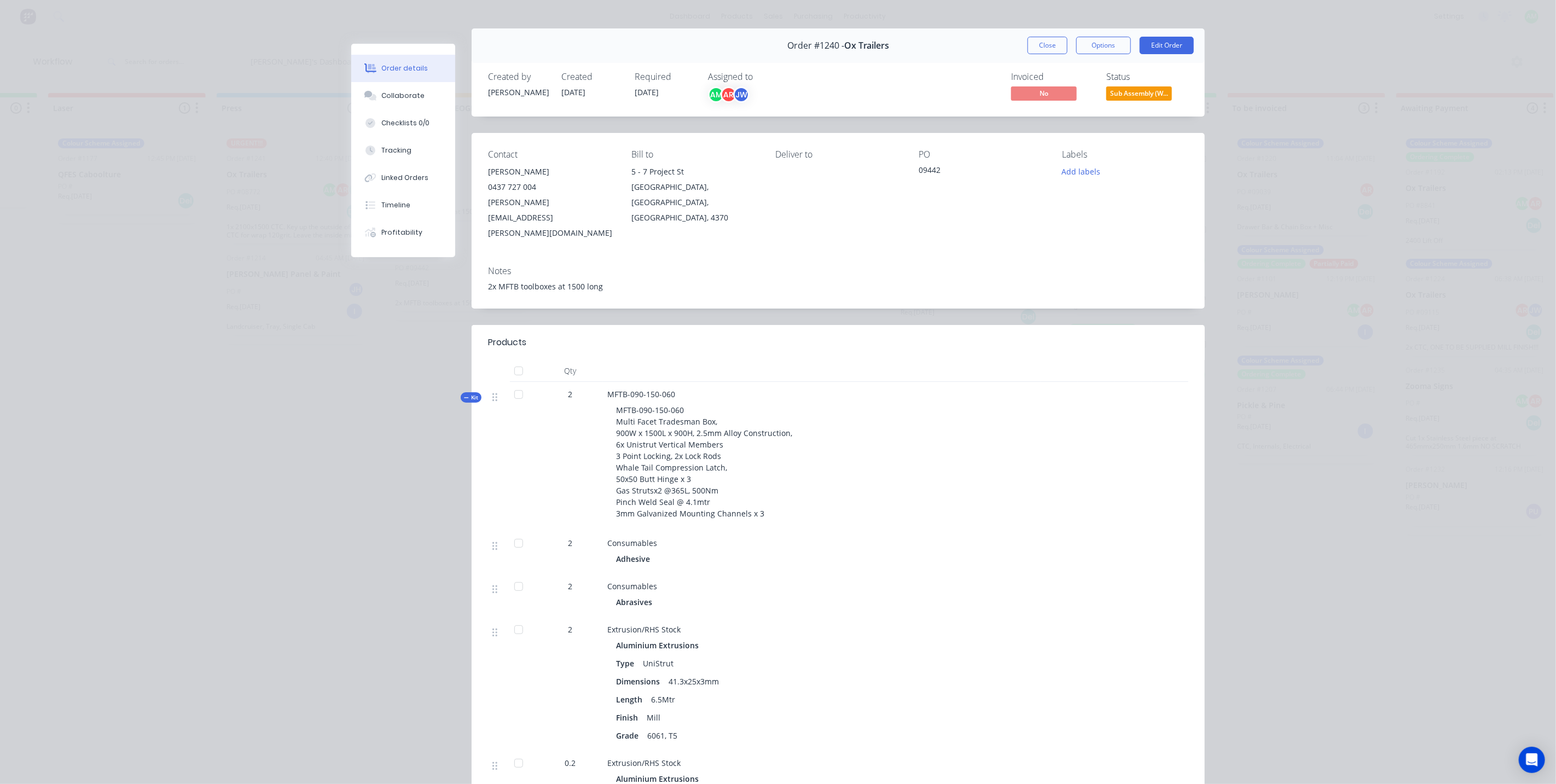
scroll to position [0, 0]
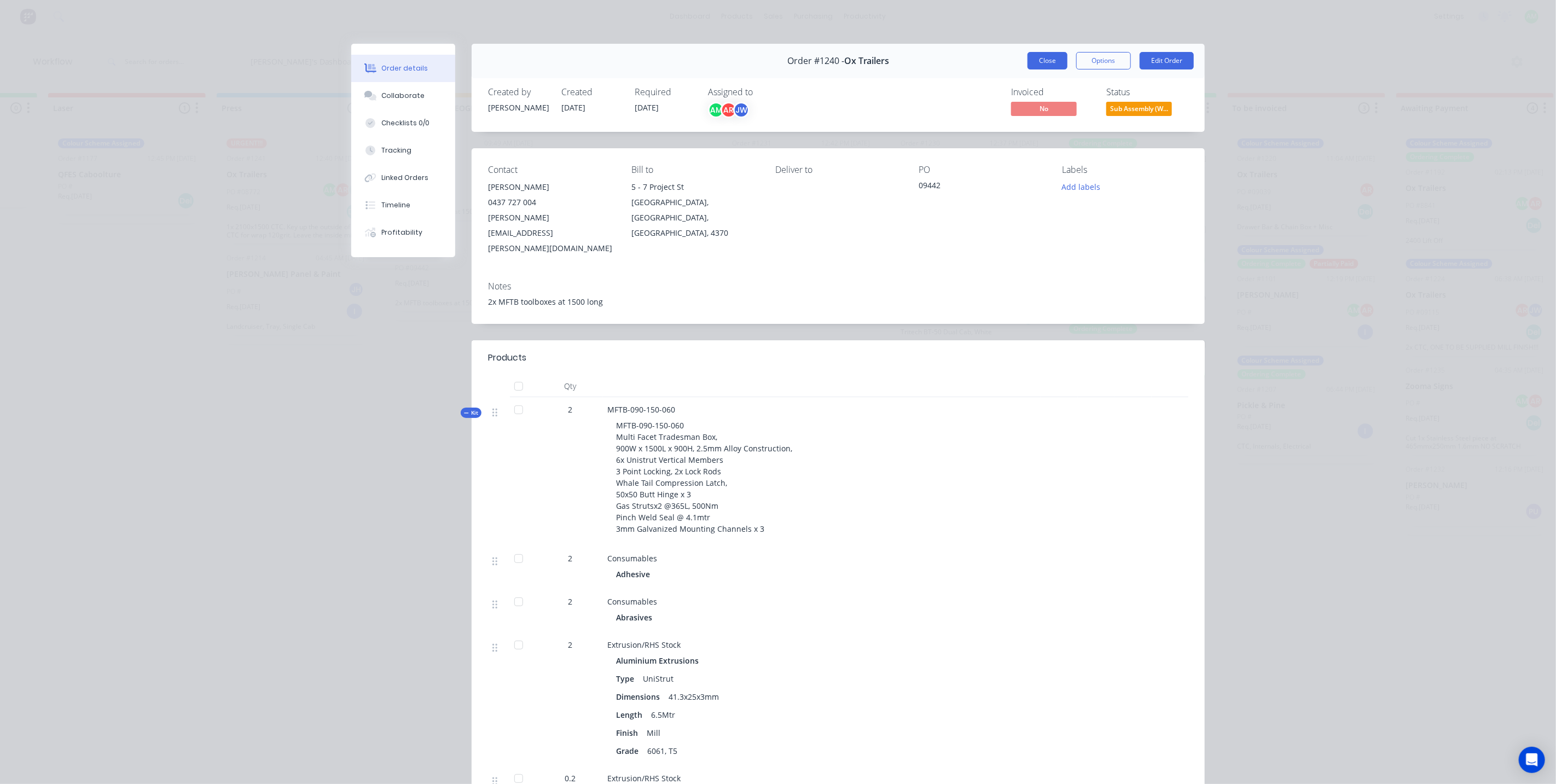
click at [1041, 61] on button "Close" at bounding box center [1047, 60] width 40 height 18
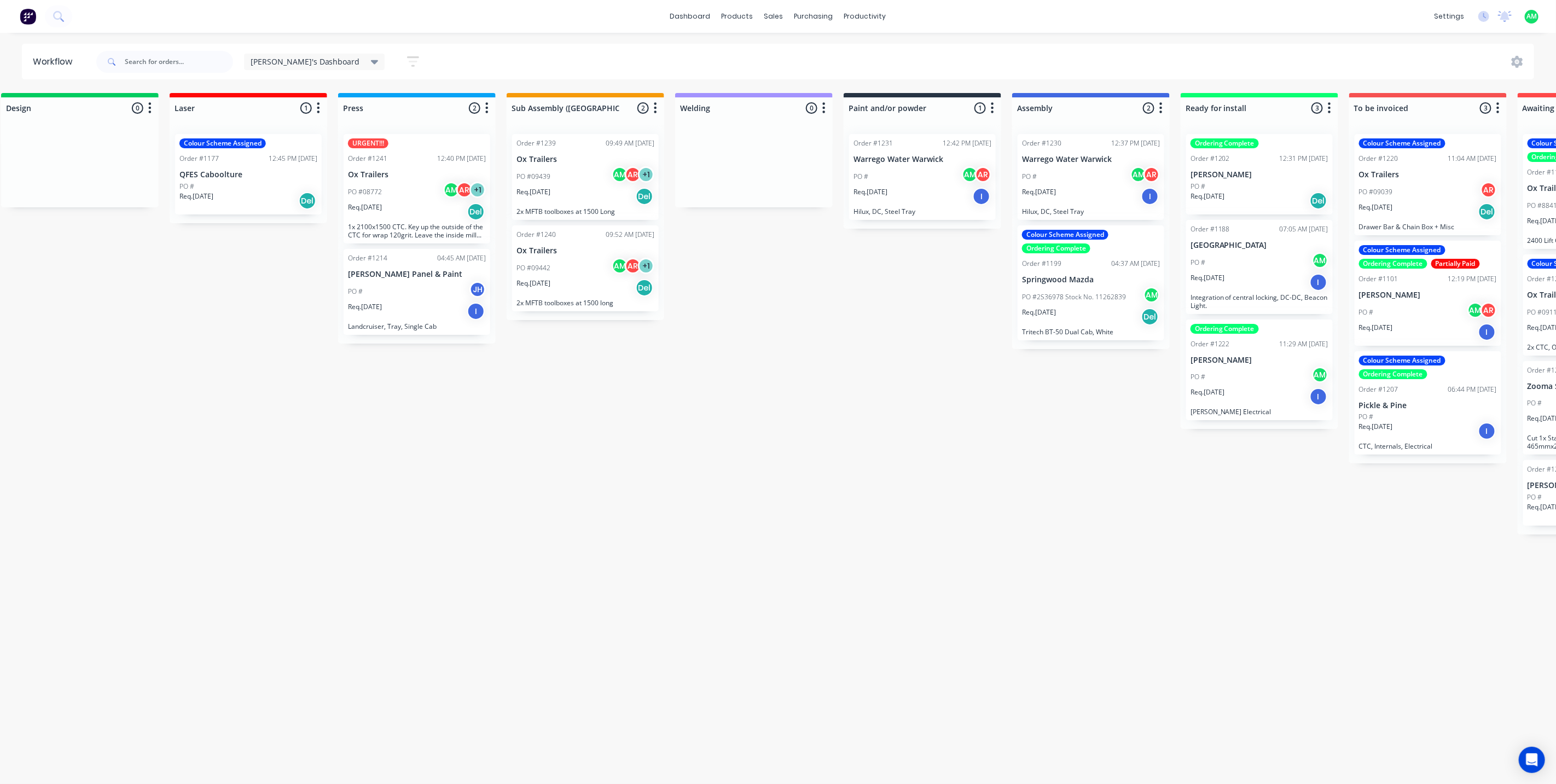
scroll to position [0, 546]
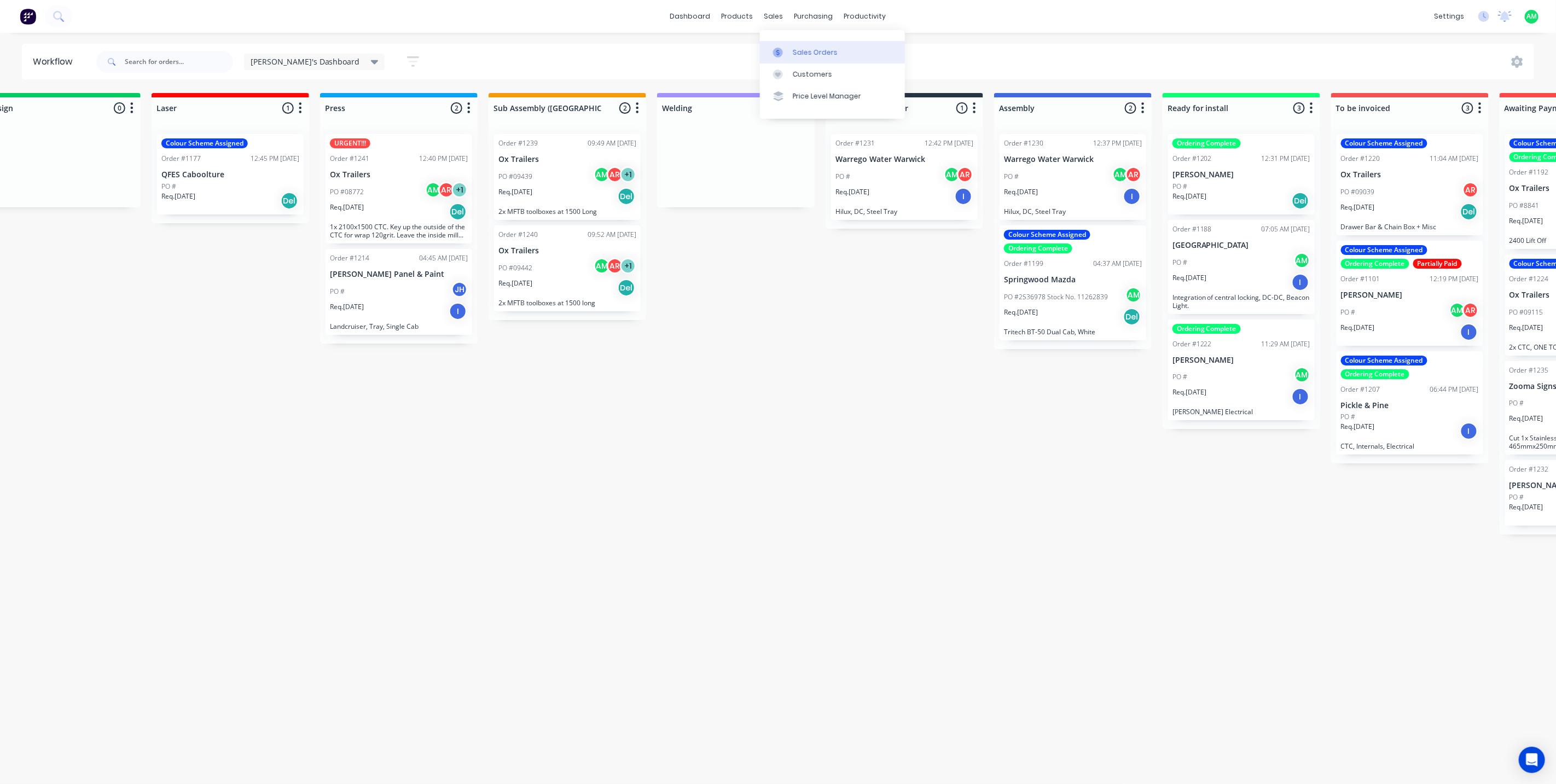
click at [798, 50] on div "Sales Orders" at bounding box center [815, 53] width 45 height 10
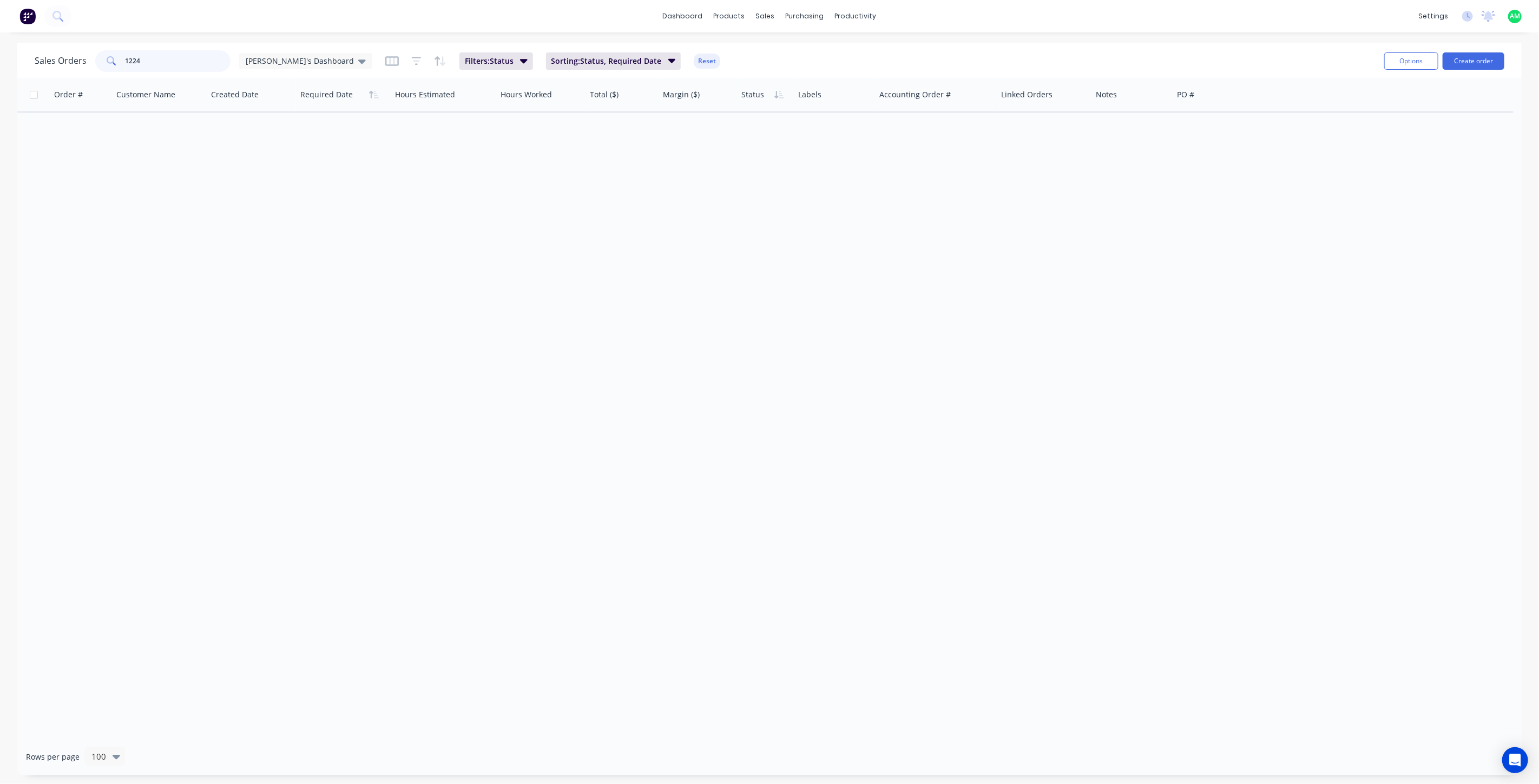
click at [66, 57] on div "Sales Orders 1224 [PERSON_NAME]'s Dashboard" at bounding box center [203, 61] width 338 height 21
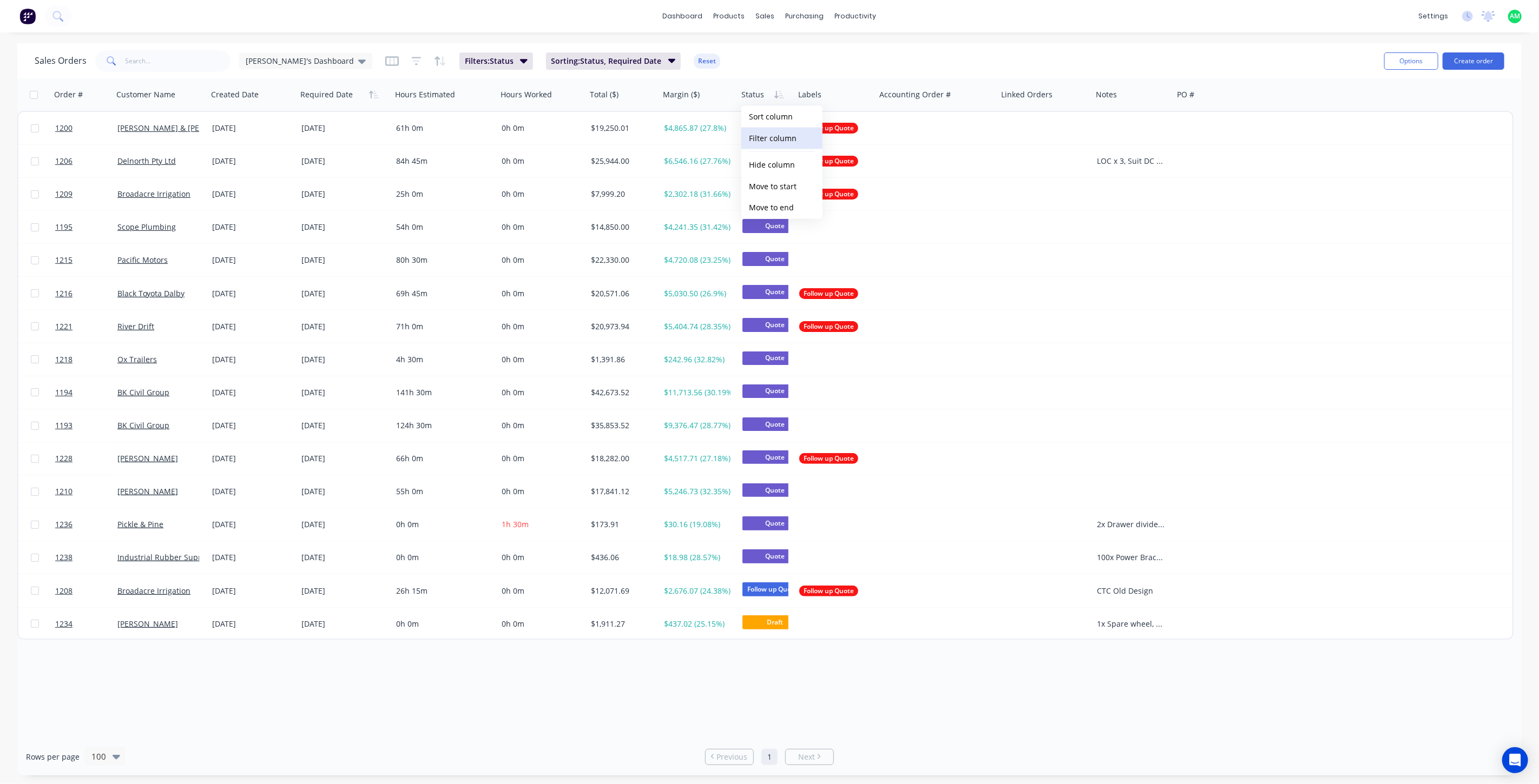
click at [774, 140] on button "Filter column" at bounding box center [782, 139] width 81 height 21
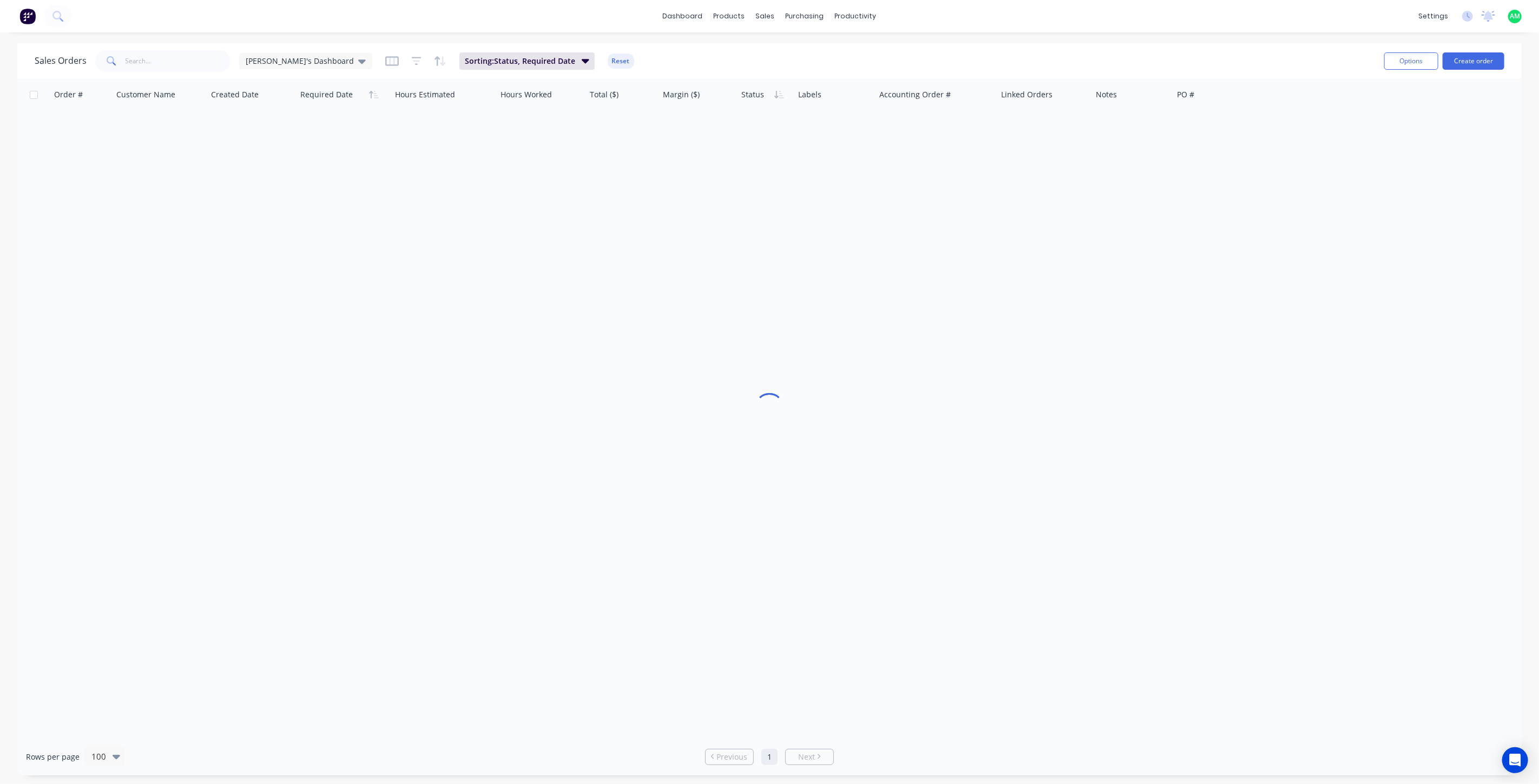
click at [647, 56] on div "Sales Orders [PERSON_NAME]'s Dashboard Sorting: Status, Required Date Reset" at bounding box center [705, 61] width 1341 height 26
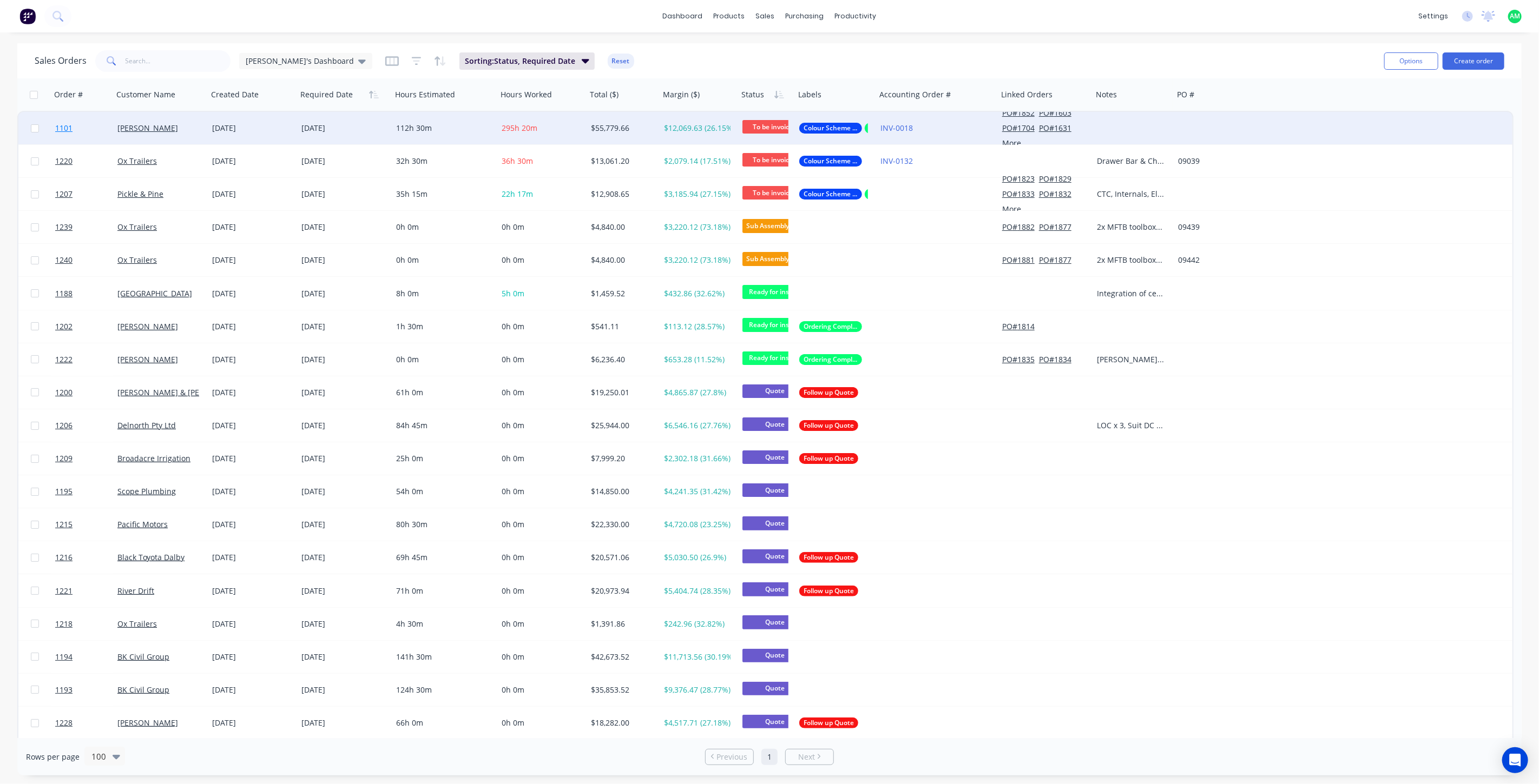
click at [69, 124] on span "1101" at bounding box center [63, 128] width 17 height 11
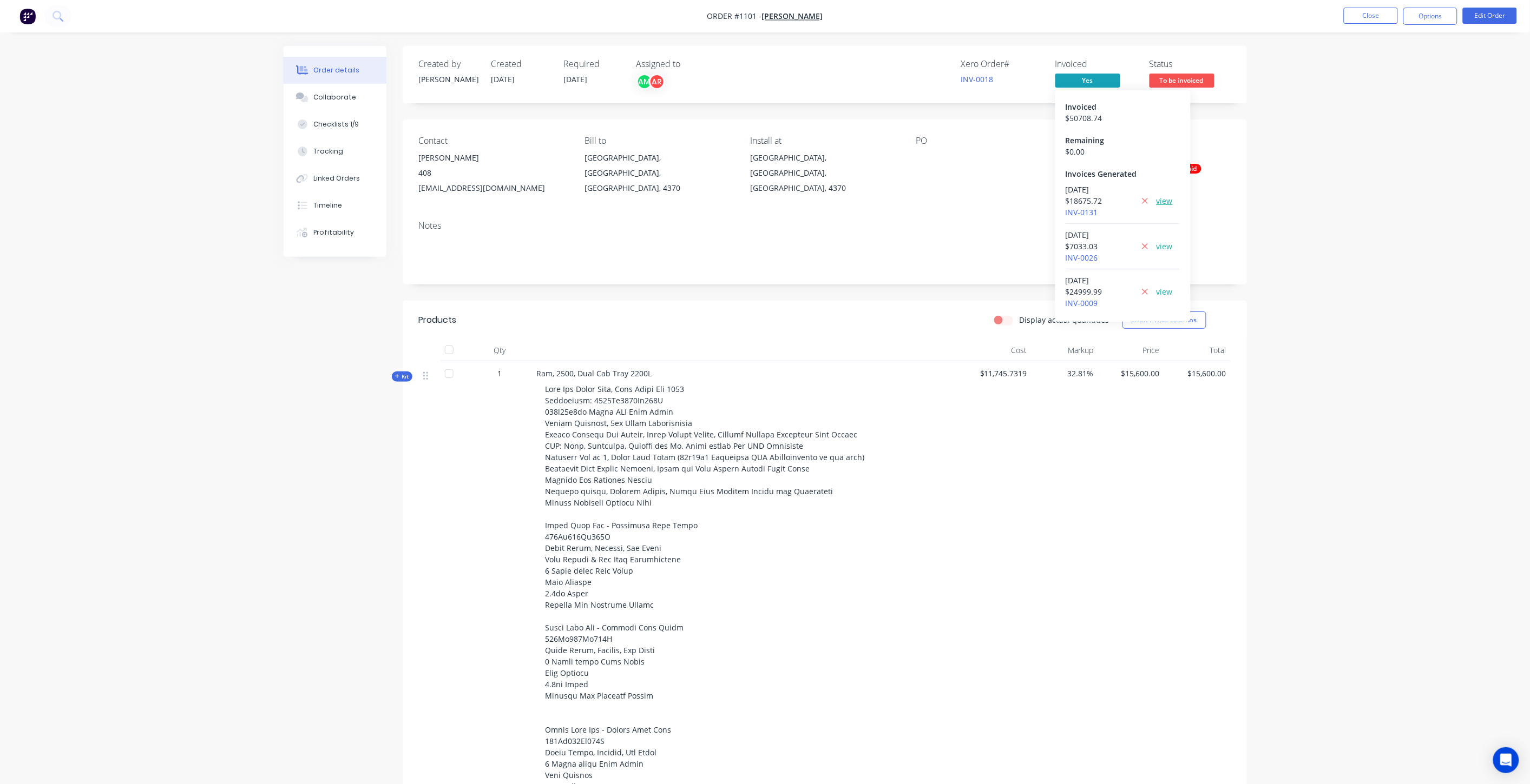
click at [1157, 201] on link "view" at bounding box center [1165, 201] width 16 height 11
click at [1442, 16] on button "Options" at bounding box center [1430, 16] width 54 height 17
click at [1368, 284] on div "Archive" at bounding box center [1397, 287] width 100 height 16
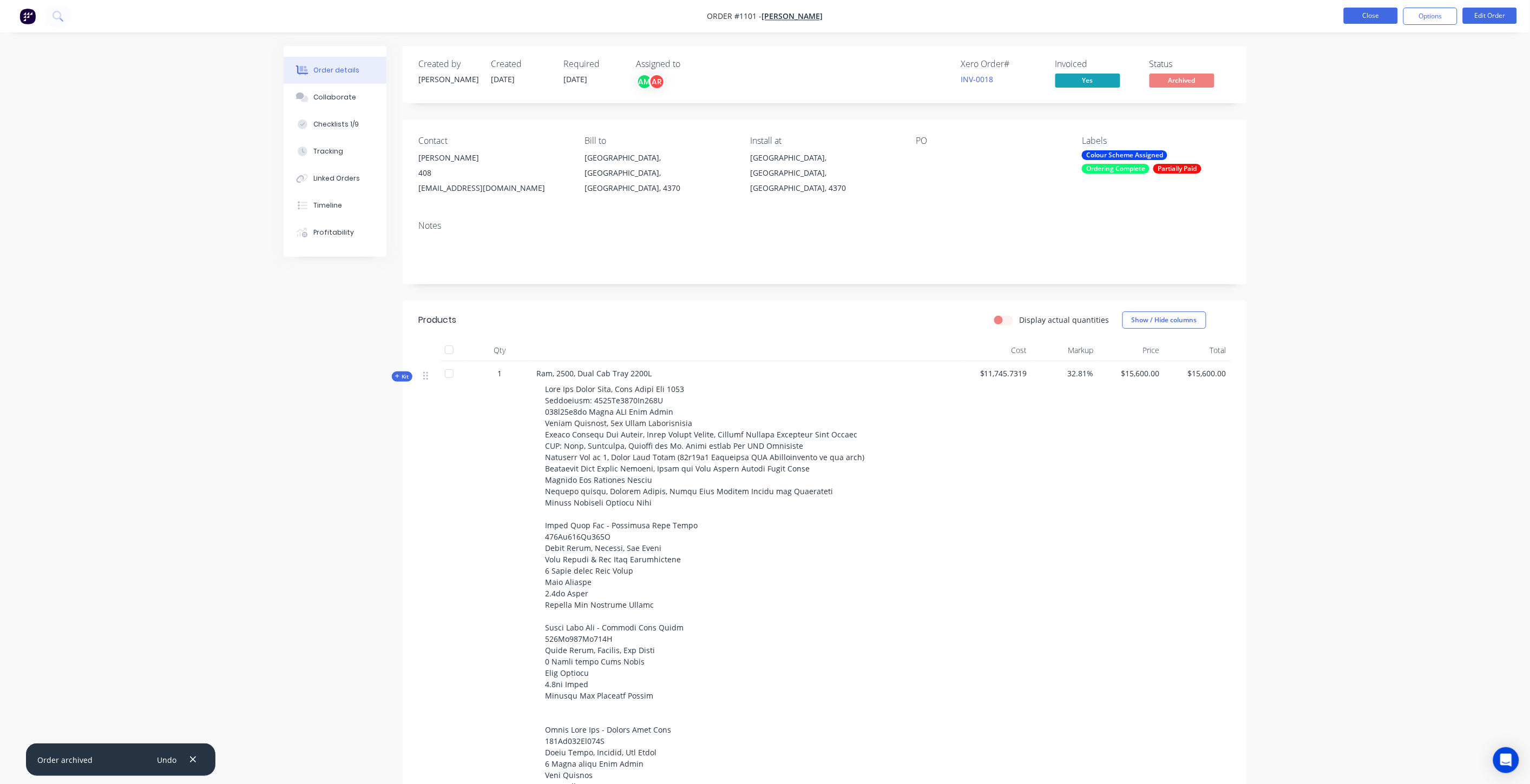
click at [1353, 16] on button "Close" at bounding box center [1370, 16] width 54 height 16
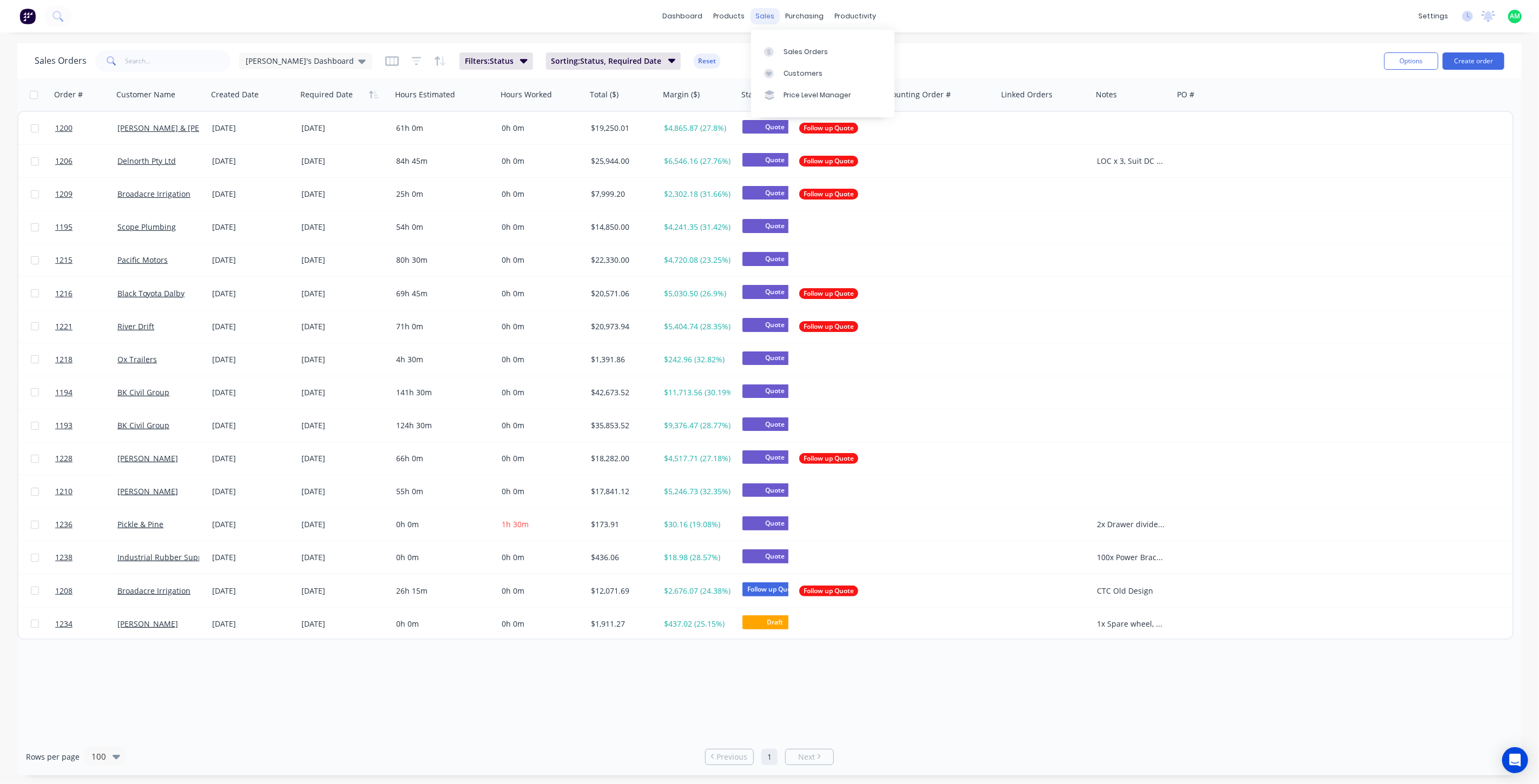
click at [763, 14] on div "sales" at bounding box center [765, 16] width 30 height 16
click at [810, 50] on div "Sales Orders" at bounding box center [806, 52] width 44 height 10
click at [185, 67] on input "text" at bounding box center [178, 61] width 106 height 21
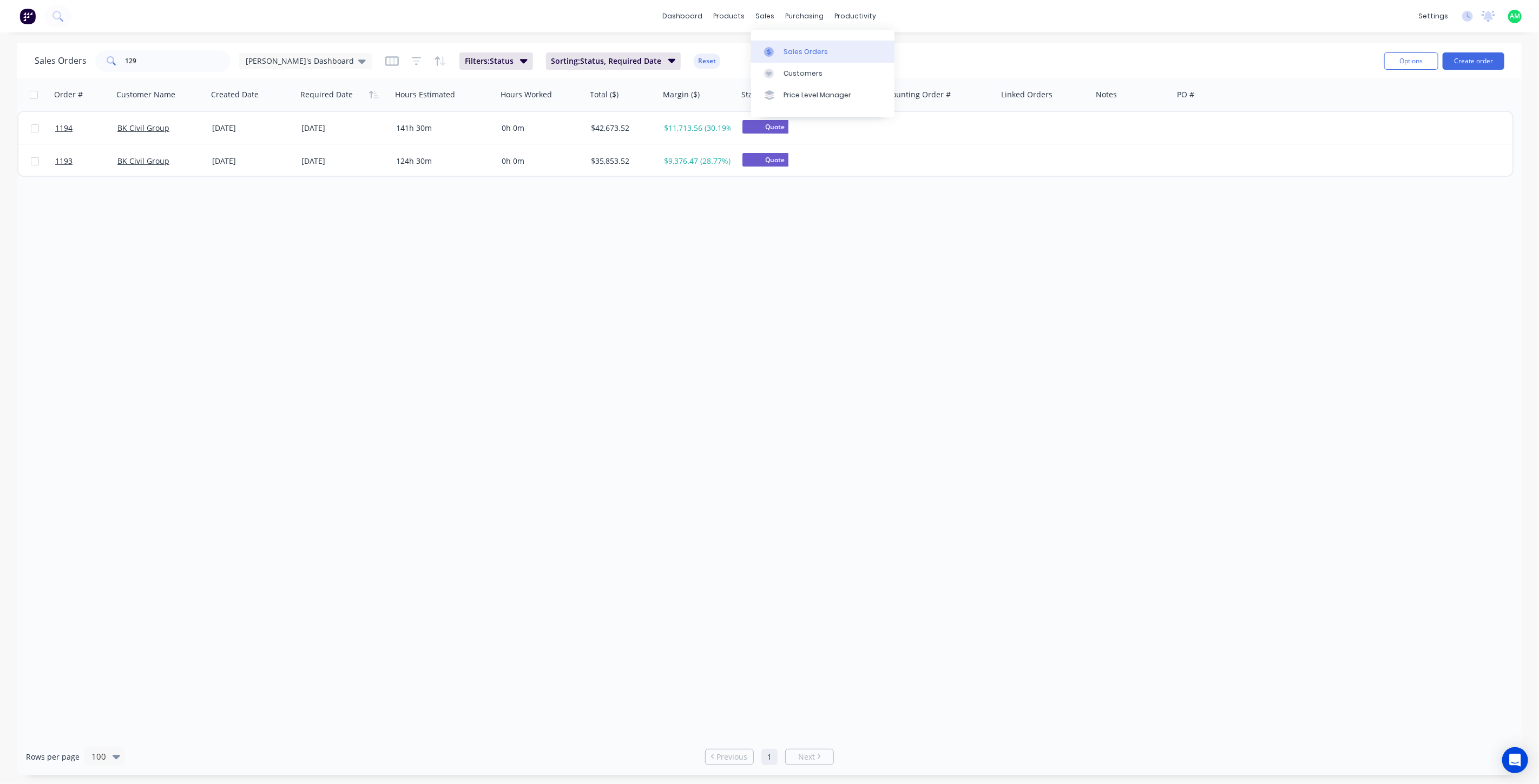
click at [786, 49] on div "Sales Orders" at bounding box center [806, 52] width 44 height 10
drag, startPoint x: 154, startPoint y: 66, endPoint x: 99, endPoint y: 66, distance: 55.0
click at [100, 65] on div "129" at bounding box center [163, 61] width 135 height 21
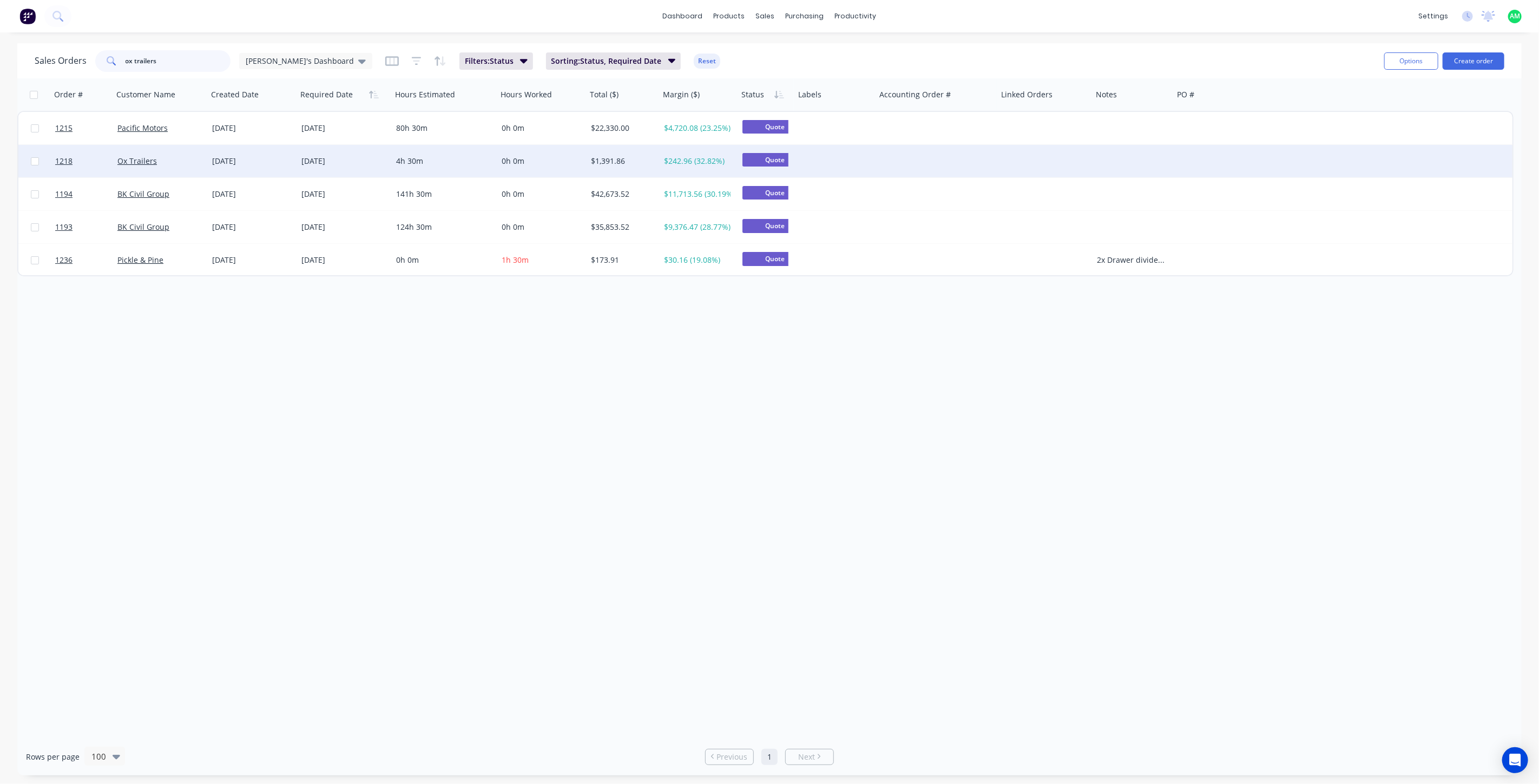
type input "ox trailers"
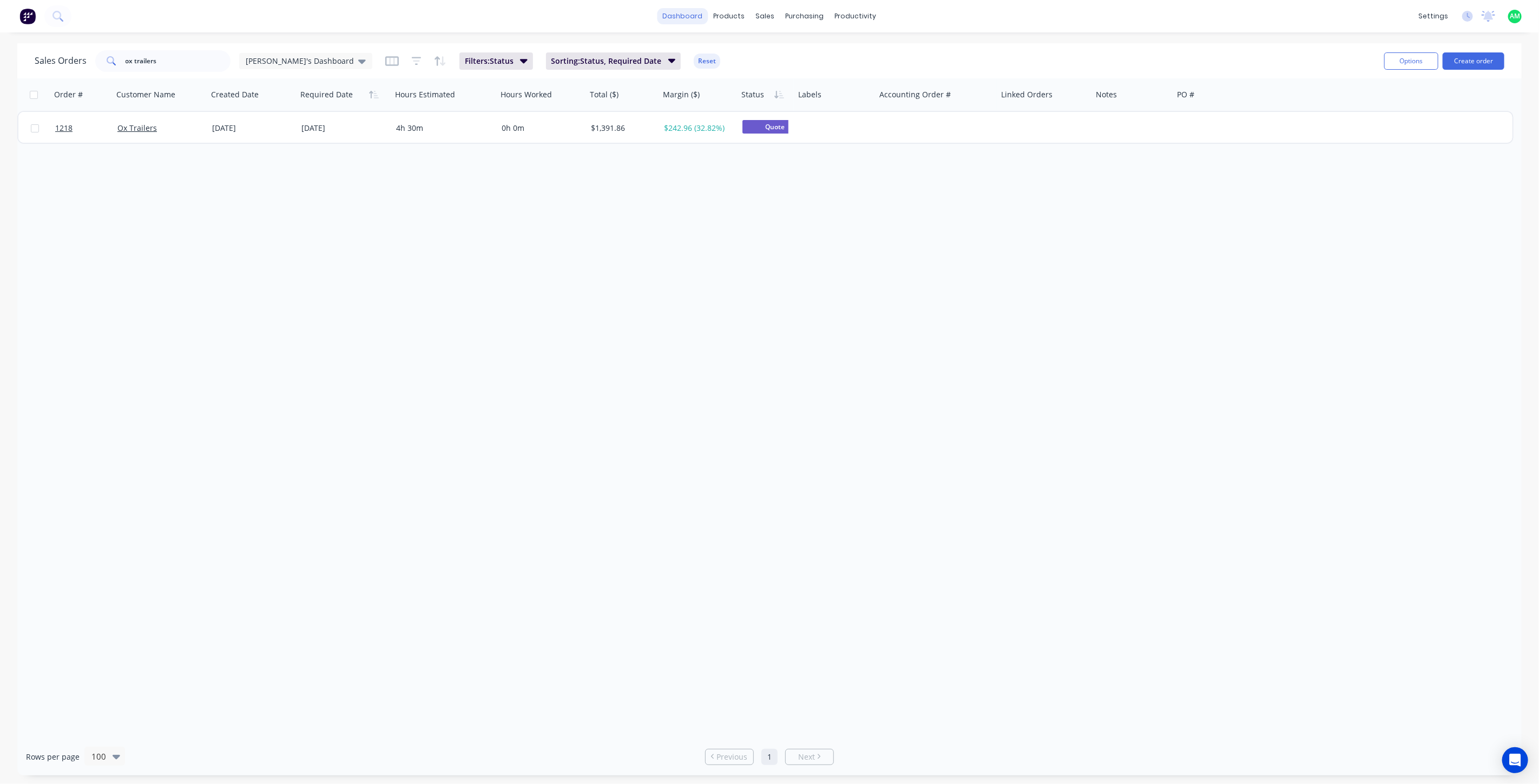
click at [688, 14] on link "dashboard" at bounding box center [683, 16] width 51 height 16
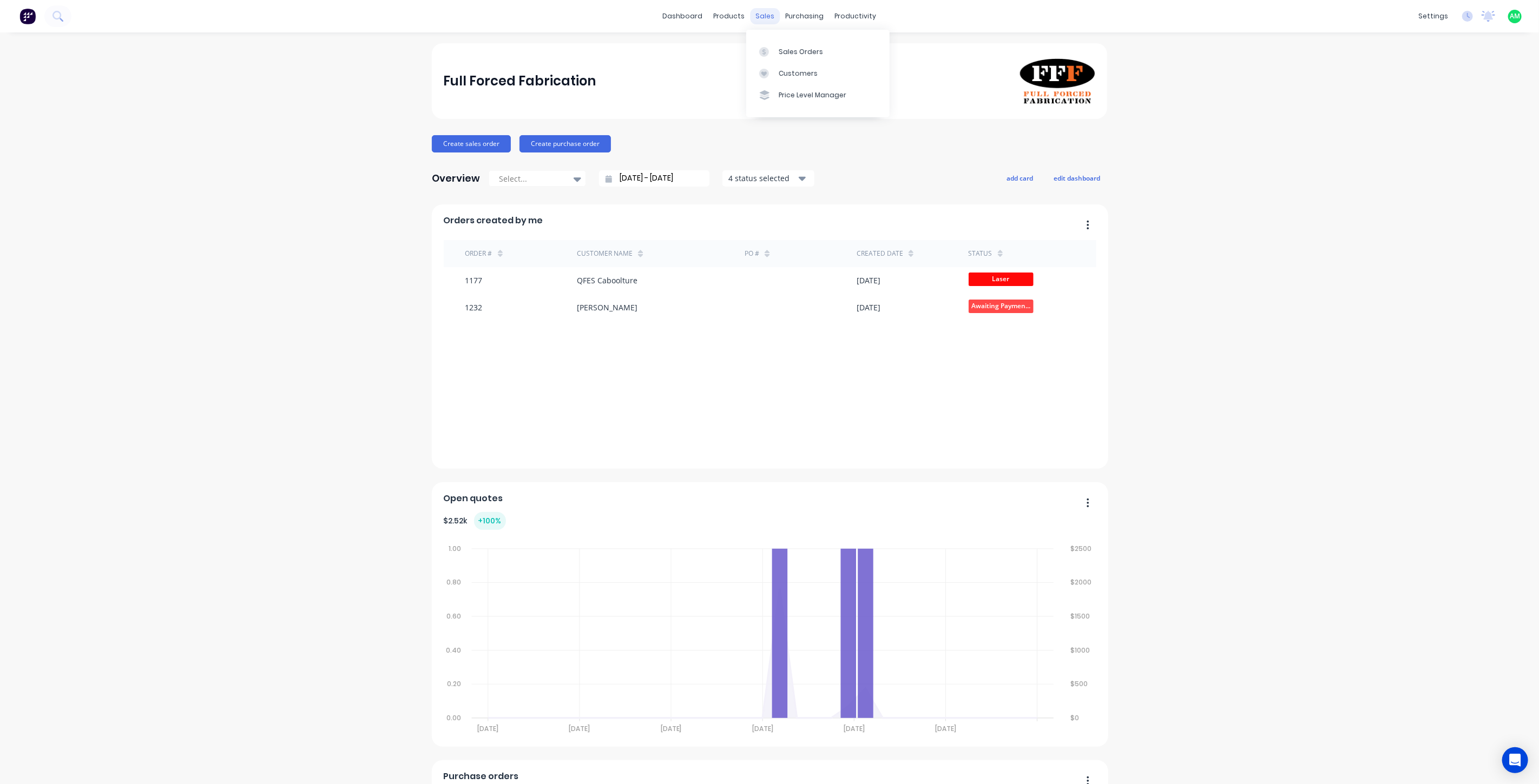
click at [755, 15] on div "sales" at bounding box center [765, 16] width 30 height 16
click at [781, 54] on div "Sales Orders" at bounding box center [801, 52] width 44 height 10
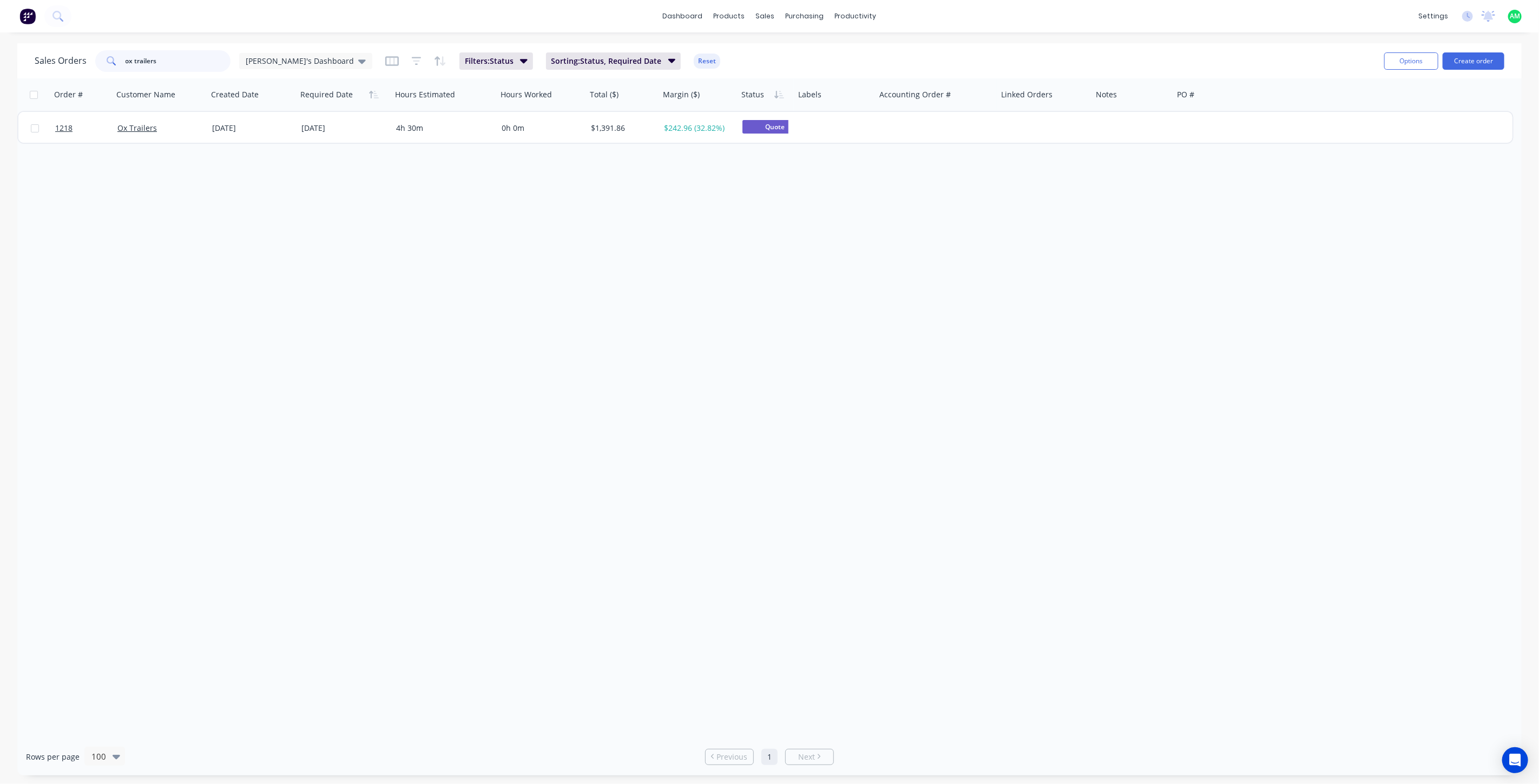
drag, startPoint x: 192, startPoint y: 71, endPoint x: 84, endPoint y: 64, distance: 108.2
click at [85, 64] on div "Sales Orders ox trailers [PERSON_NAME]'s Dashboard" at bounding box center [203, 61] width 338 height 21
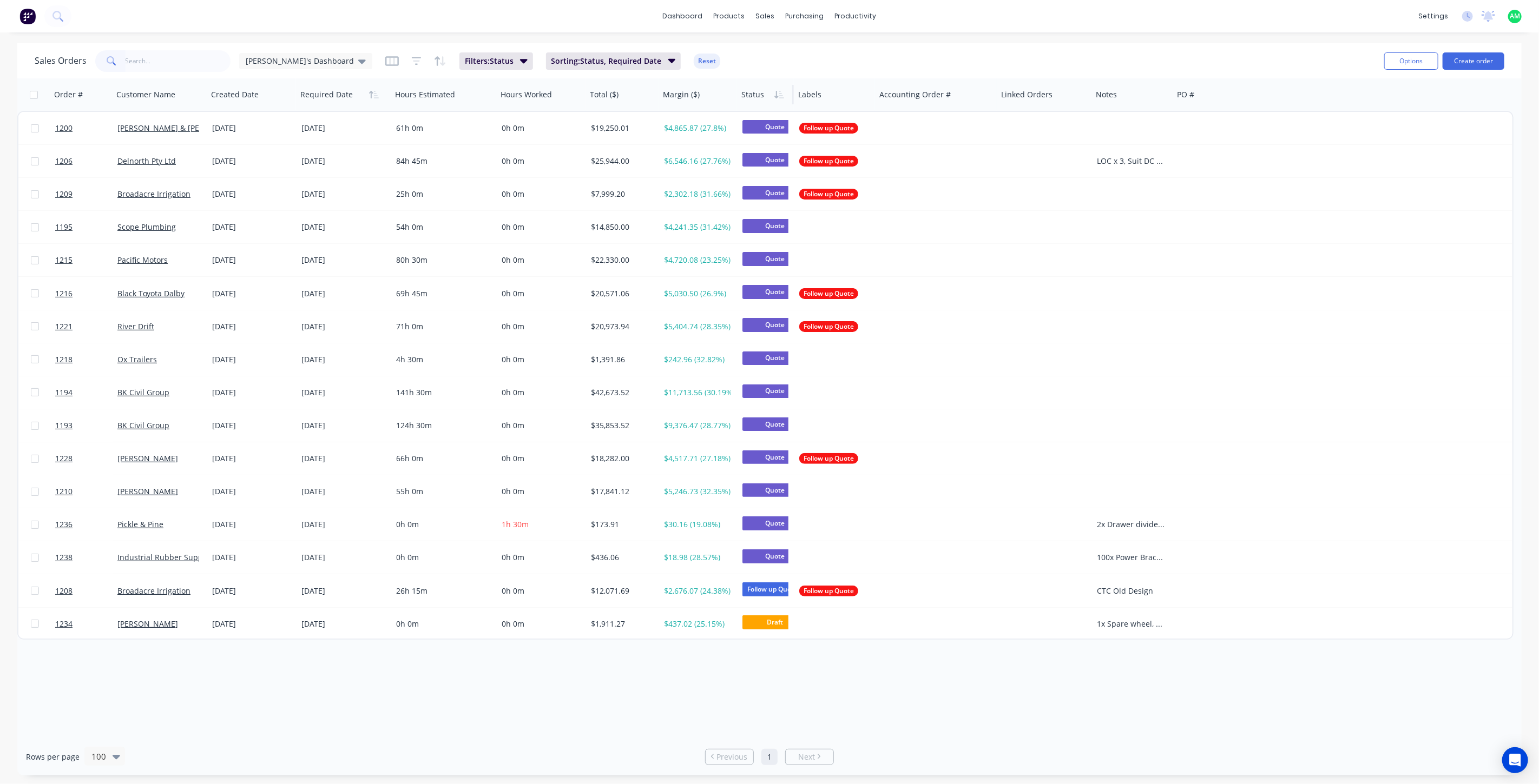
click at [750, 95] on div at bounding box center [764, 94] width 46 height 21
click at [774, 134] on button "Filter column" at bounding box center [782, 139] width 81 height 21
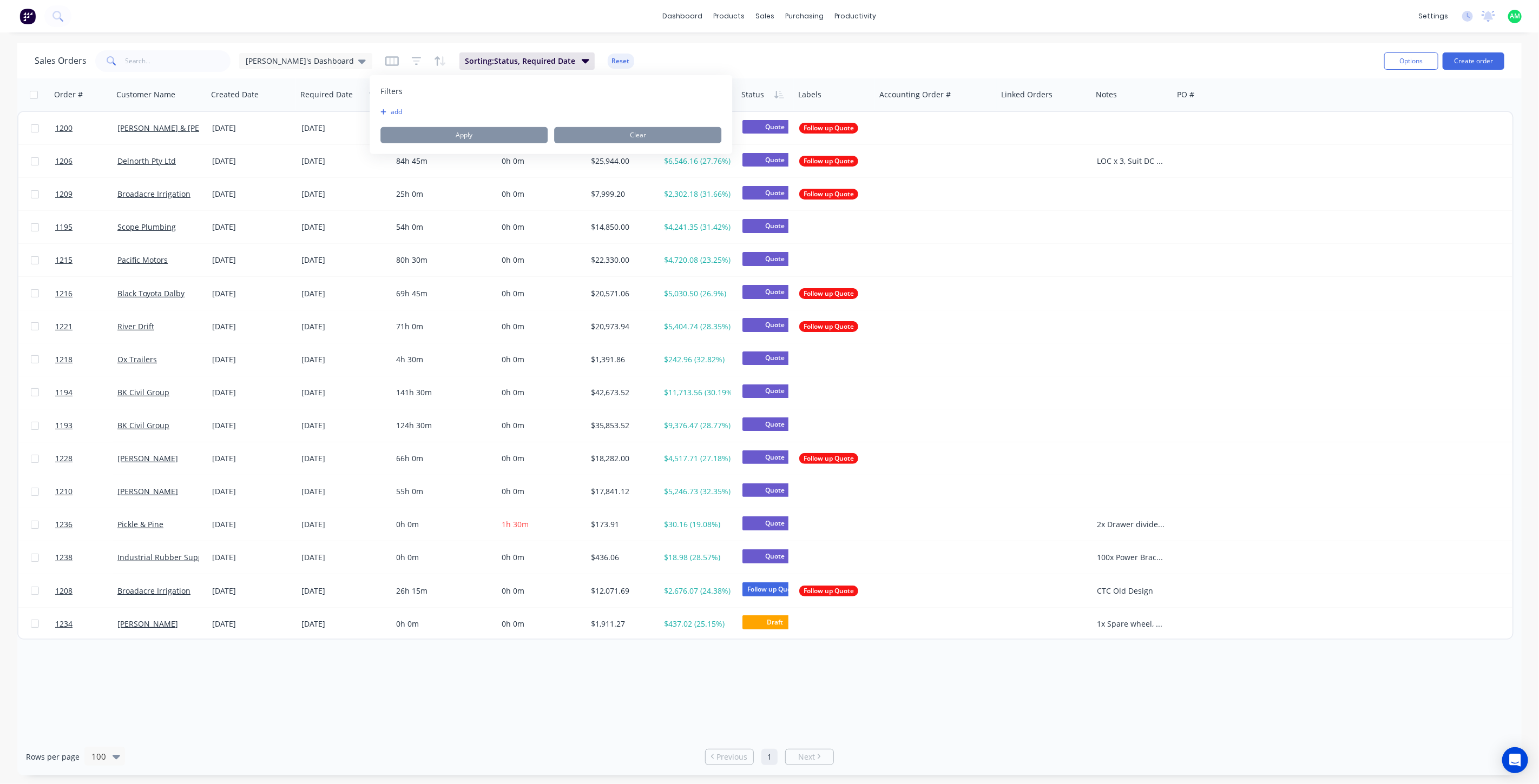
drag, startPoint x: 574, startPoint y: 61, endPoint x: 580, endPoint y: 63, distance: 6.3
click at [608, 61] on button "Reset" at bounding box center [621, 61] width 26 height 15
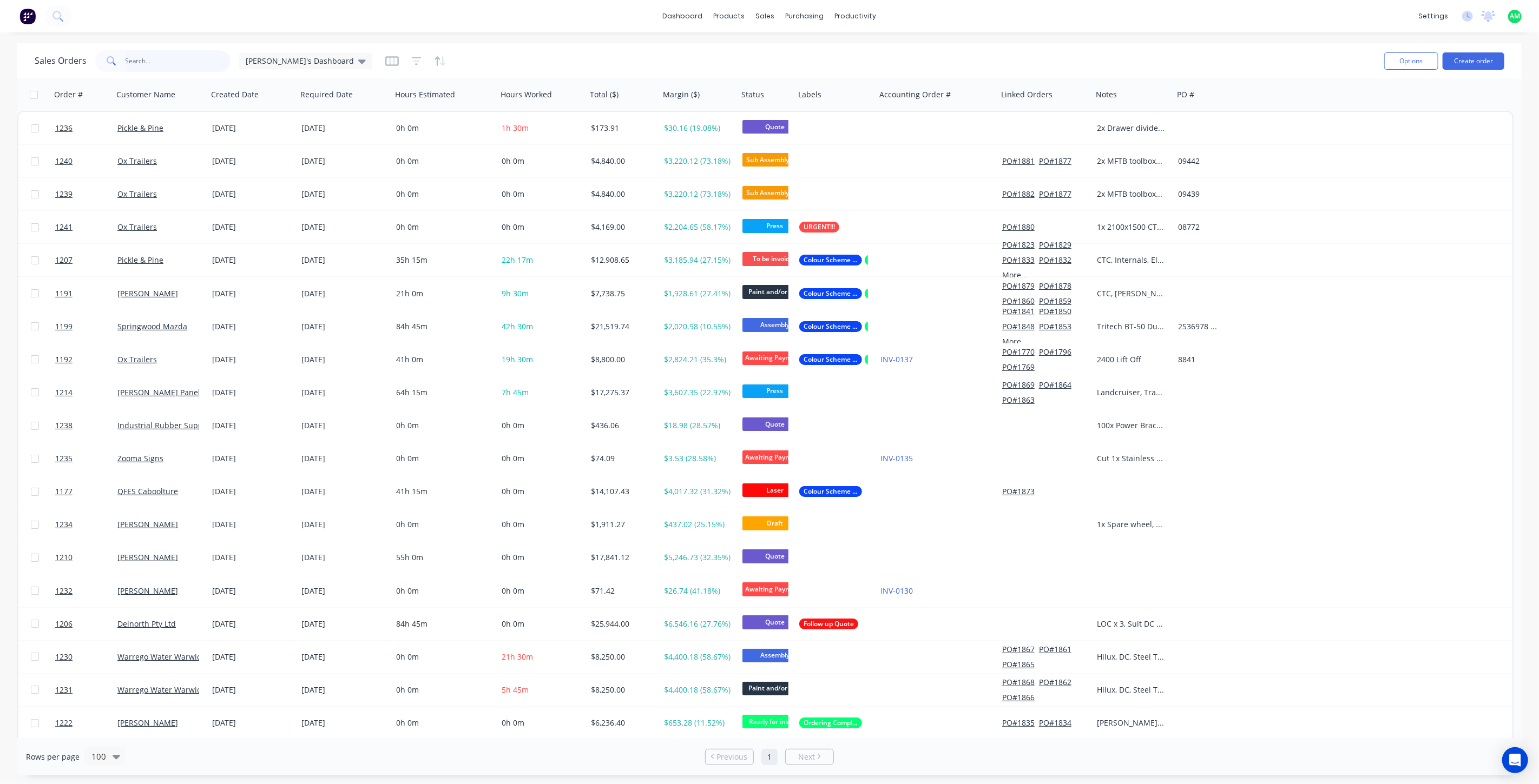
click at [170, 62] on input "text" at bounding box center [178, 61] width 106 height 21
type input "129"
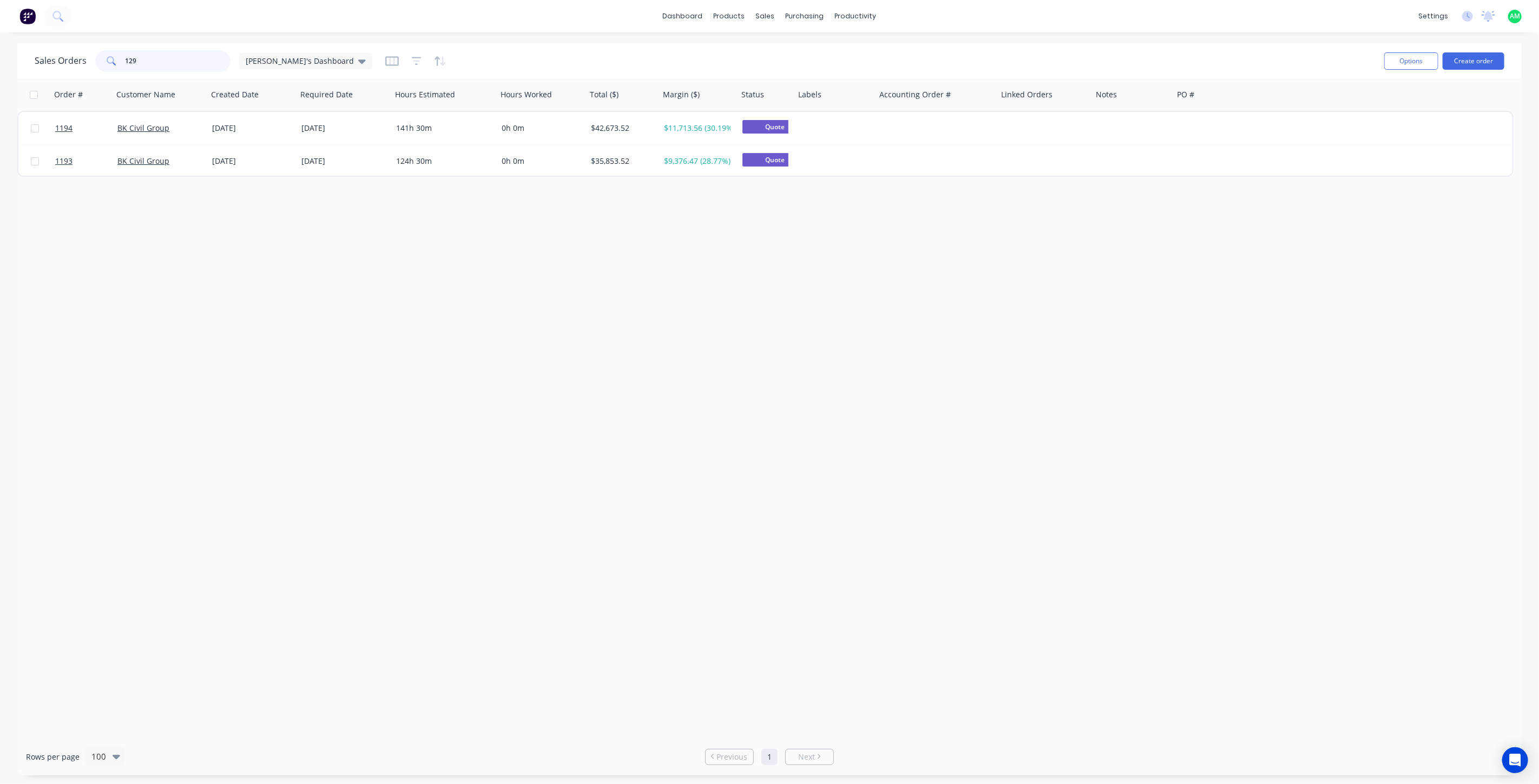
drag, startPoint x: 142, startPoint y: 60, endPoint x: 111, endPoint y: 57, distance: 31.1
click at [111, 57] on div "129" at bounding box center [163, 61] width 135 height 21
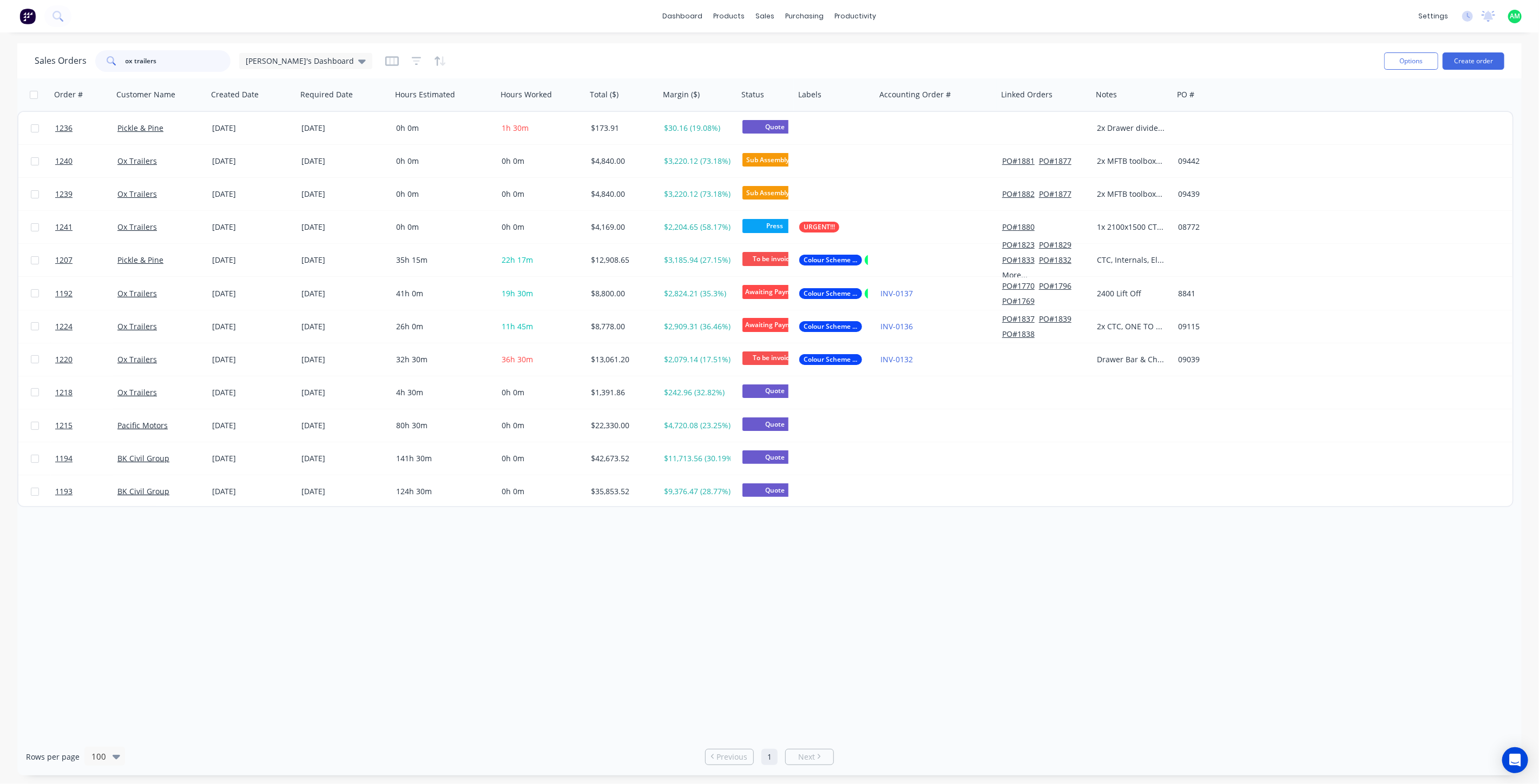
type input "ox trailers"
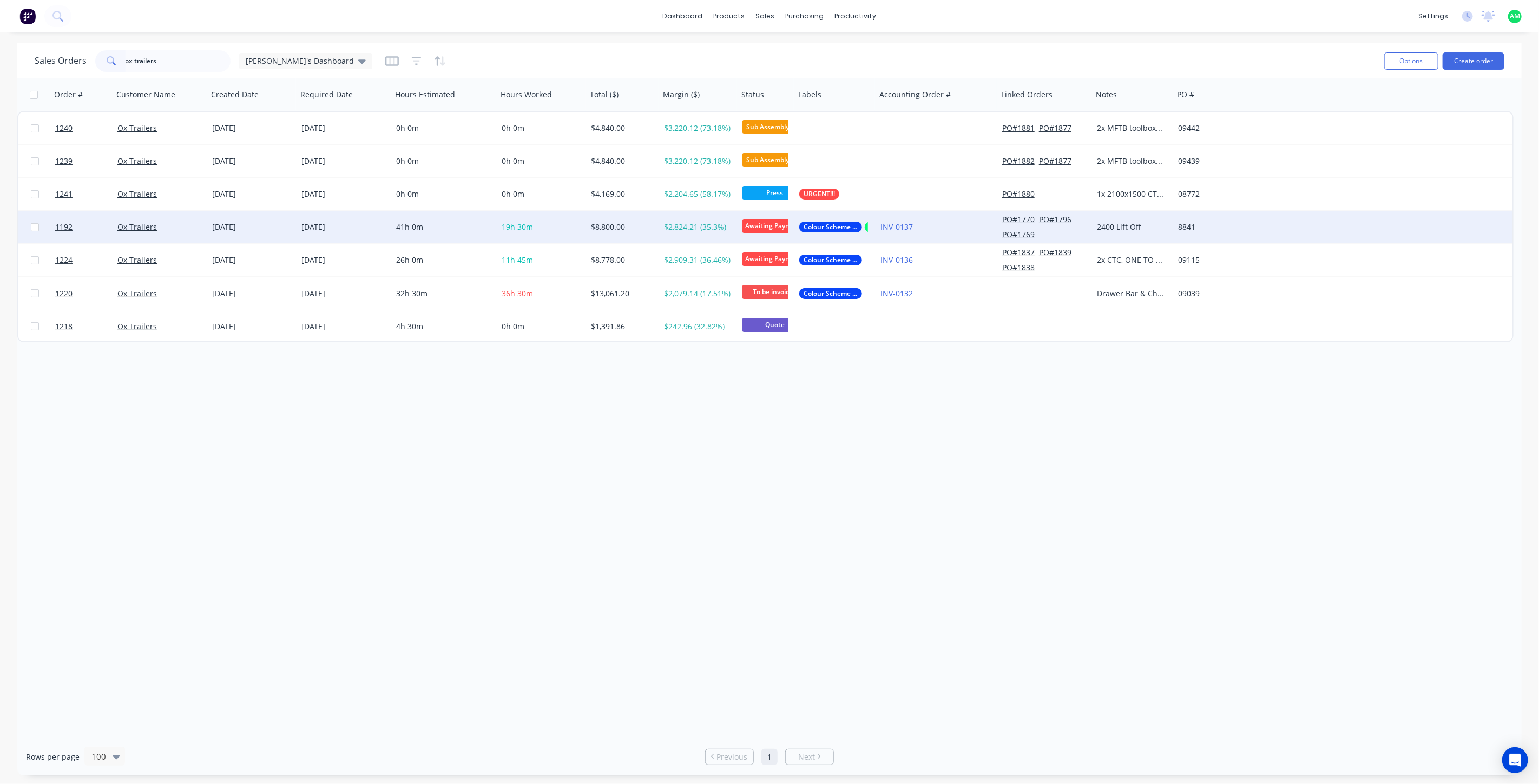
click at [170, 227] on div "Ox Trailers" at bounding box center [158, 227] width 82 height 11
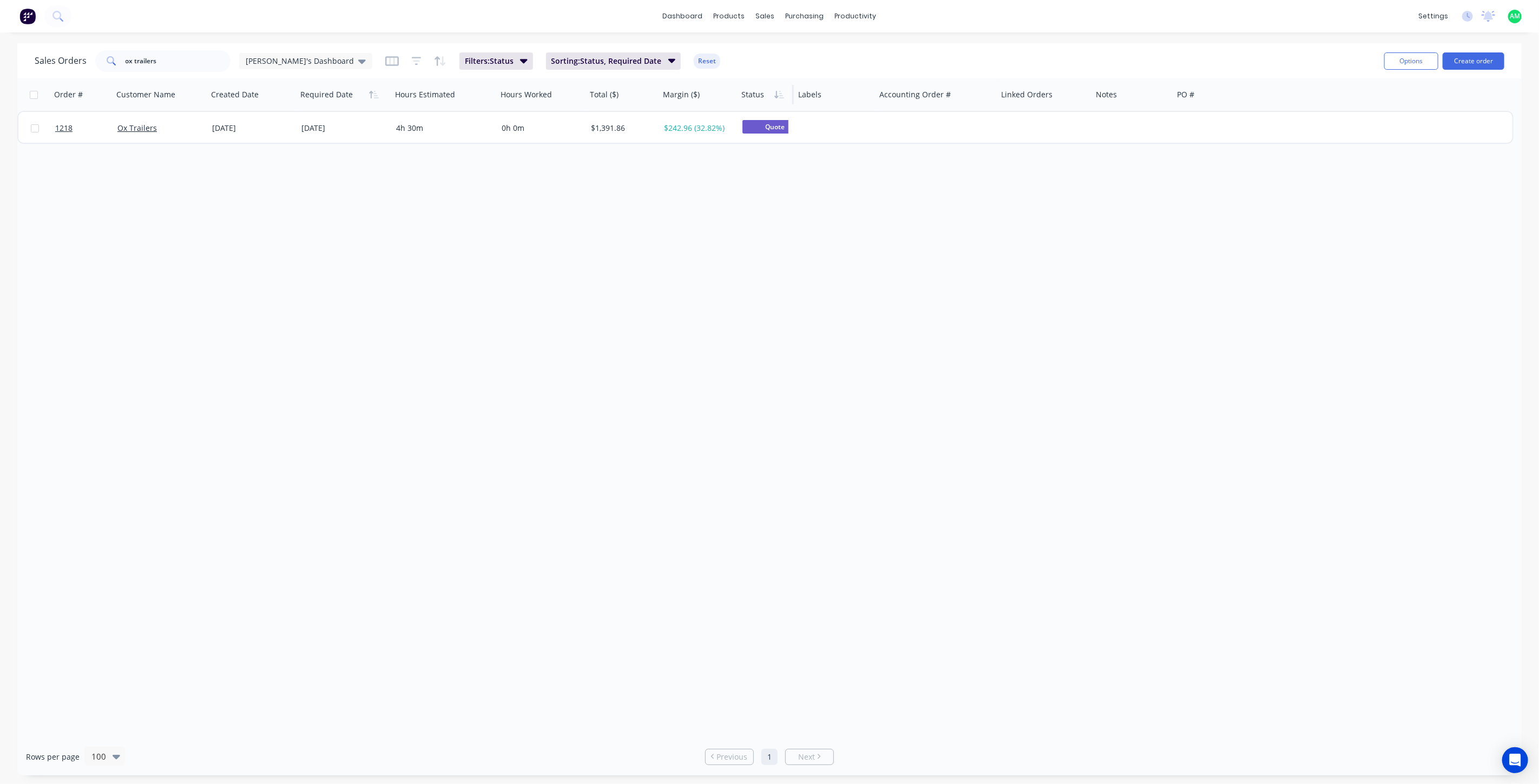
click at [751, 98] on div at bounding box center [764, 94] width 46 height 21
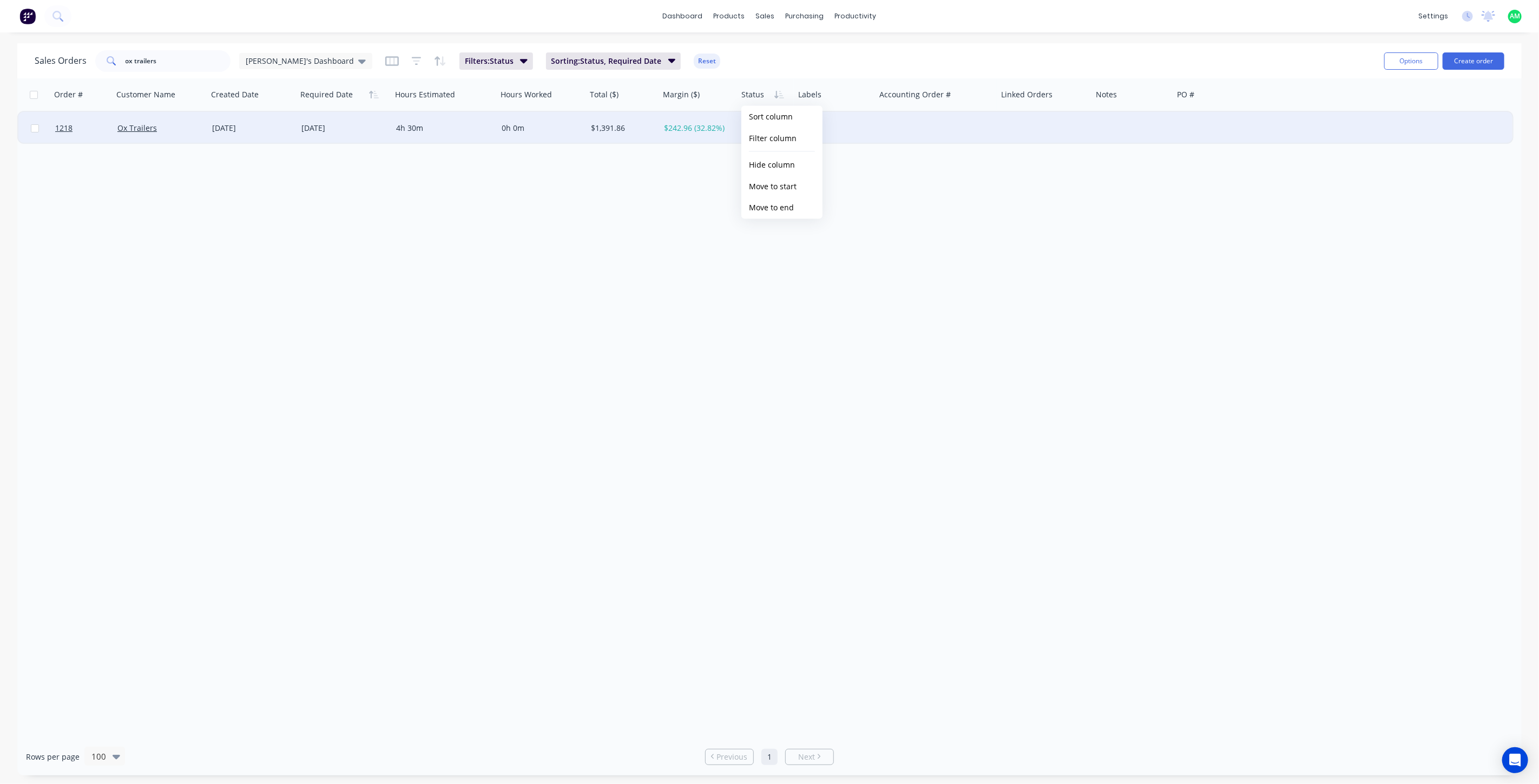
click at [765, 134] on button "Filter column" at bounding box center [782, 139] width 81 height 21
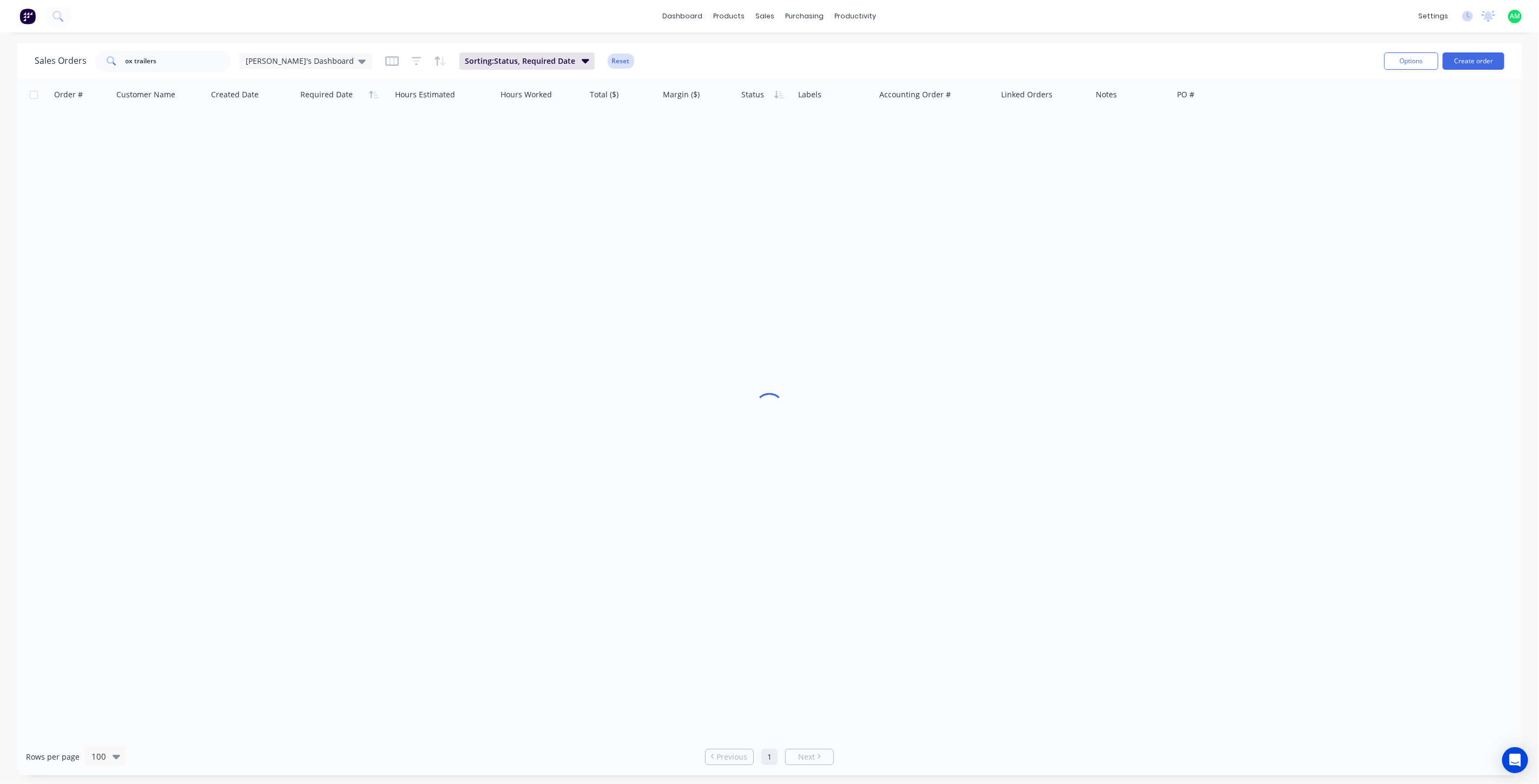
click at [608, 57] on button "Reset" at bounding box center [621, 61] width 26 height 15
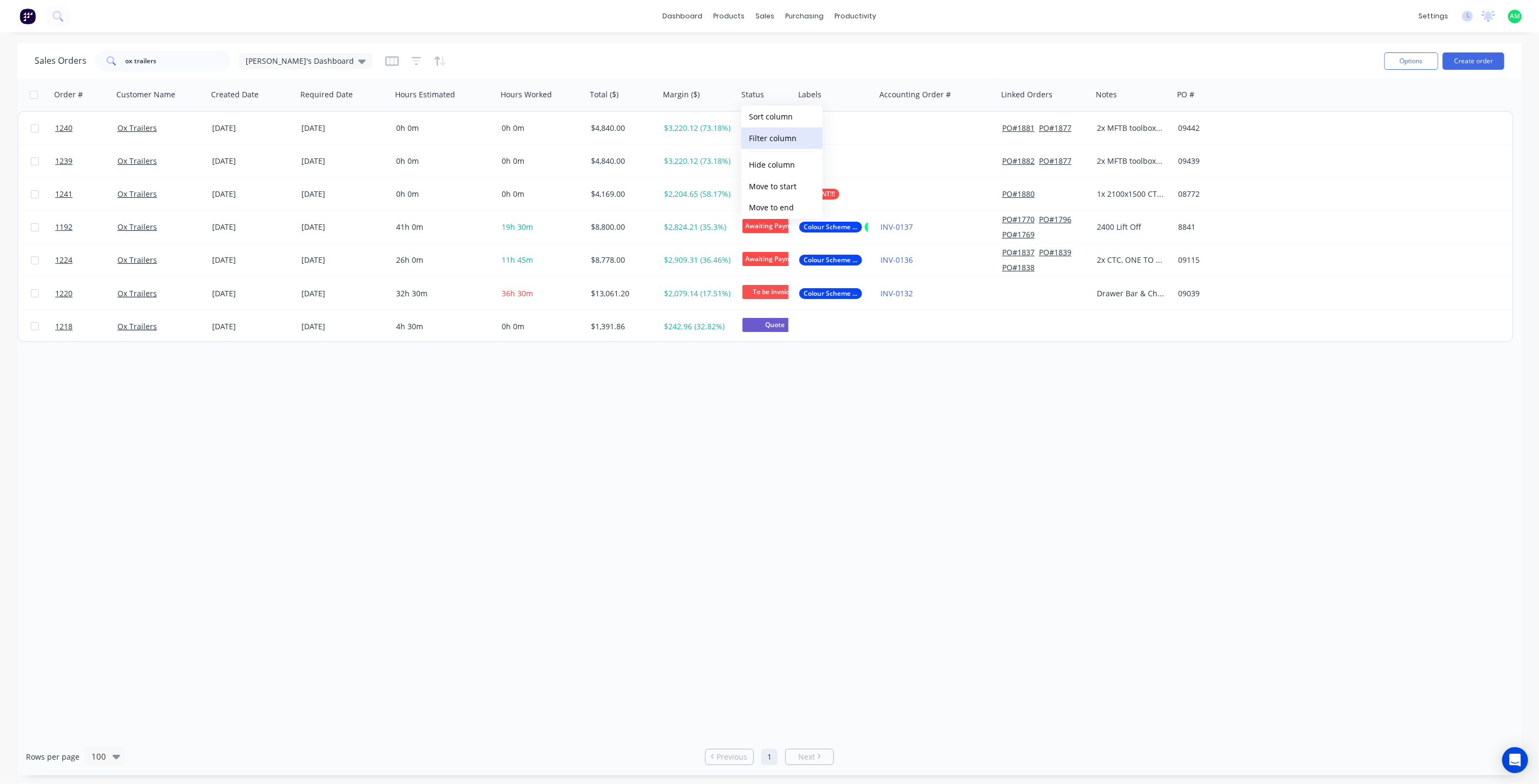
click at [766, 137] on button "Filter column" at bounding box center [782, 139] width 81 height 21
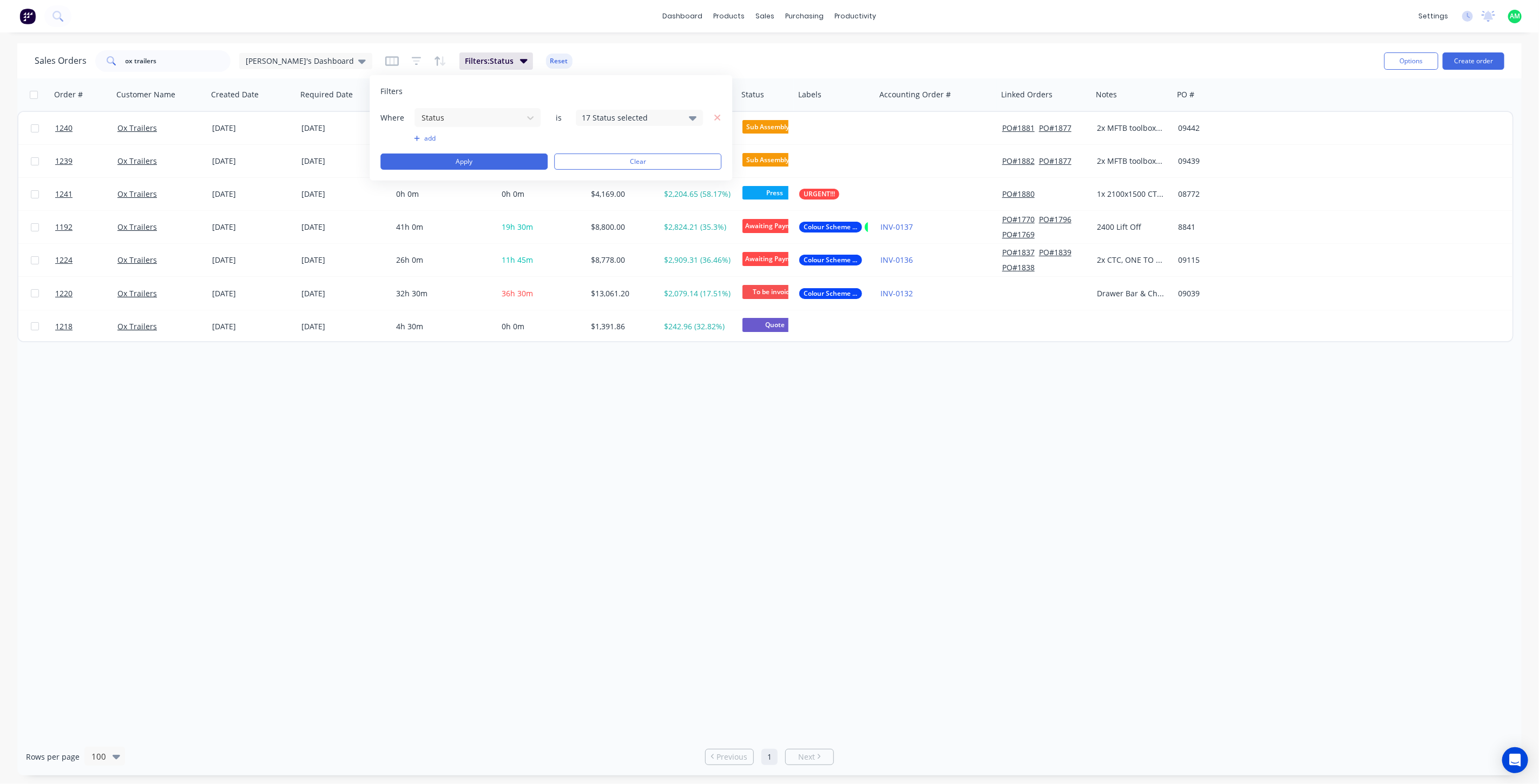
click at [696, 119] on icon at bounding box center [693, 118] width 8 height 12
click at [627, 192] on button "Archived" at bounding box center [670, 199] width 189 height 21
click at [512, 165] on button "Apply" at bounding box center [464, 161] width 167 height 16
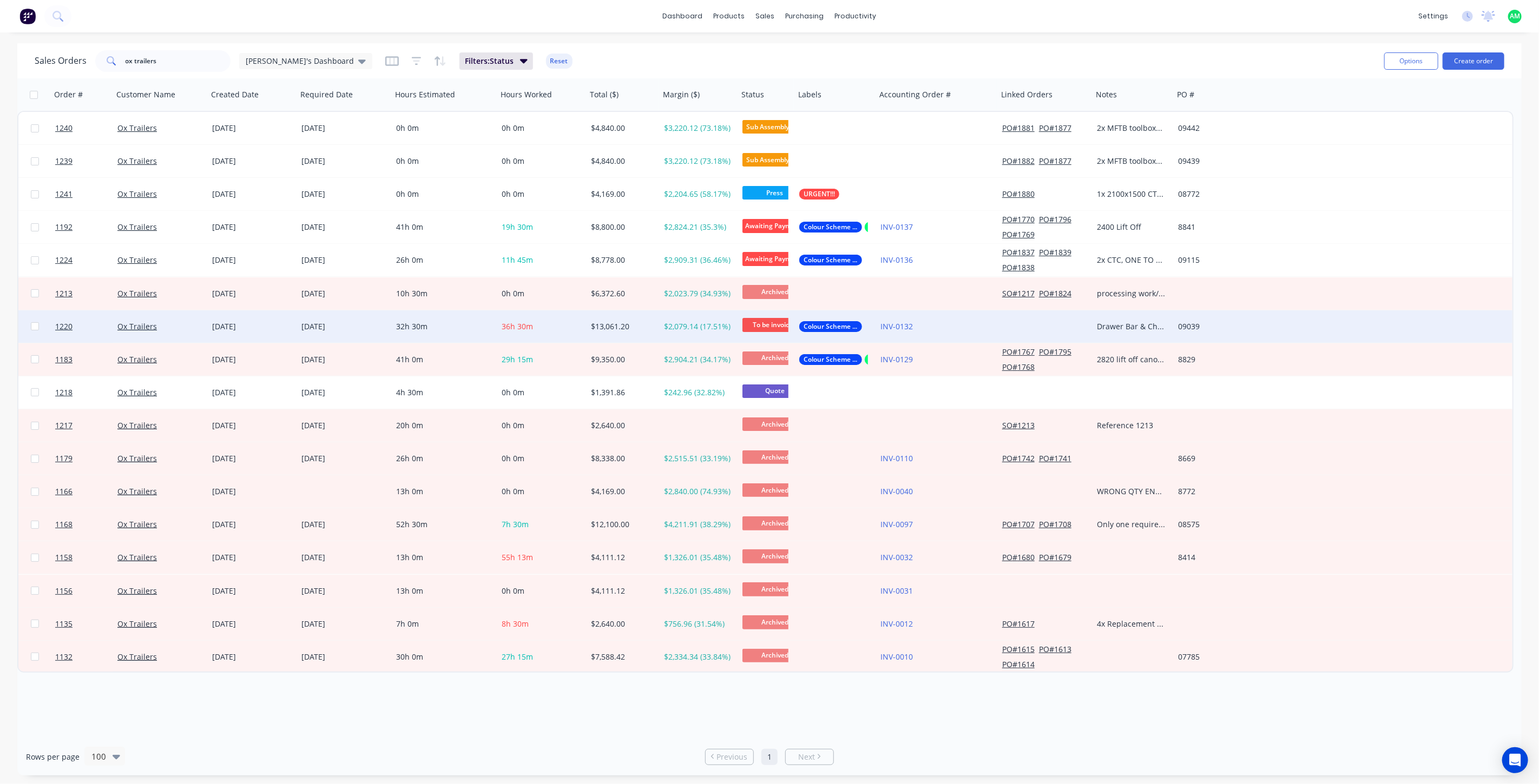
click at [544, 326] on div "36h 30m" at bounding box center [540, 327] width 77 height 11
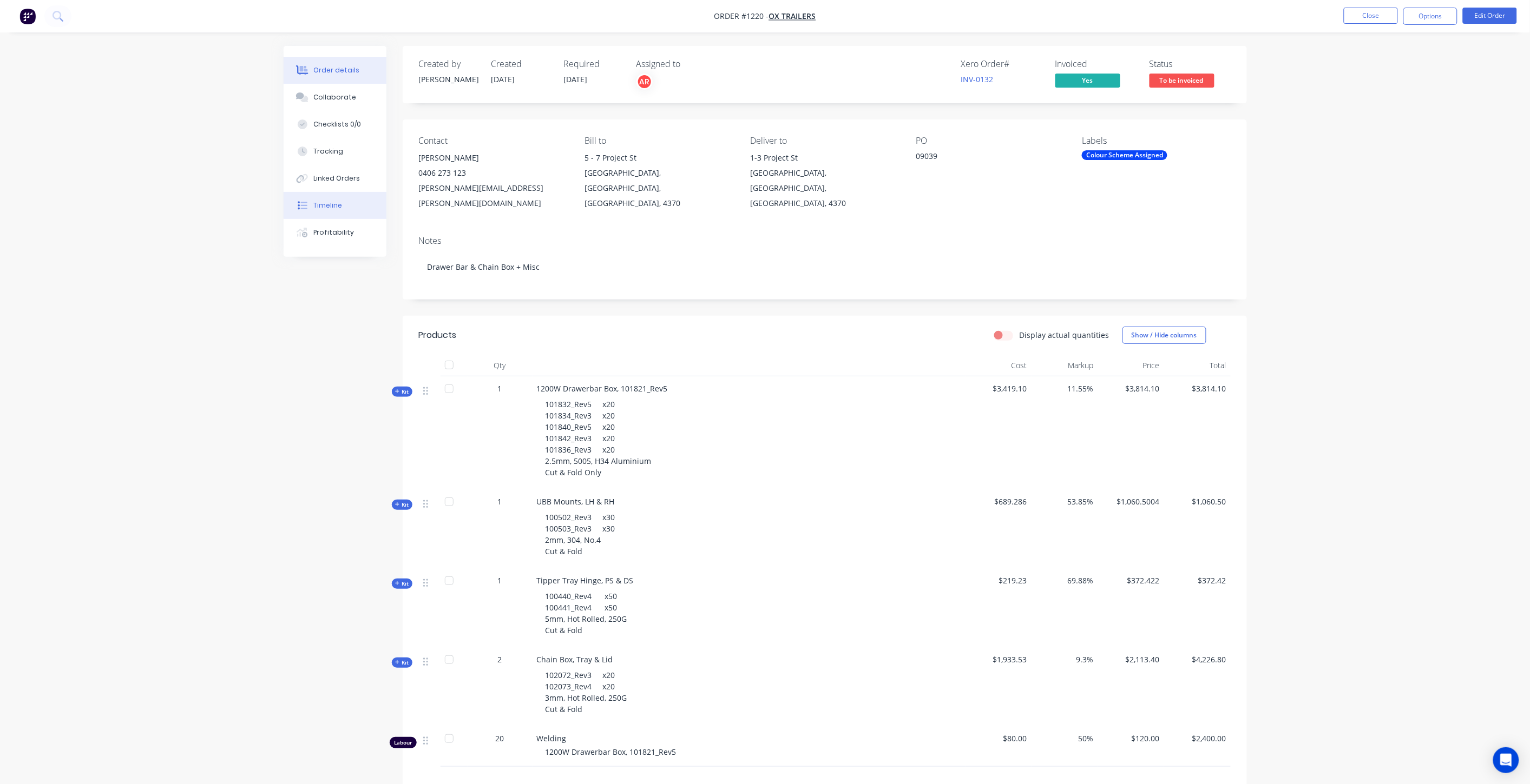
click at [316, 196] on button "Timeline" at bounding box center [335, 205] width 103 height 27
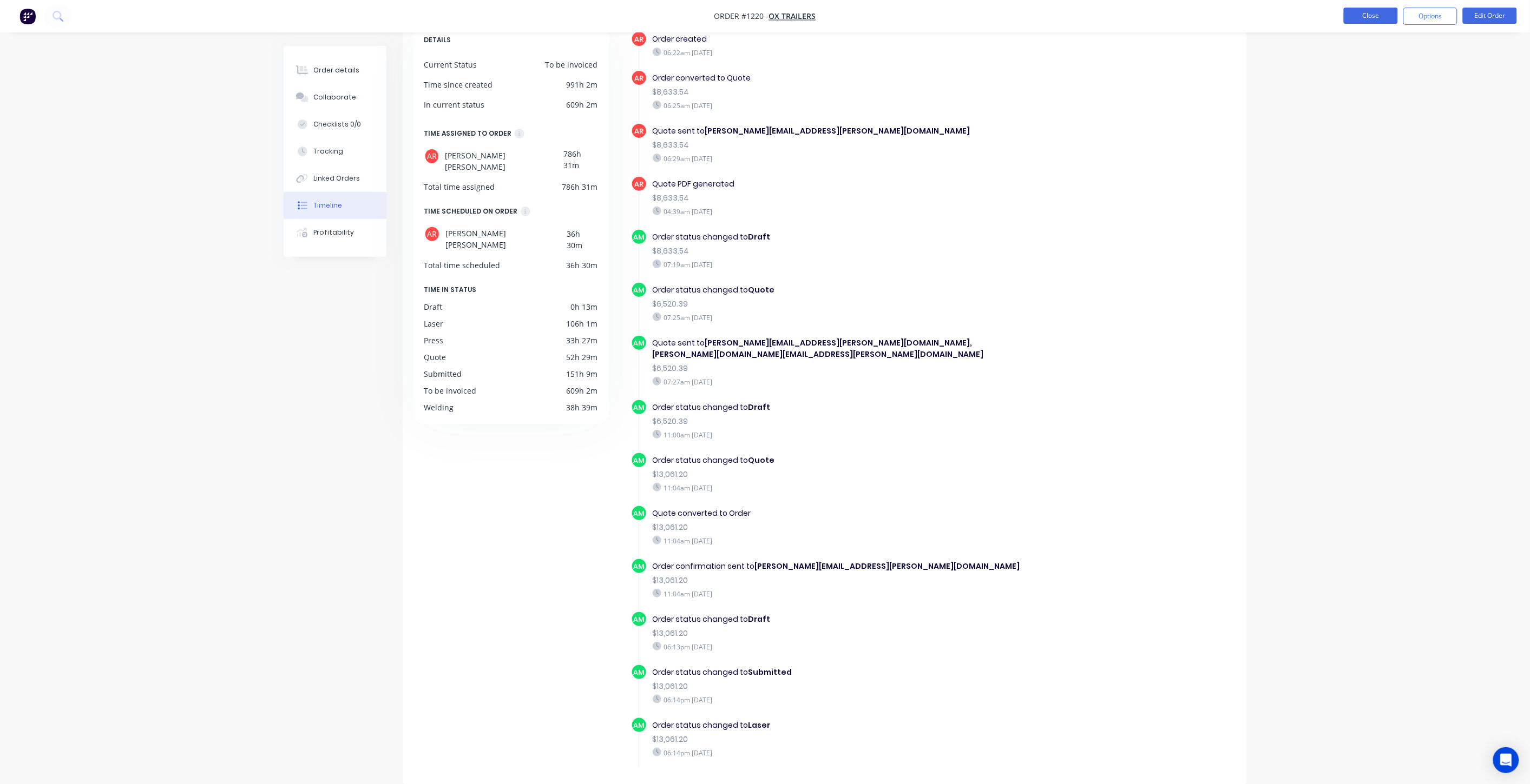
click at [1363, 19] on button "Close" at bounding box center [1370, 16] width 54 height 16
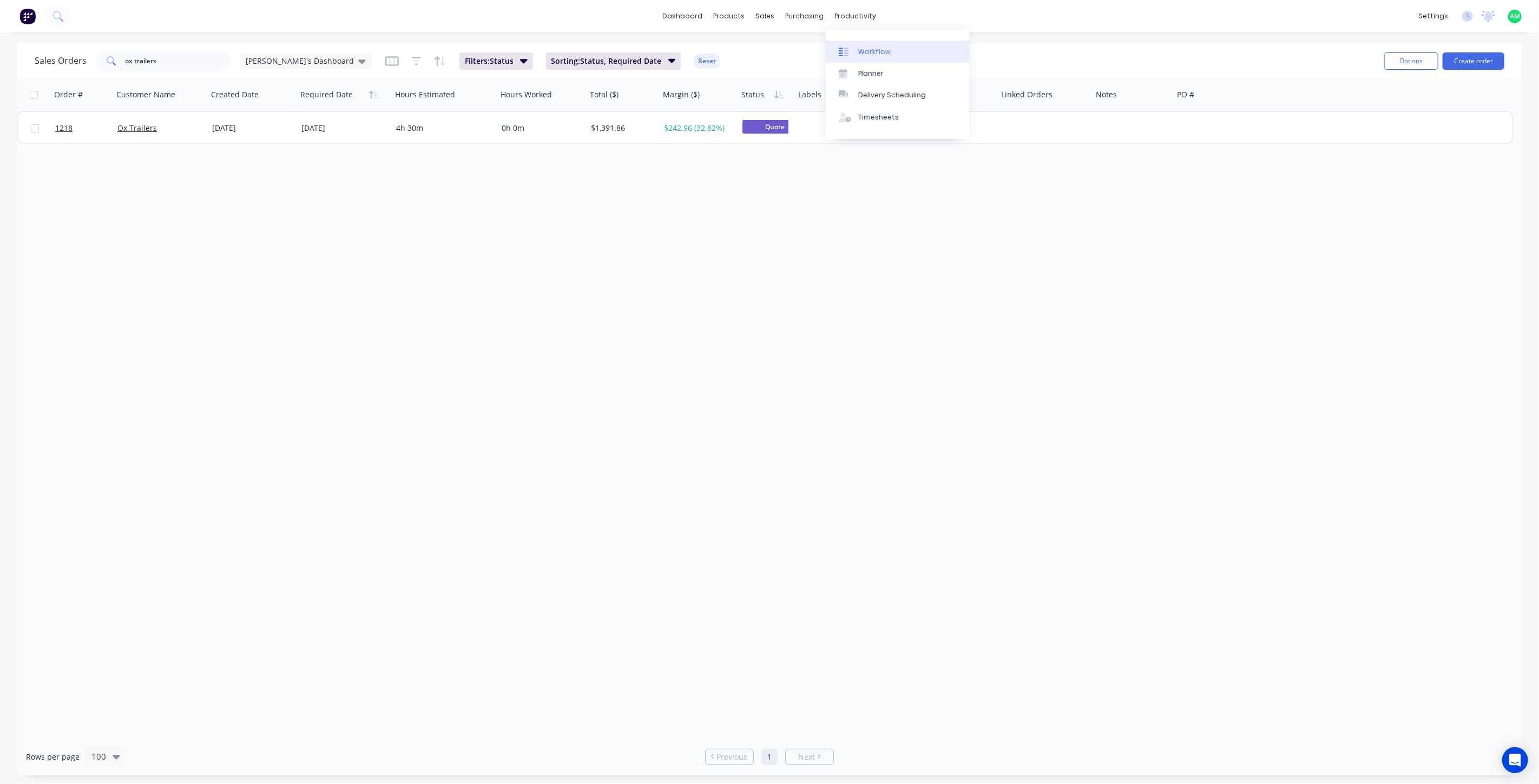
click at [859, 50] on div "Workflow" at bounding box center [875, 52] width 32 height 10
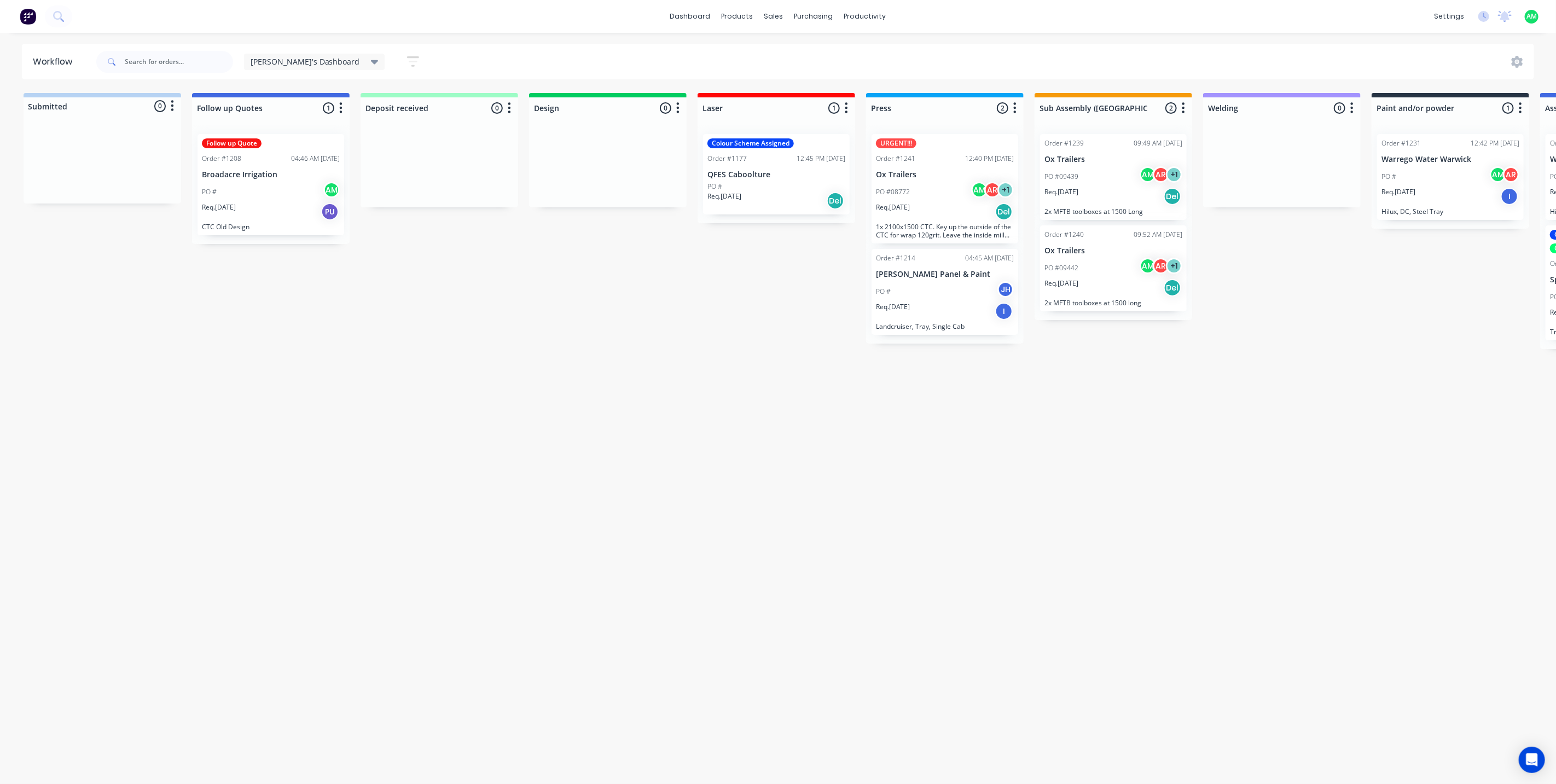
drag, startPoint x: 847, startPoint y: 782, endPoint x: 901, endPoint y: 781, distance: 54.0
click at [904, 718] on html "dashboard products sales purchasing productivity dashboard products Product Cat…" at bounding box center [778, 359] width 1556 height 718
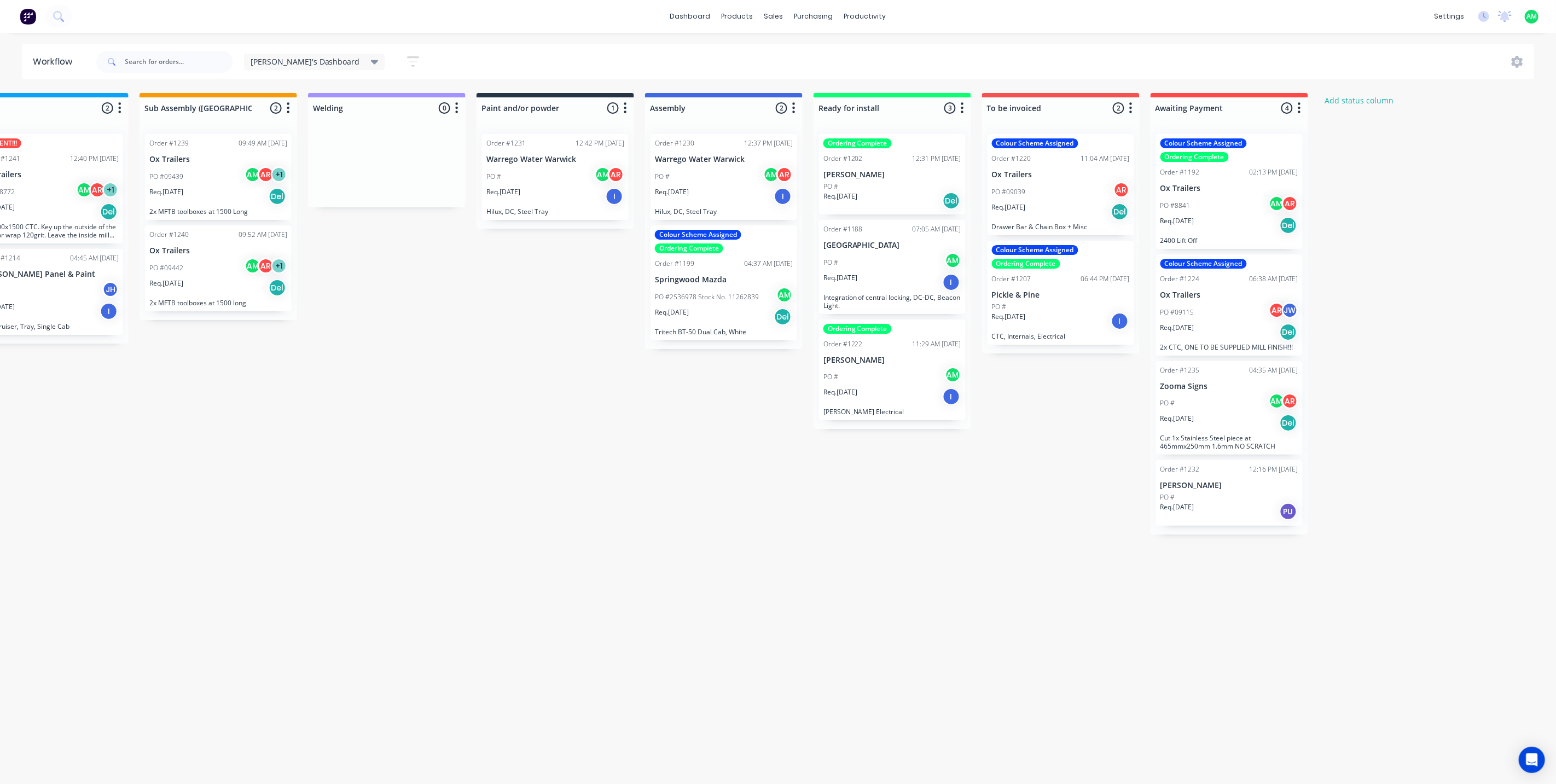
scroll to position [0, 903]
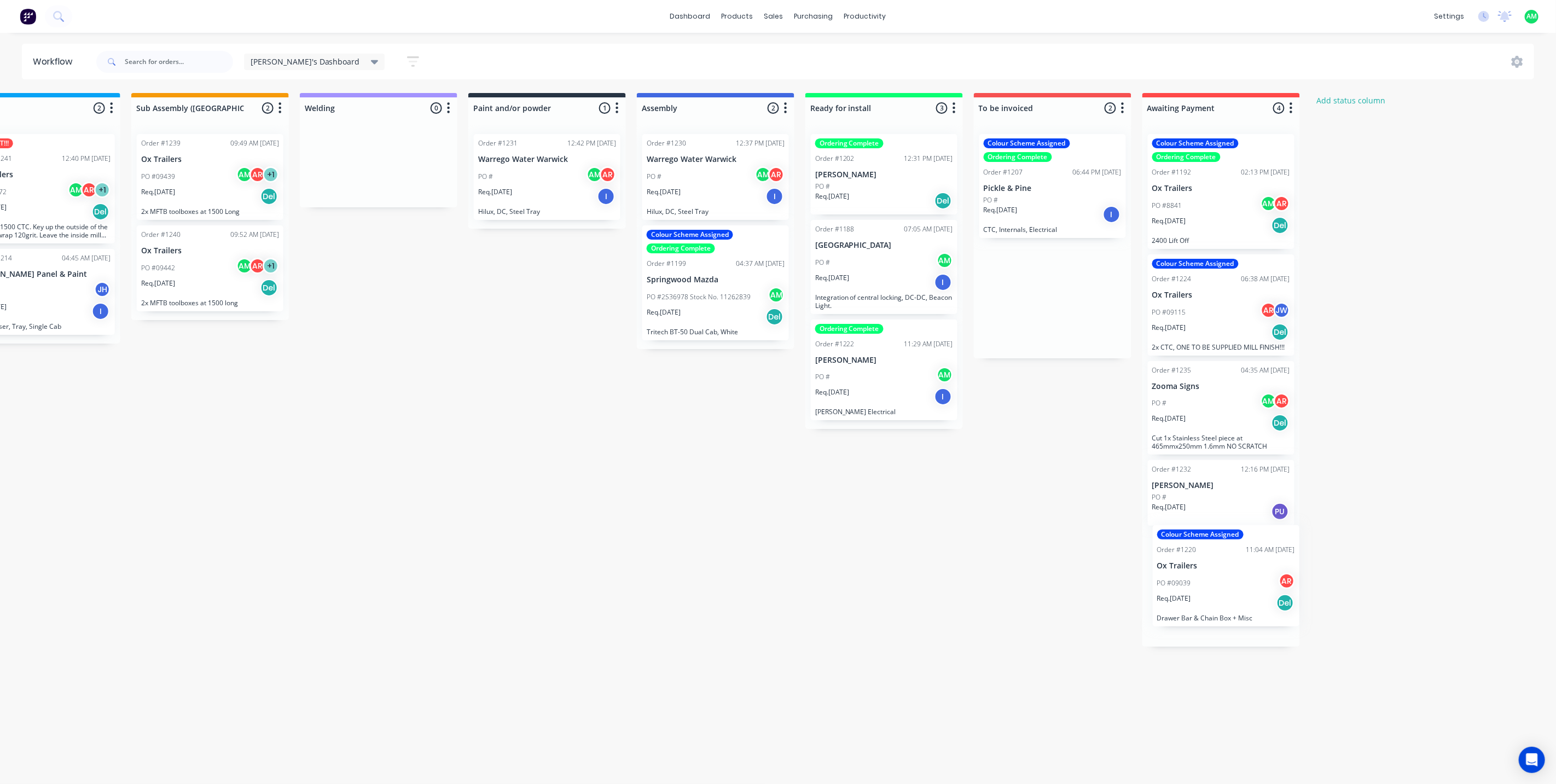
drag, startPoint x: 1019, startPoint y: 148, endPoint x: 1193, endPoint y: 542, distance: 430.7
click at [1193, 542] on div "Submitted 0 Status colour #B7D3F3 hex #B7D3F3 Save Cancel Summaries Total order…" at bounding box center [318, 370] width 2459 height 554
click at [661, 105] on div "Submitted 0 Status colour #B7D3F3 hex #B7D3F3 Save Cancel Summaries Total order…" at bounding box center [318, 367] width 2459 height 548
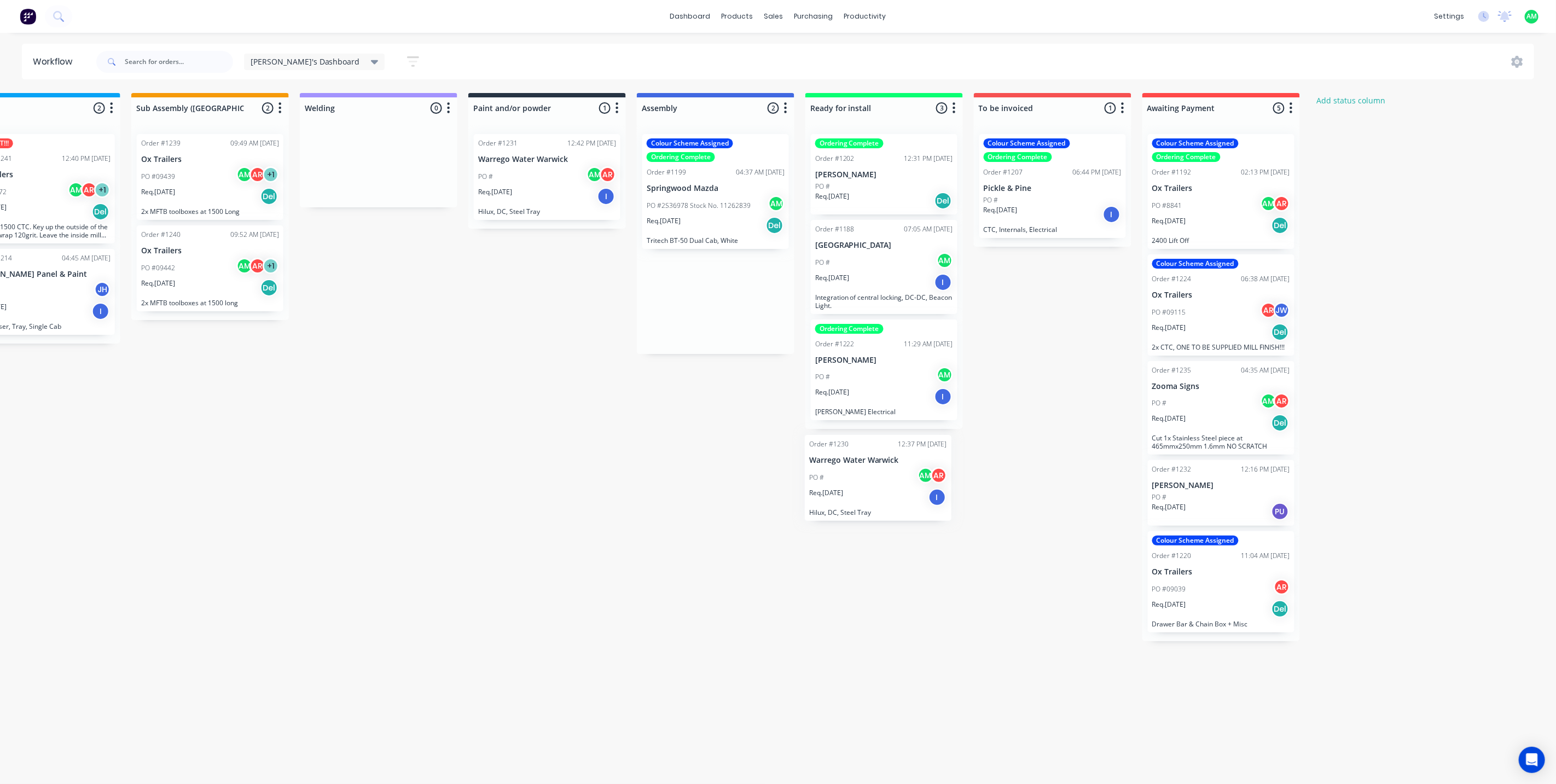
drag, startPoint x: 670, startPoint y: 150, endPoint x: 836, endPoint y: 452, distance: 344.6
click at [836, 452] on div "Submitted 0 Status colour #B7D3F3 hex #B7D3F3 Save Cancel Summaries Total order…" at bounding box center [318, 367] width 2459 height 548
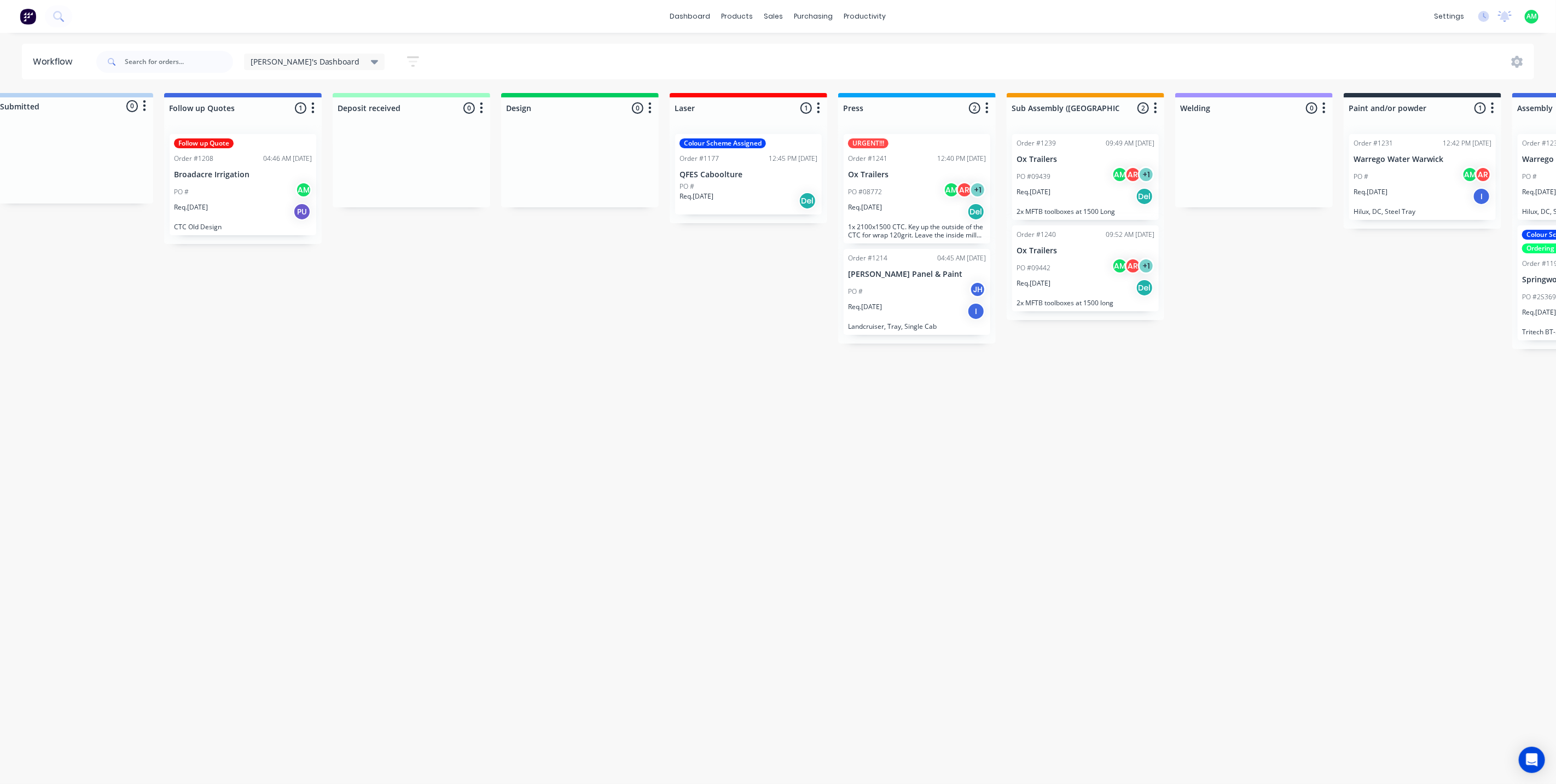
scroll to position [0, 0]
